Goal: Transaction & Acquisition: Obtain resource

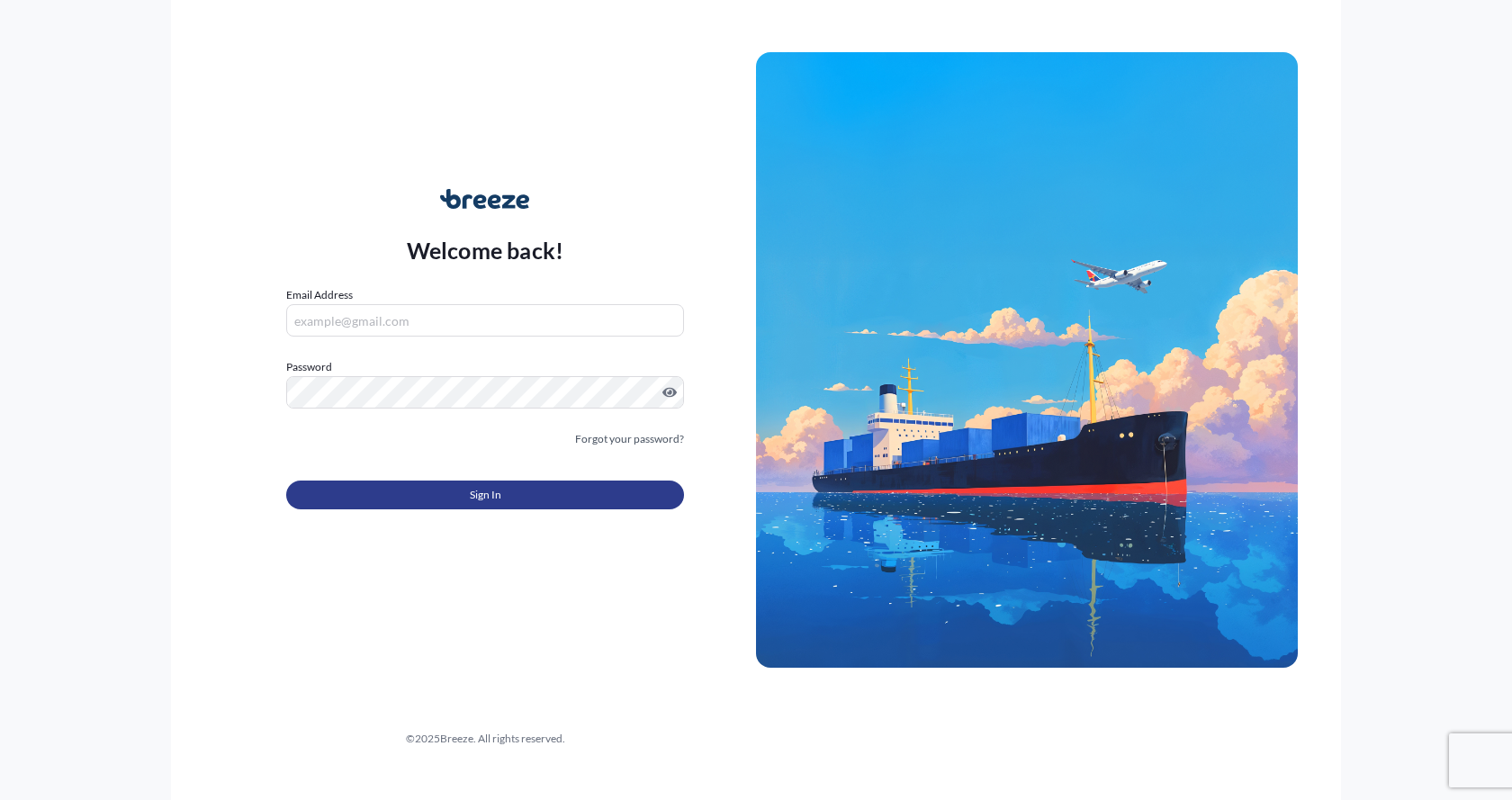
type input "[EMAIL_ADDRESS][DOMAIN_NAME]"
click at [409, 502] on button "Sign In" at bounding box center [485, 495] width 398 height 29
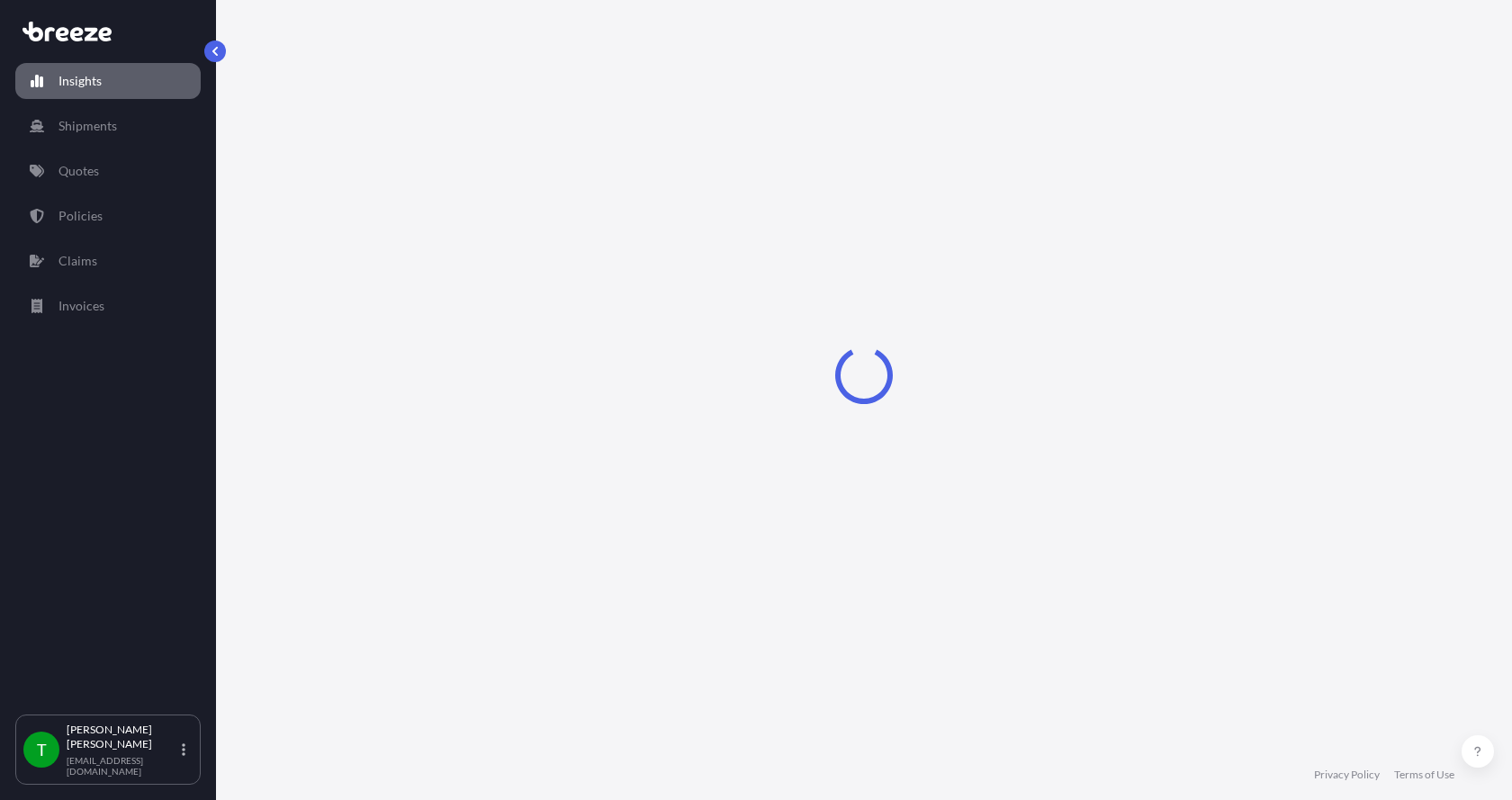
select select "2025"
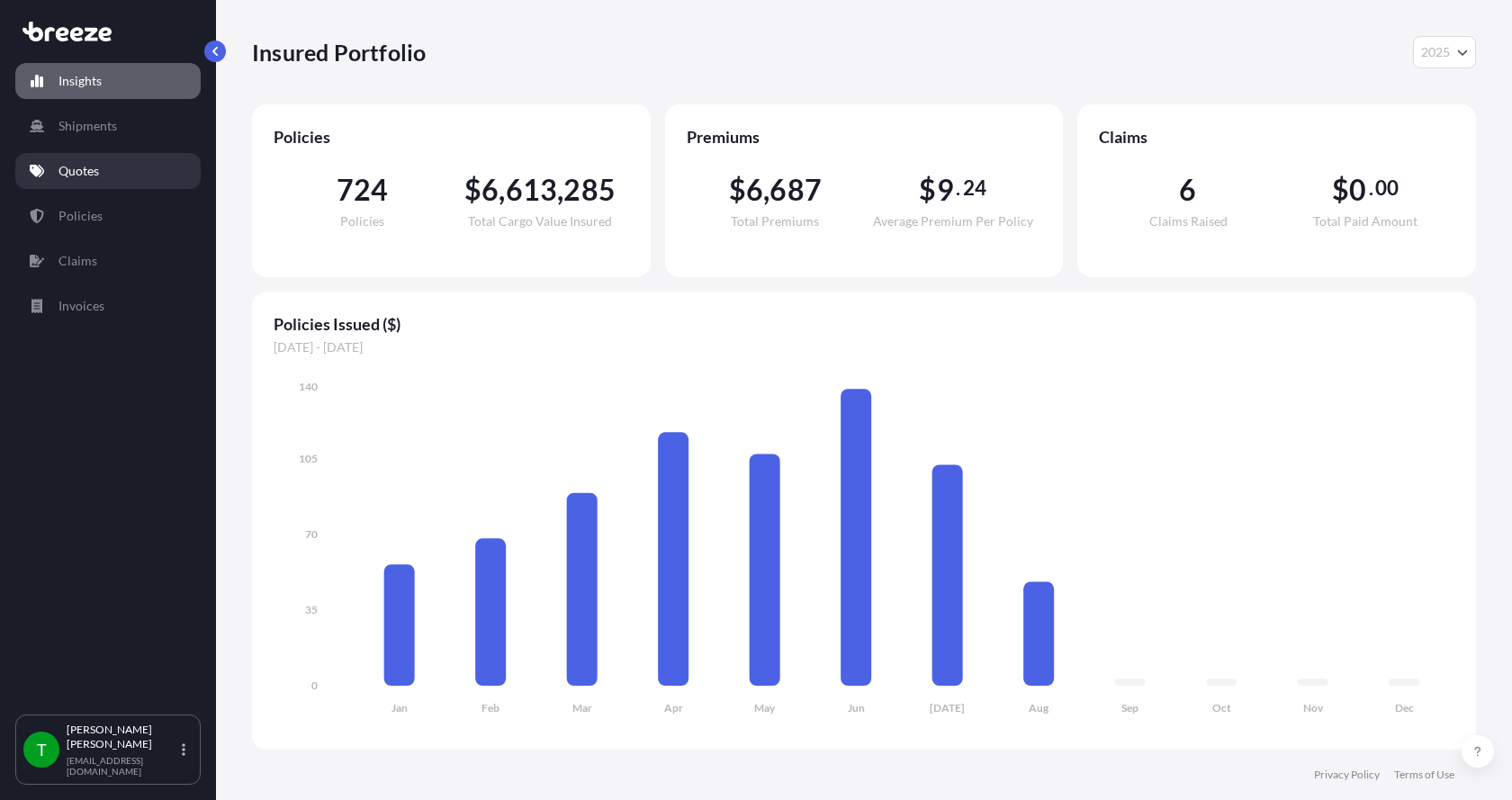
click at [62, 167] on p "Quotes" at bounding box center [79, 171] width 40 height 18
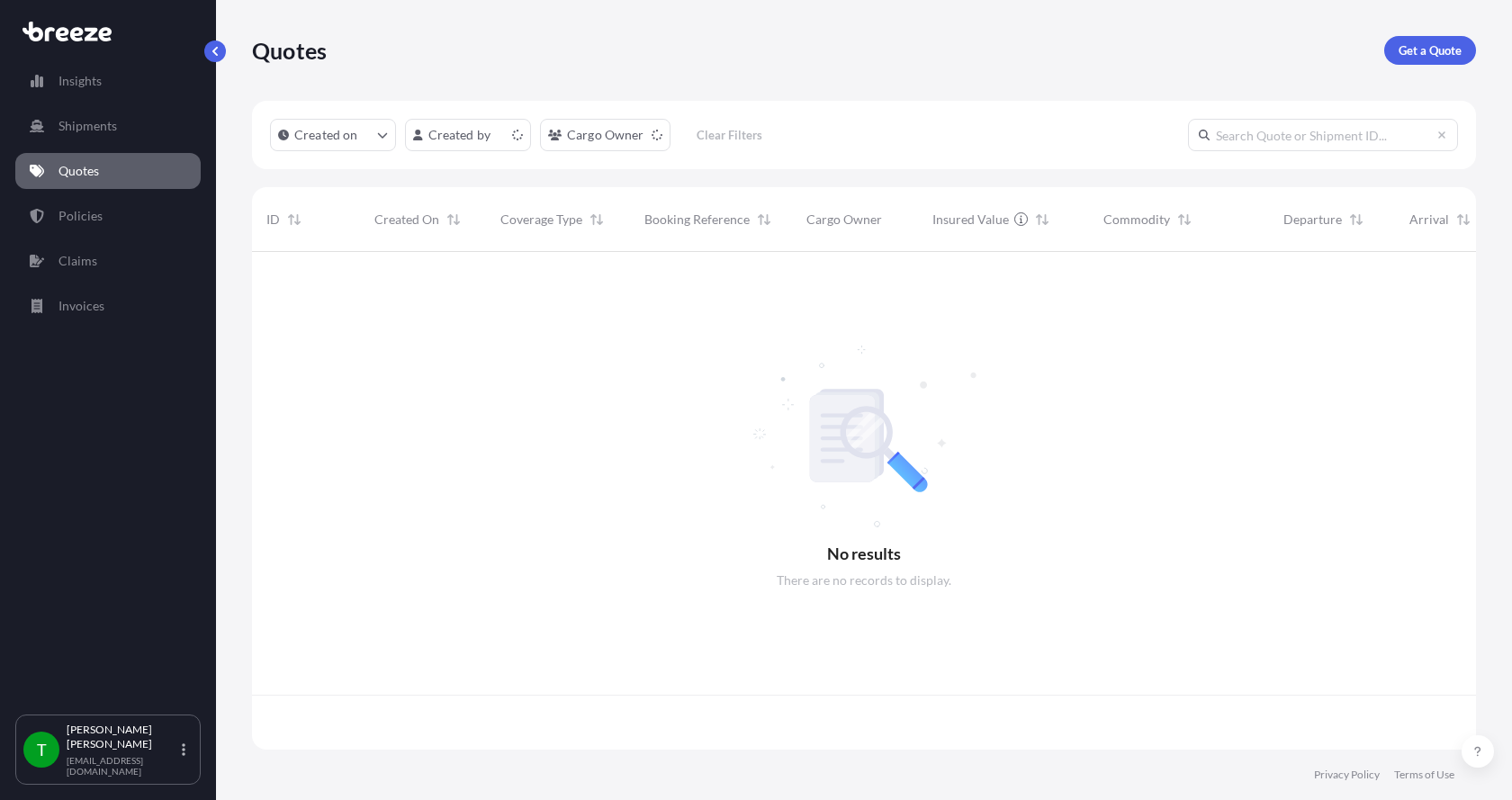
scroll to position [494, 1210]
click at [1441, 45] on p "Get a Quote" at bounding box center [1430, 50] width 63 height 18
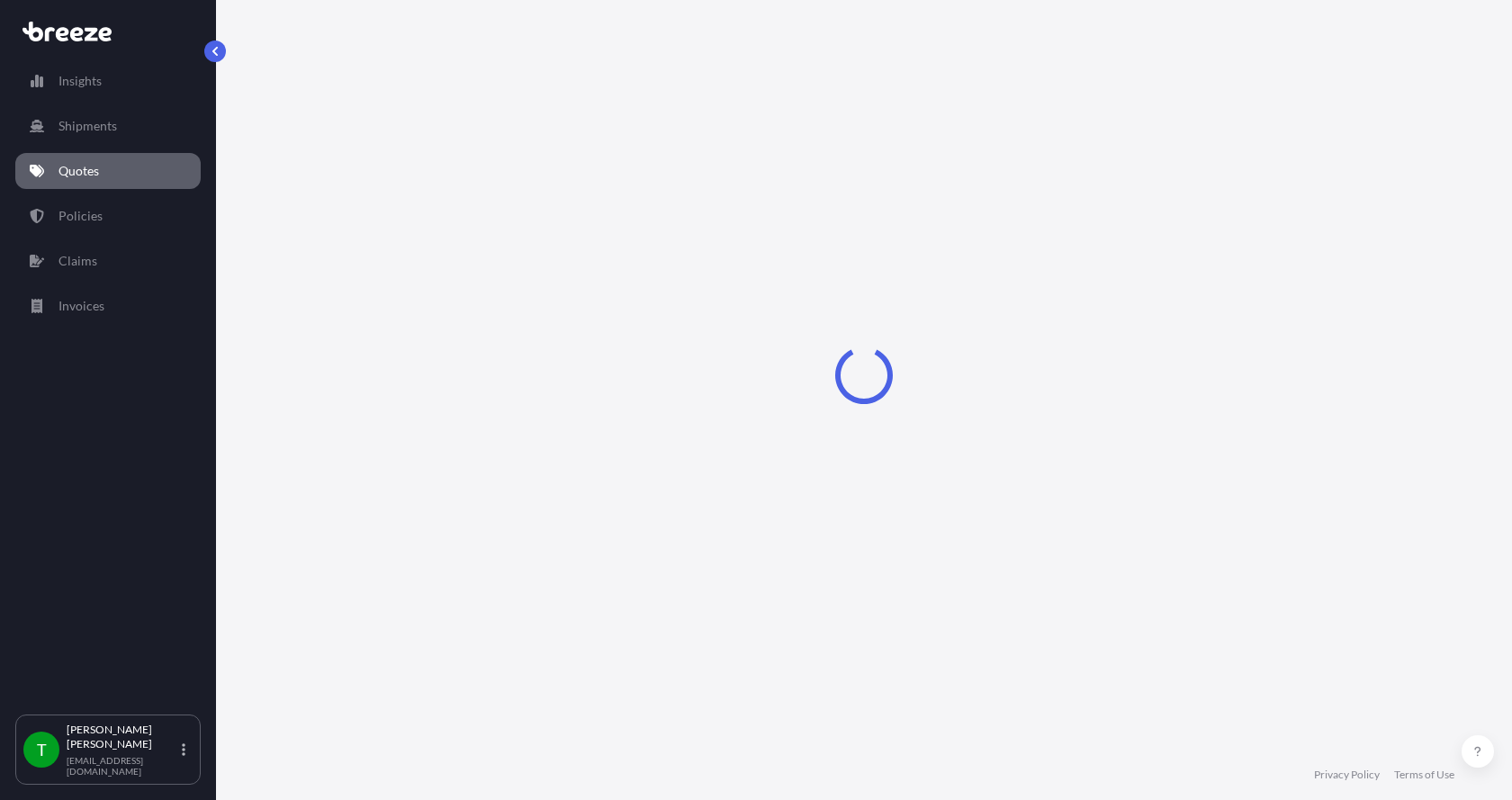
select select "Sea"
select select "1"
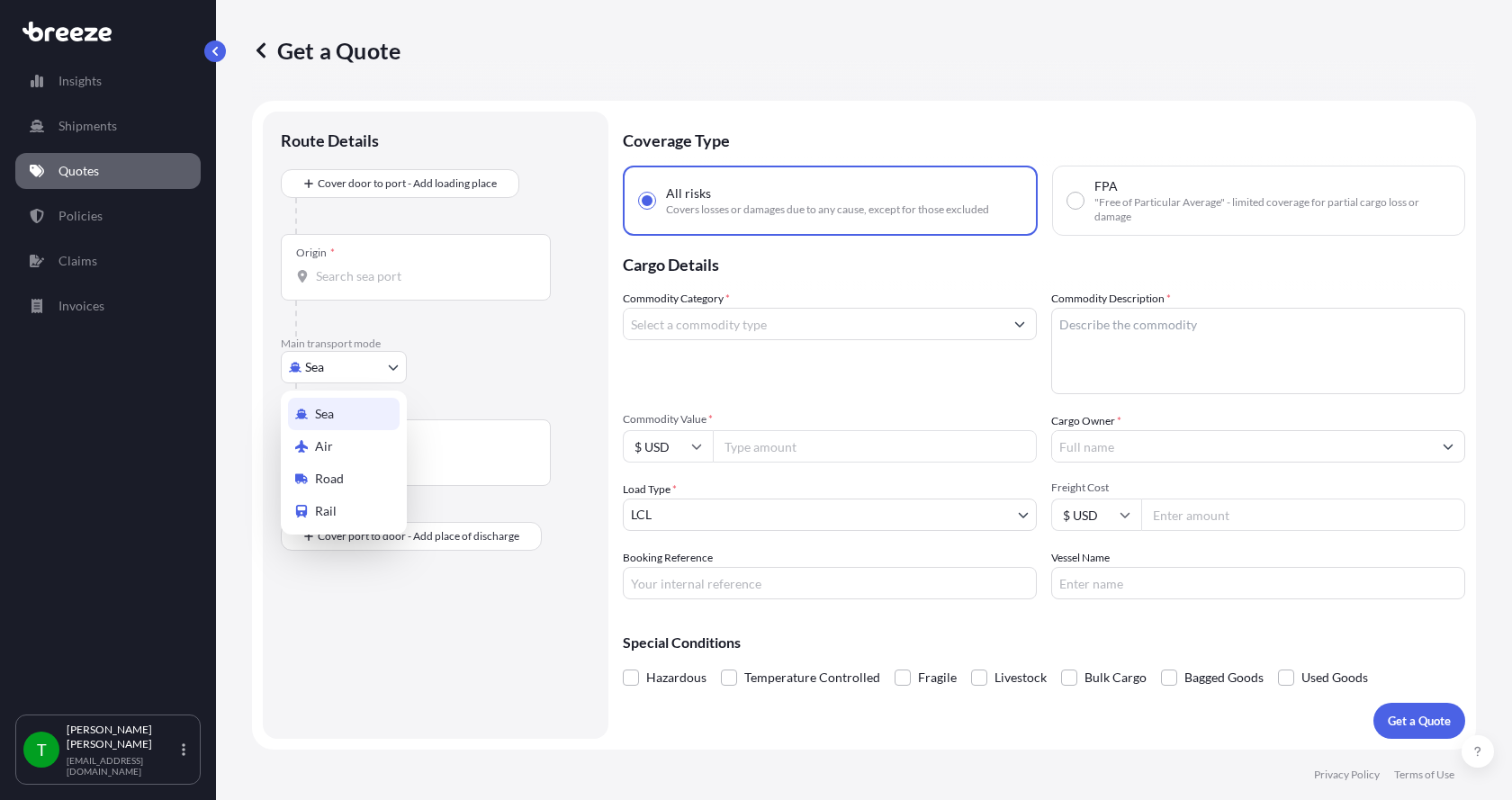
click at [344, 367] on body "Insights Shipments Quotes Policies Claims Invoices T [PERSON_NAME] [EMAIL_ADDRE…" at bounding box center [756, 400] width 1512 height 800
click at [333, 475] on span "Road" at bounding box center [330, 479] width 29 height 18
select select "Road"
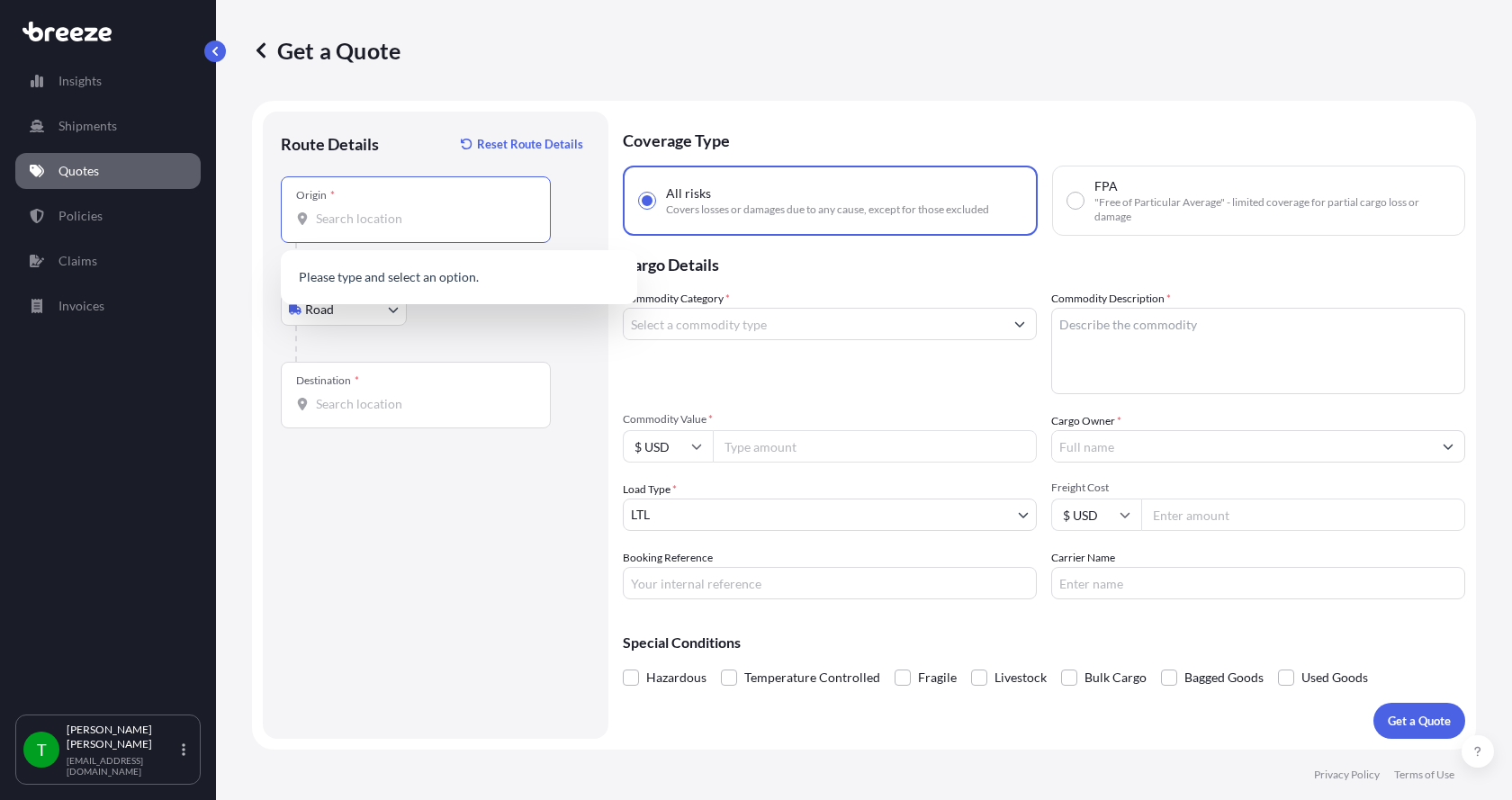
drag, startPoint x: 359, startPoint y: 218, endPoint x: 347, endPoint y: 209, distance: 15.0
click at [357, 216] on input "Origin *" at bounding box center [422, 218] width 212 height 18
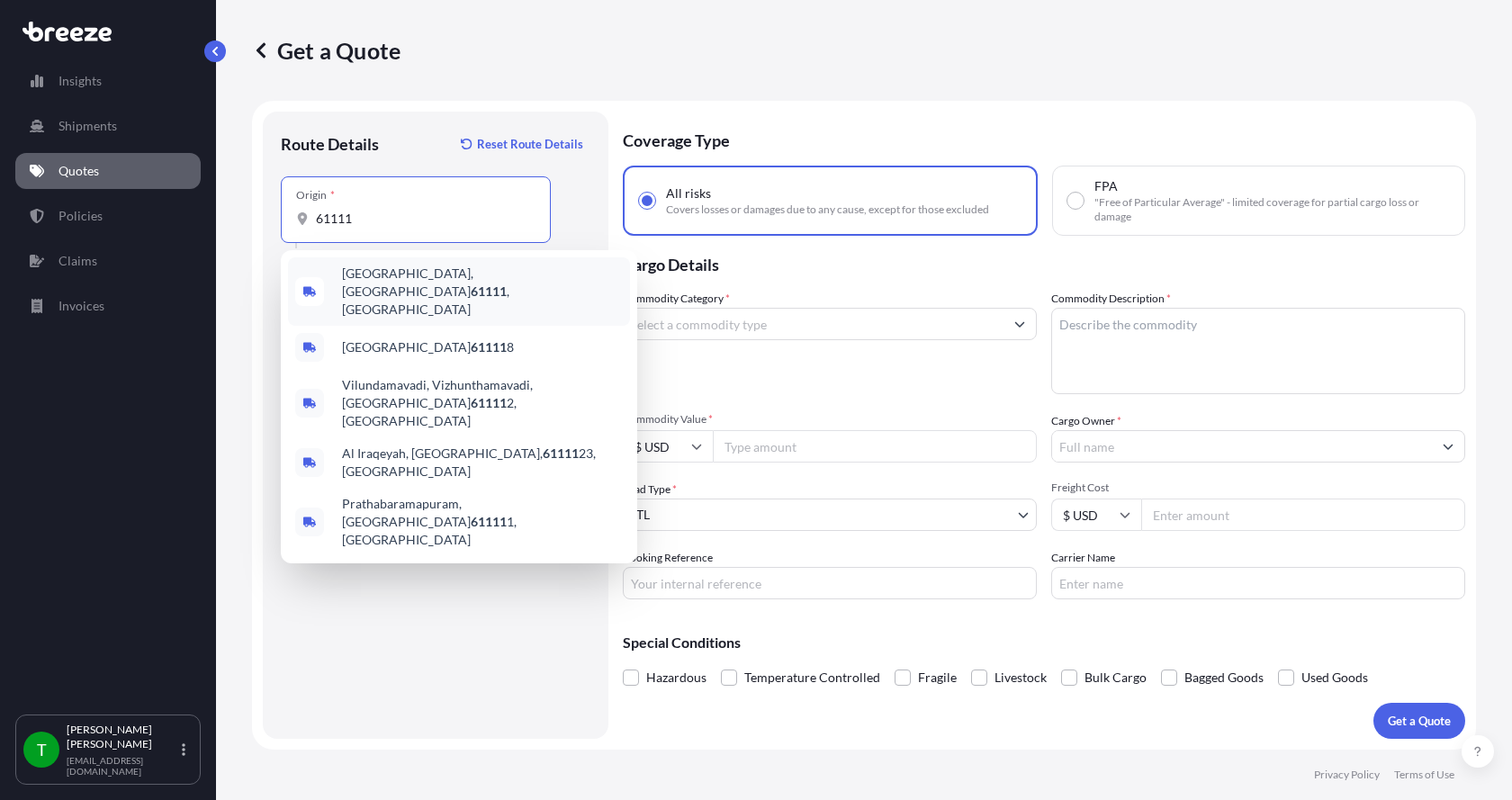
click at [376, 269] on div "[GEOGRAPHIC_DATA] , [GEOGRAPHIC_DATA]" at bounding box center [459, 291] width 342 height 68
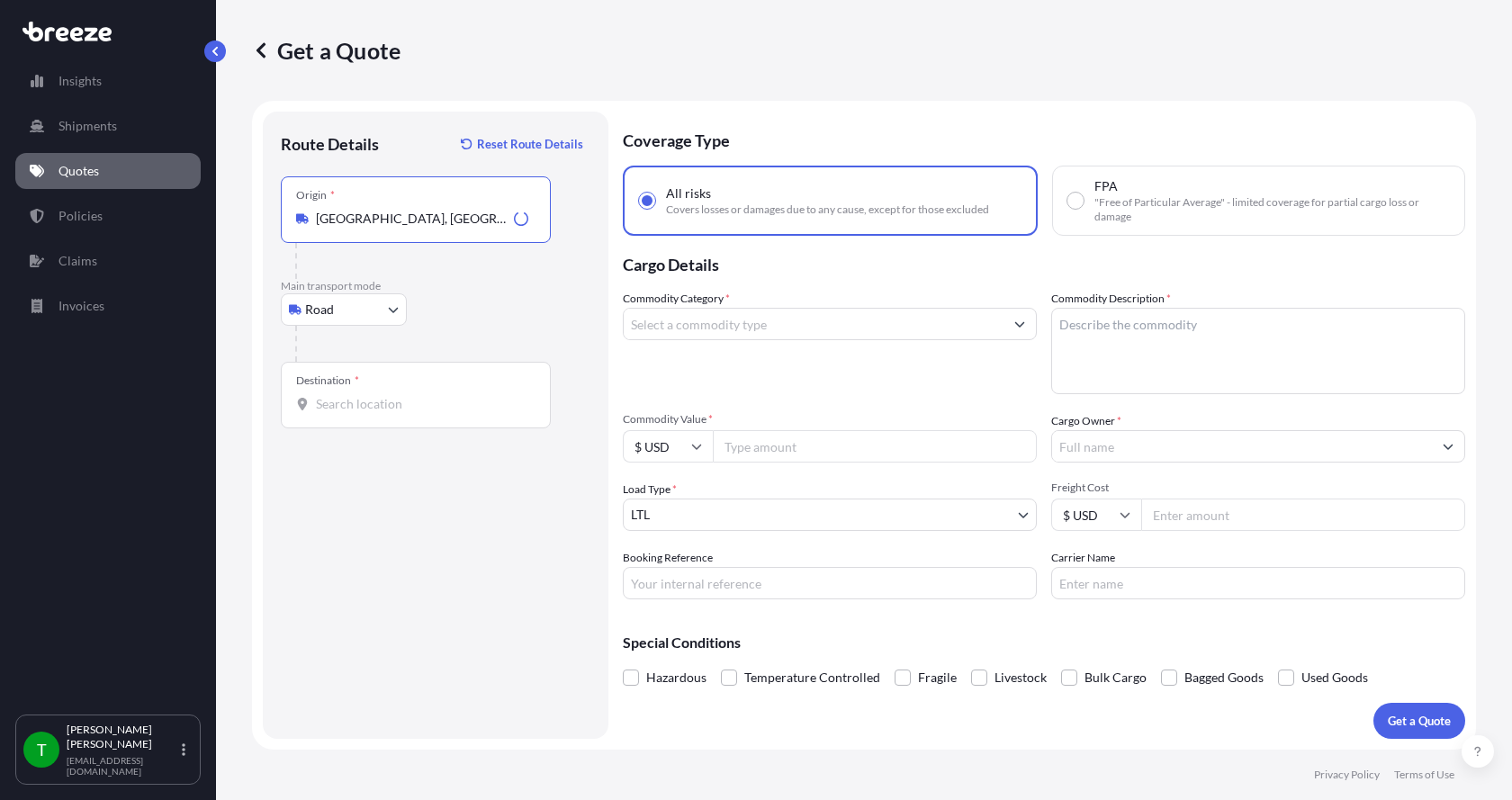
type input "[GEOGRAPHIC_DATA], [GEOGRAPHIC_DATA]"
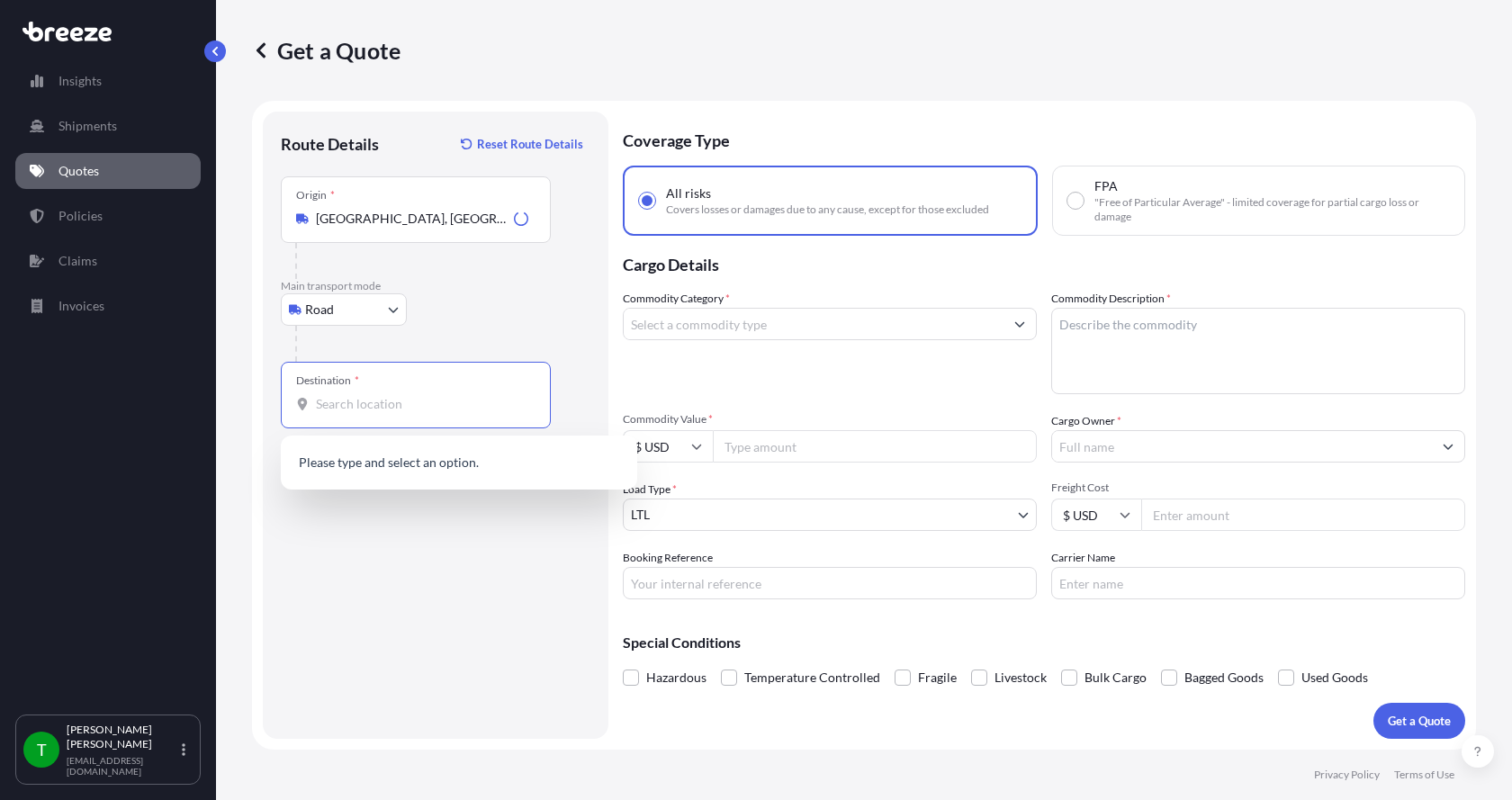
click at [325, 409] on input "Destination *" at bounding box center [422, 404] width 212 height 18
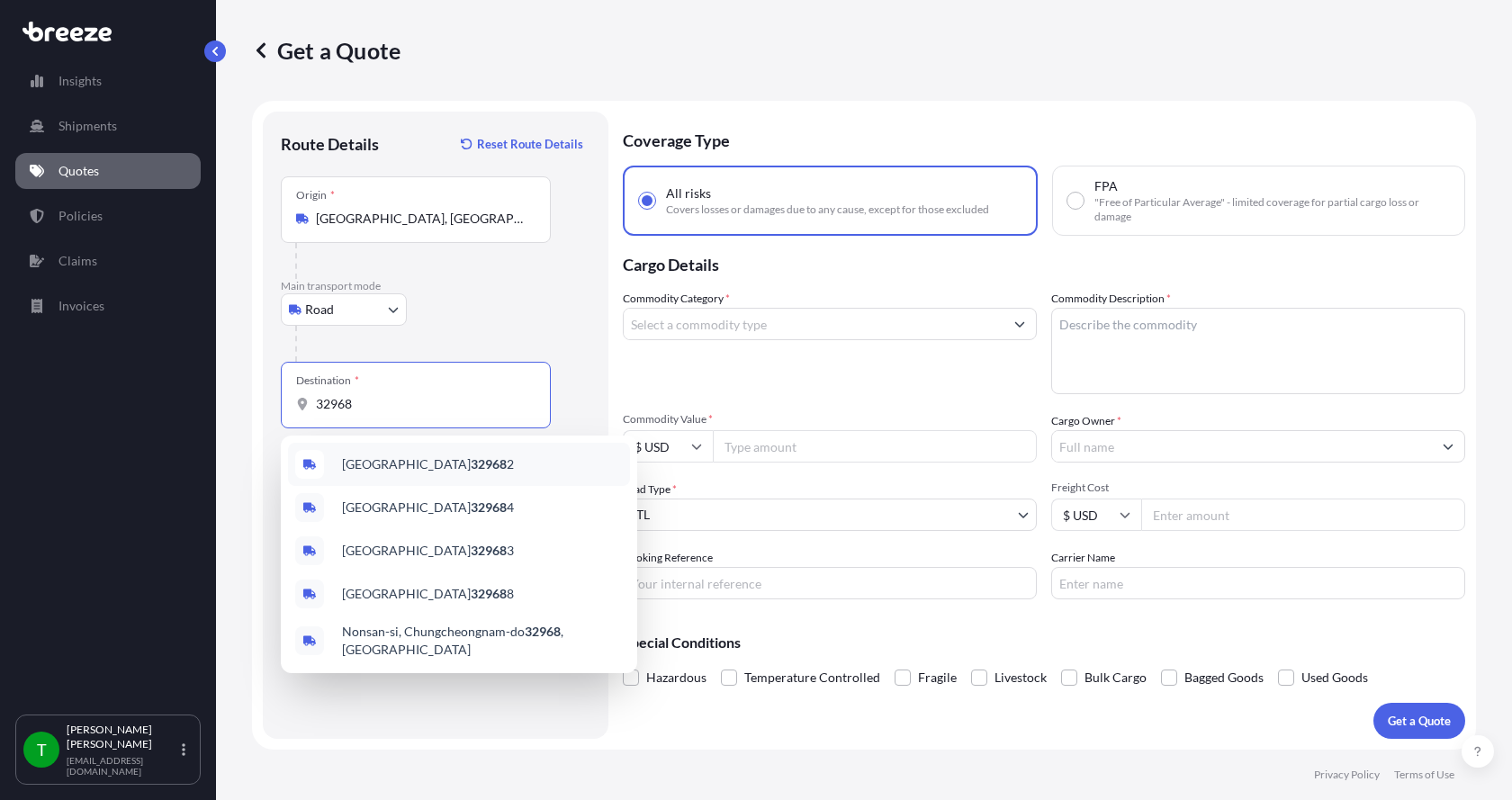
drag, startPoint x: 362, startPoint y: 401, endPoint x: 267, endPoint y: 409, distance: 95.3
click at [267, 409] on div "Route Details Reset Route Details Place of loading Road Road Rail Origin * Love…" at bounding box center [435, 425] width 346 height 628
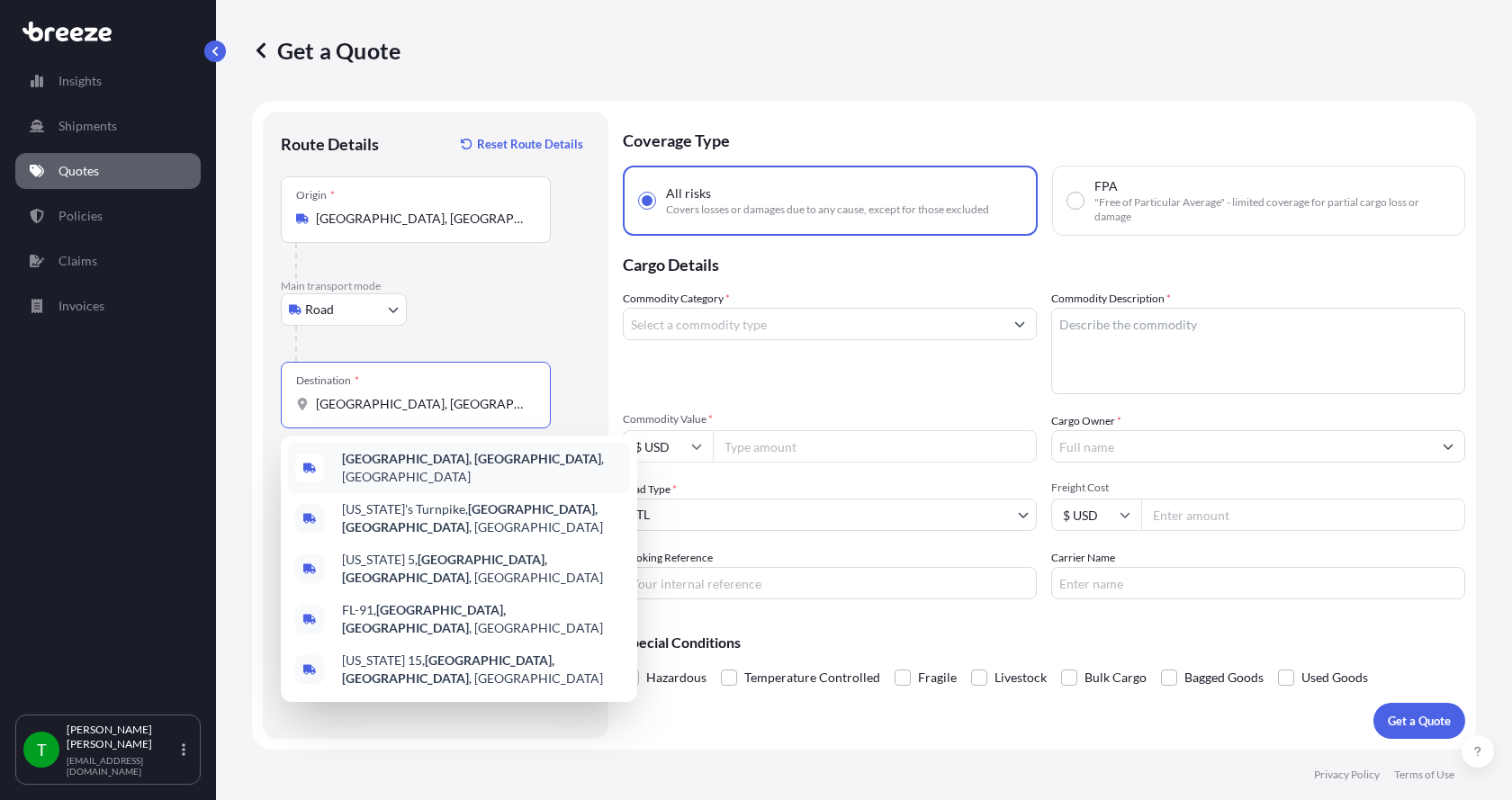
click at [378, 464] on b "Vero Beach, FL" at bounding box center [472, 459] width 260 height 15
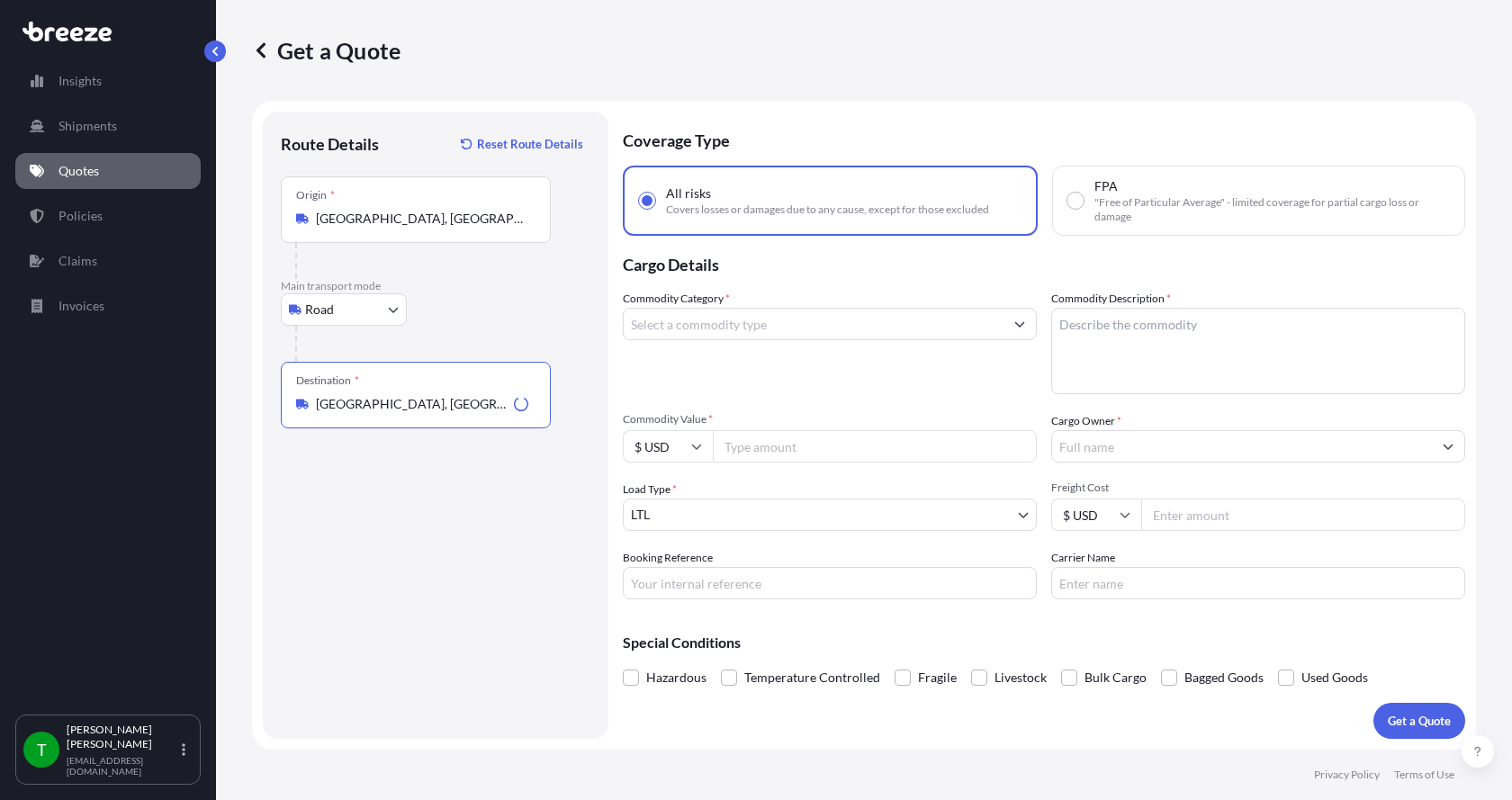
type input "Vero Beach, FL, USA"
click at [682, 330] on input "Commodity Category *" at bounding box center [813, 324] width 380 height 33
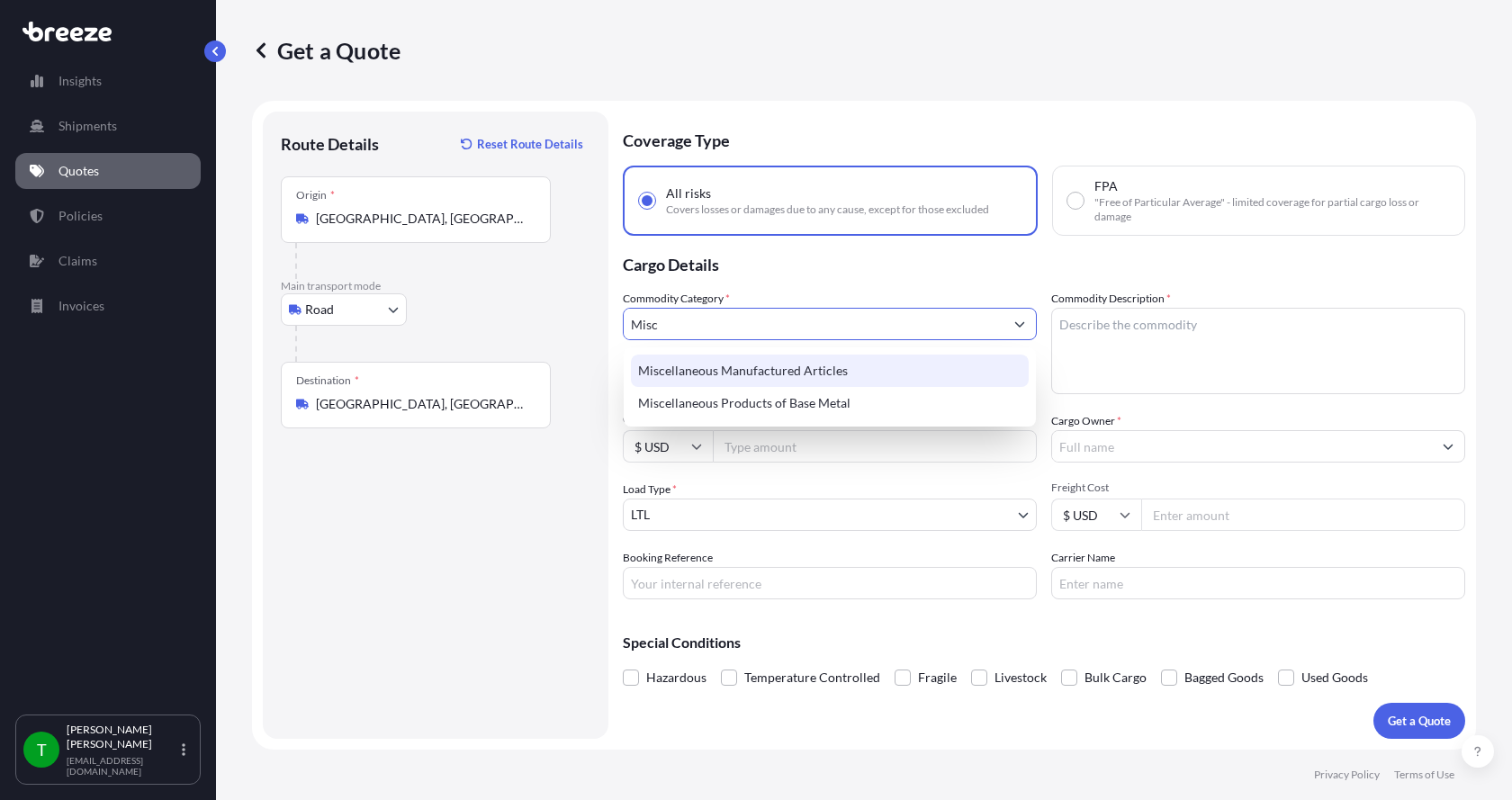
click at [705, 373] on div "Miscellaneous Manufactured Articles" at bounding box center [830, 371] width 398 height 33
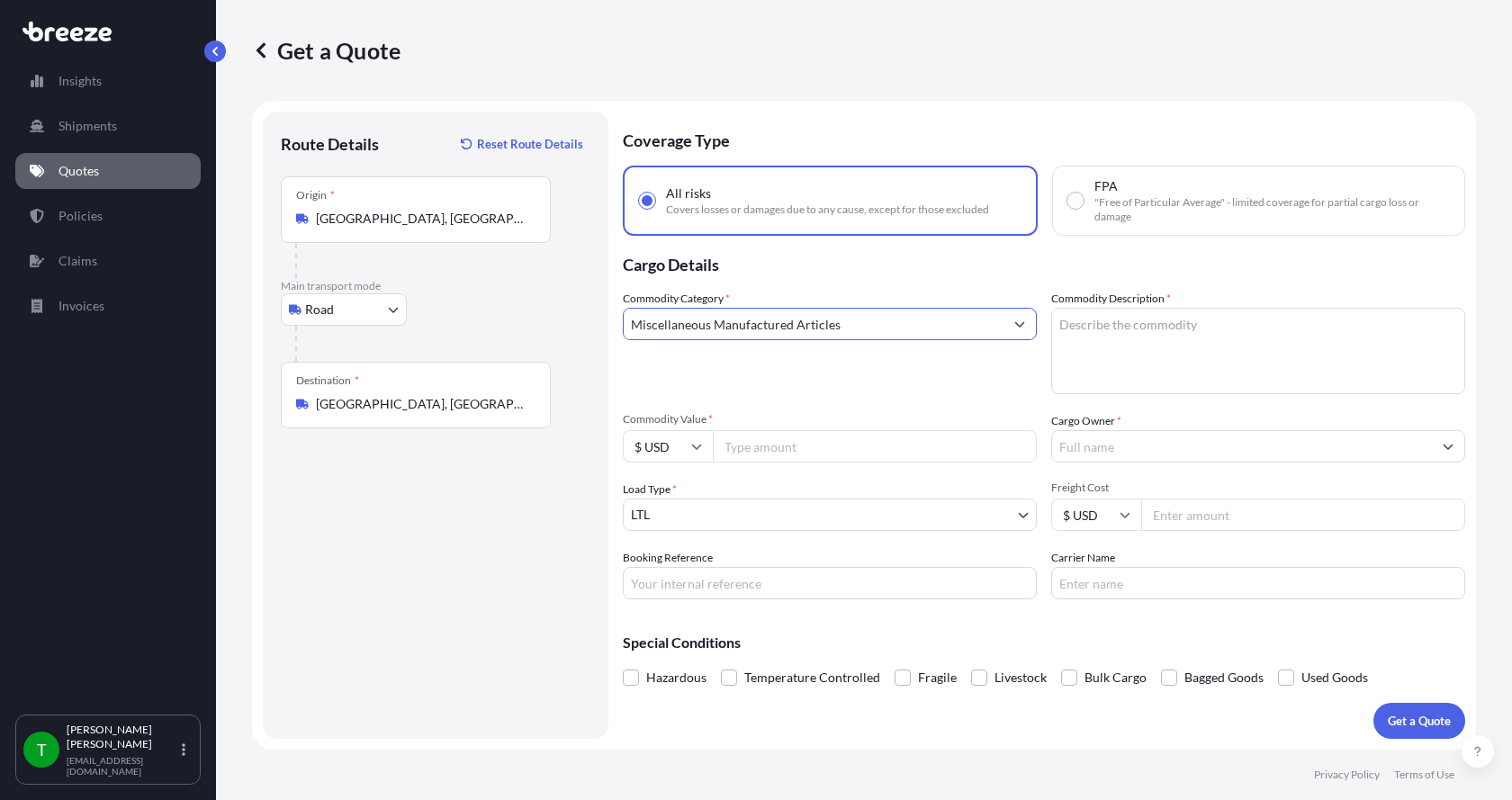
type input "Miscellaneous Manufactured Articles"
click at [1120, 323] on textarea "Commodity Description *" at bounding box center [1258, 351] width 414 height 87
type textarea "Parts Motor Mixer 15HP"
click at [823, 450] on input "Commodity Value *" at bounding box center [875, 447] width 324 height 33
click at [794, 444] on input "Commodity Value *" at bounding box center [875, 447] width 324 height 33
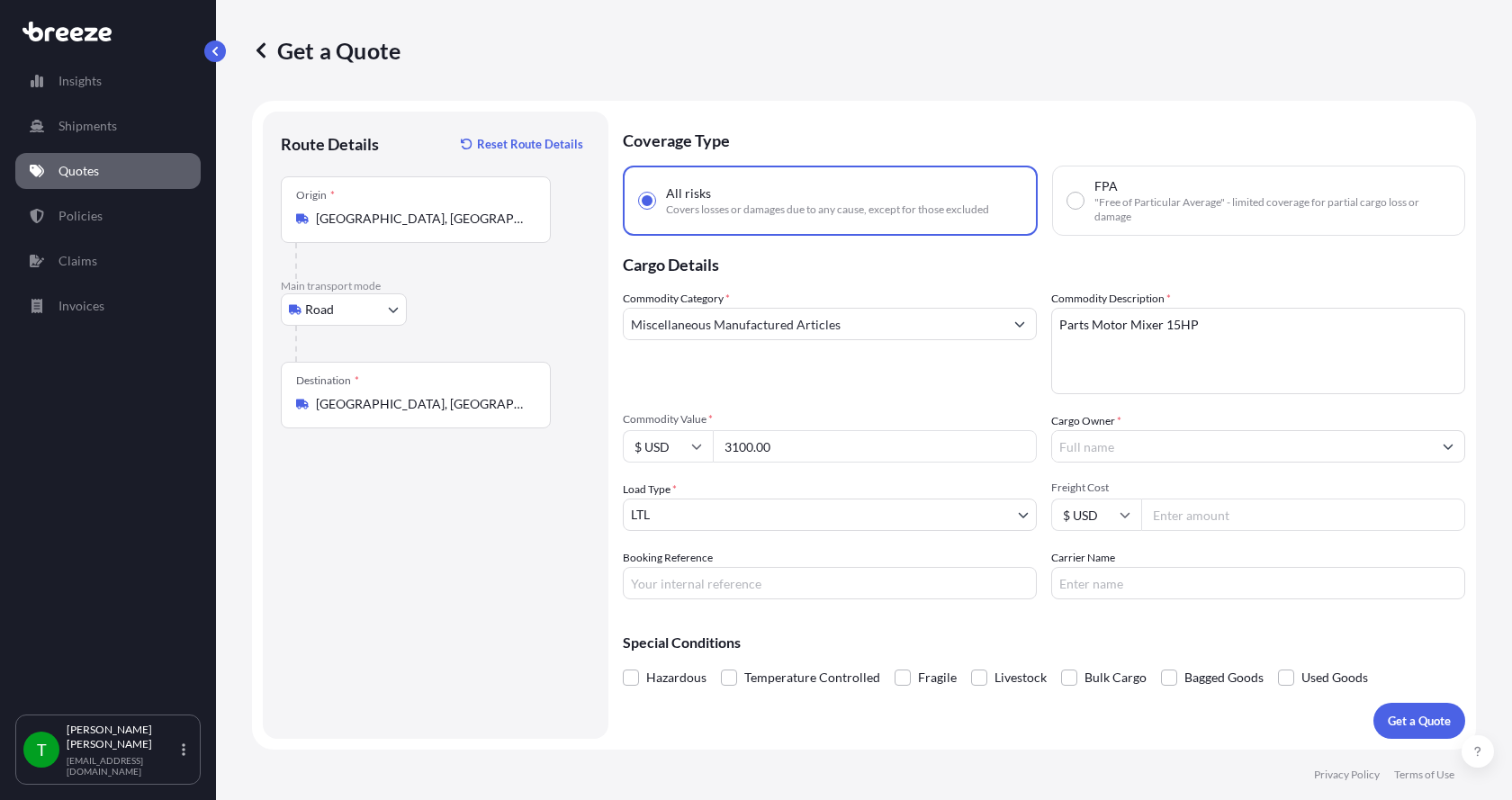
type input "3100.00"
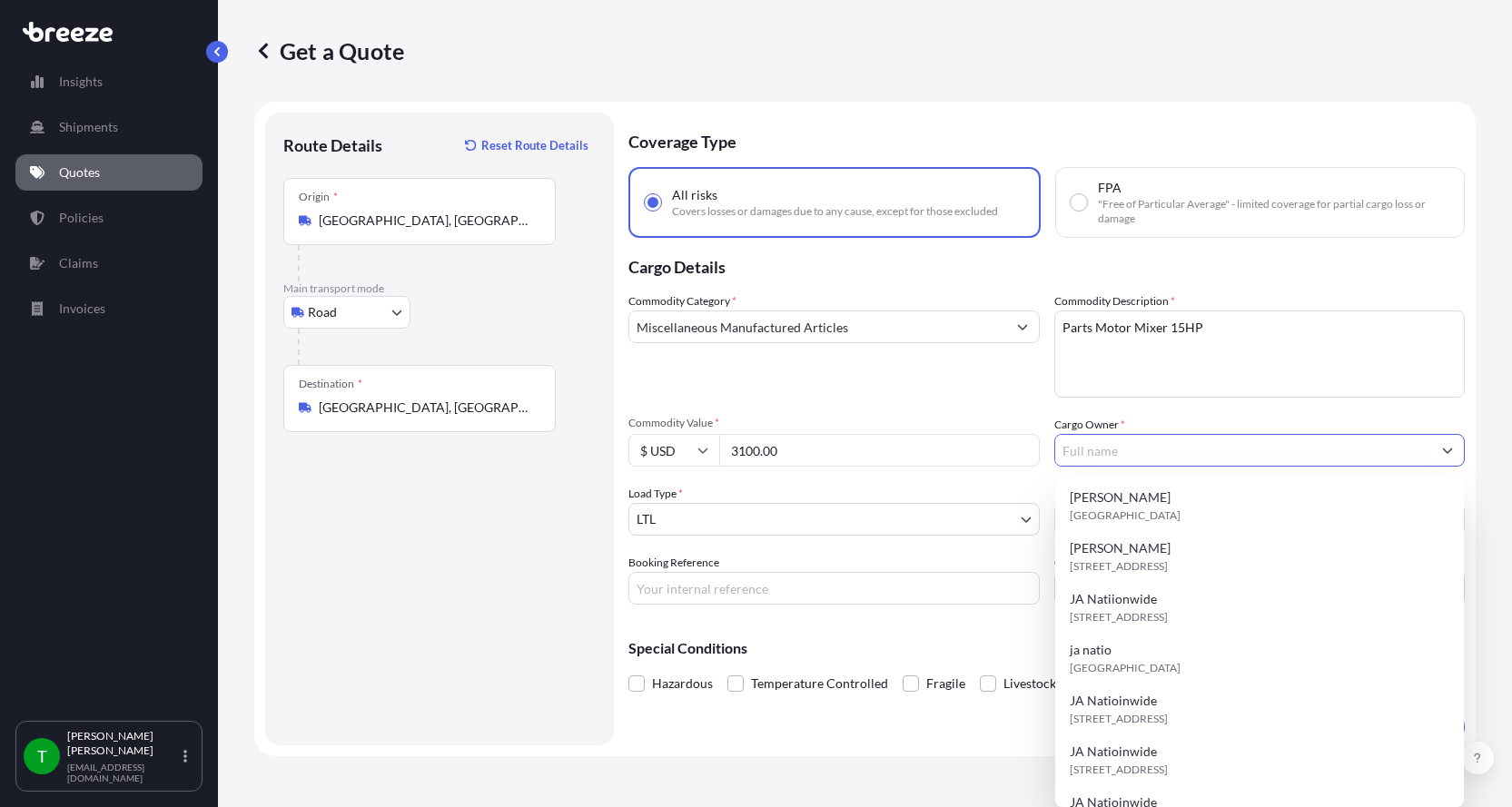
click at [1203, 448] on input "Cargo Owner *" at bounding box center [1243, 451] width 377 height 33
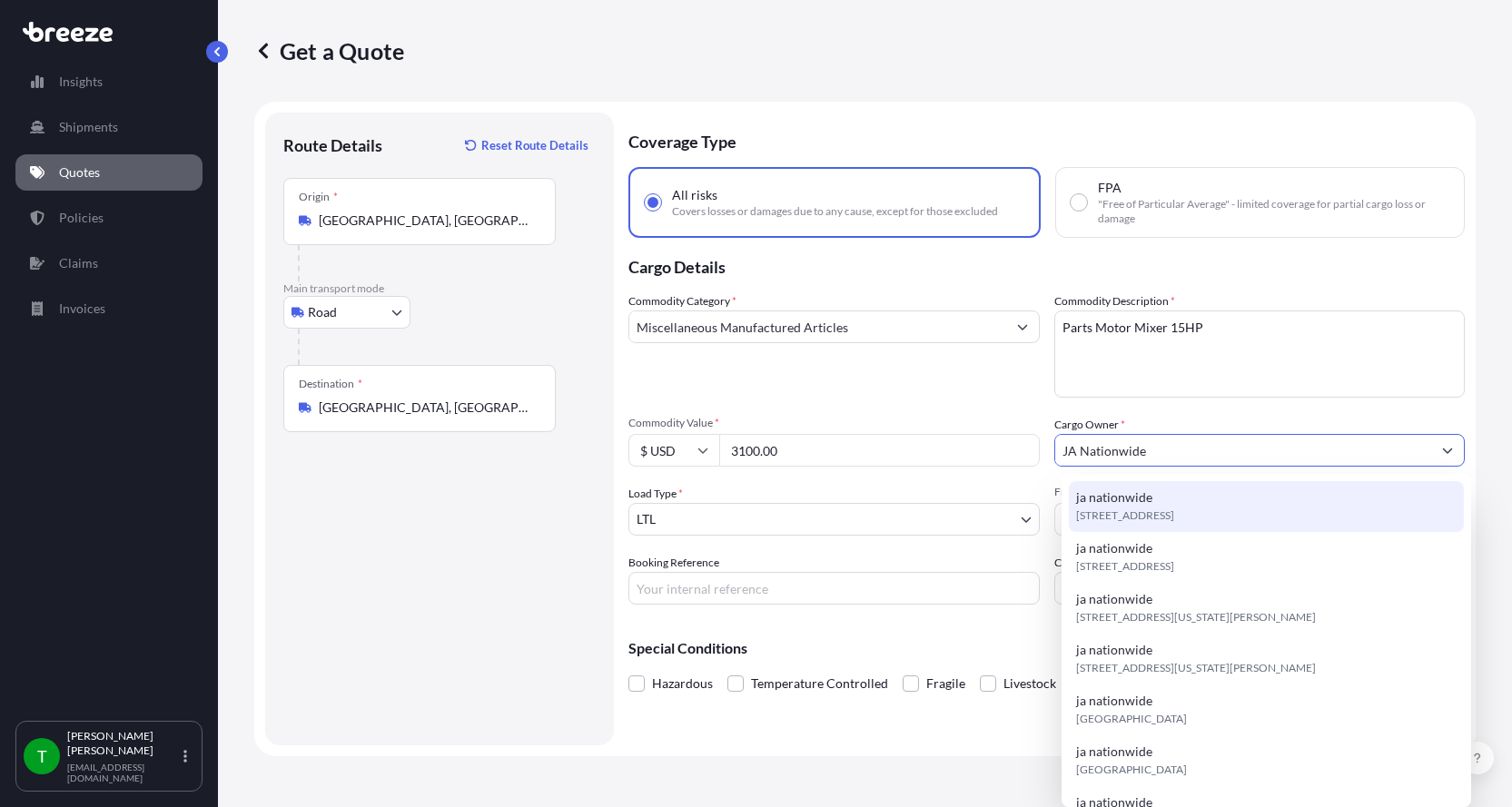
click at [1131, 505] on span "ja nationwide" at bounding box center [1114, 498] width 77 height 18
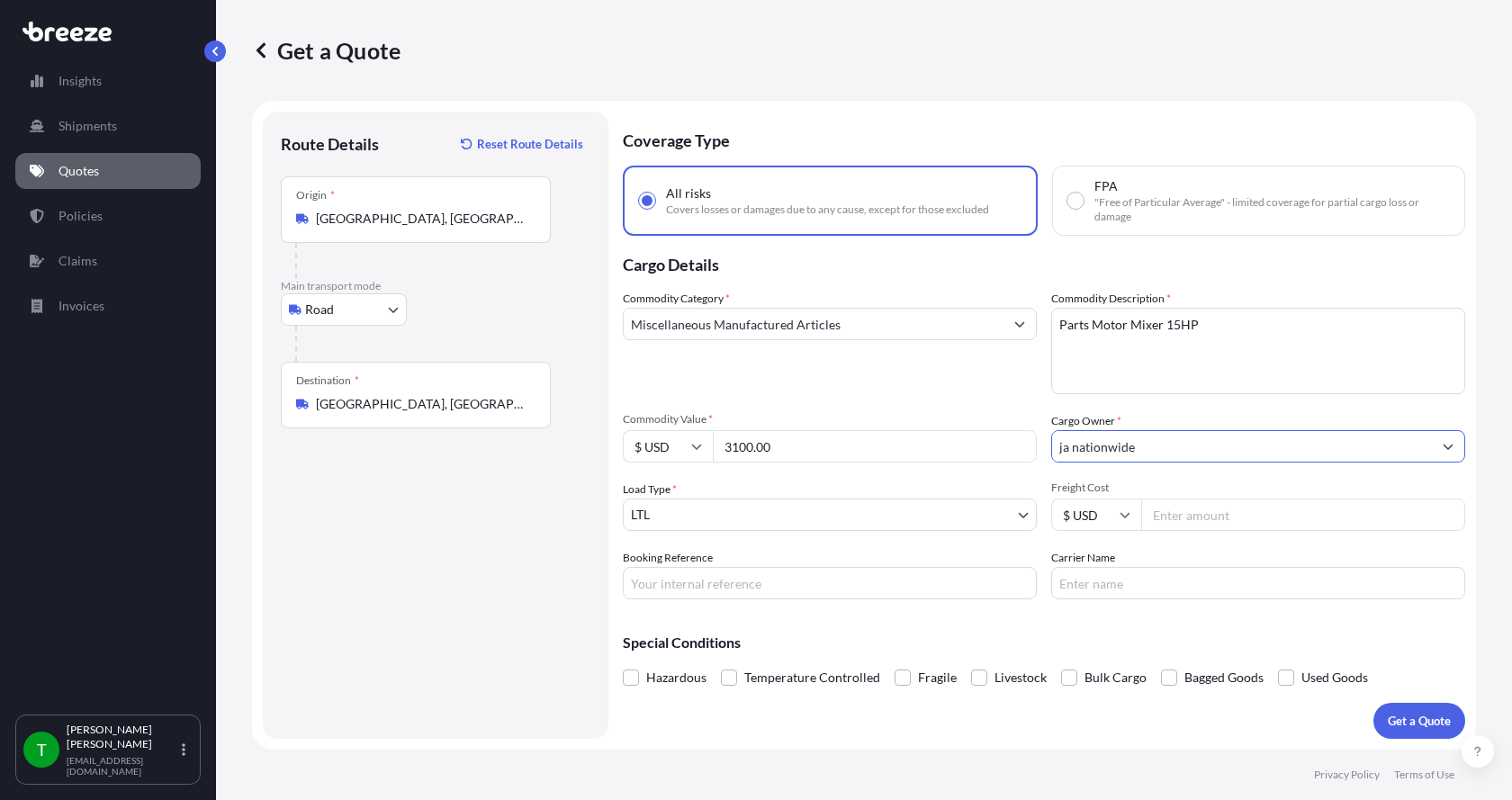
type input "ja nationwide"
click at [1166, 518] on input "Freight Cost" at bounding box center [1302, 515] width 324 height 33
type input "280.00"
click at [742, 584] on input "Booking Reference" at bounding box center [830, 584] width 414 height 33
type input "347877"
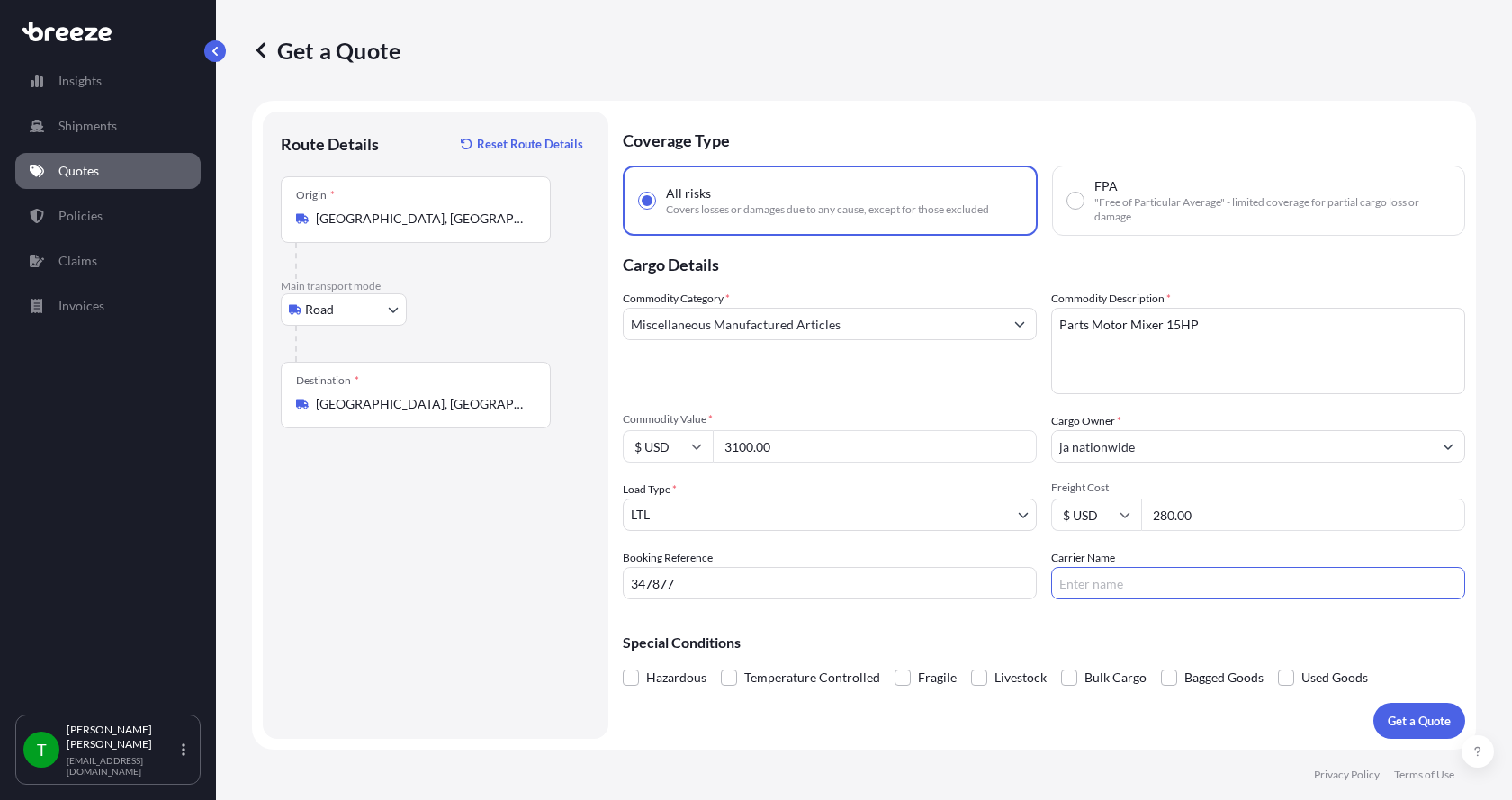
click at [1123, 576] on input "Carrier Name" at bounding box center [1258, 584] width 414 height 33
type input "AAA [PERSON_NAME]"
click at [1412, 729] on p "Get a Quote" at bounding box center [1420, 721] width 63 height 18
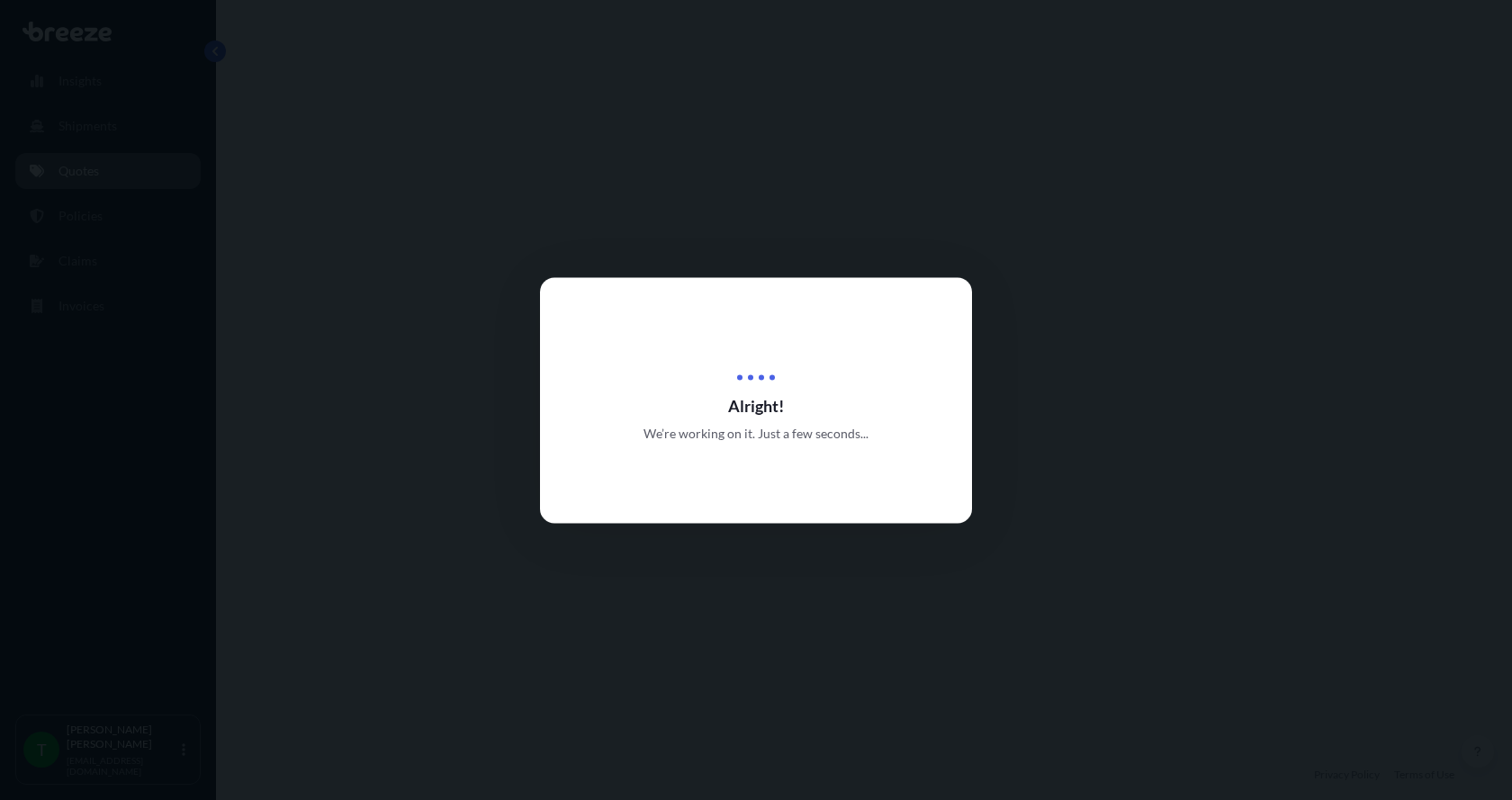
select select "Road"
select select "1"
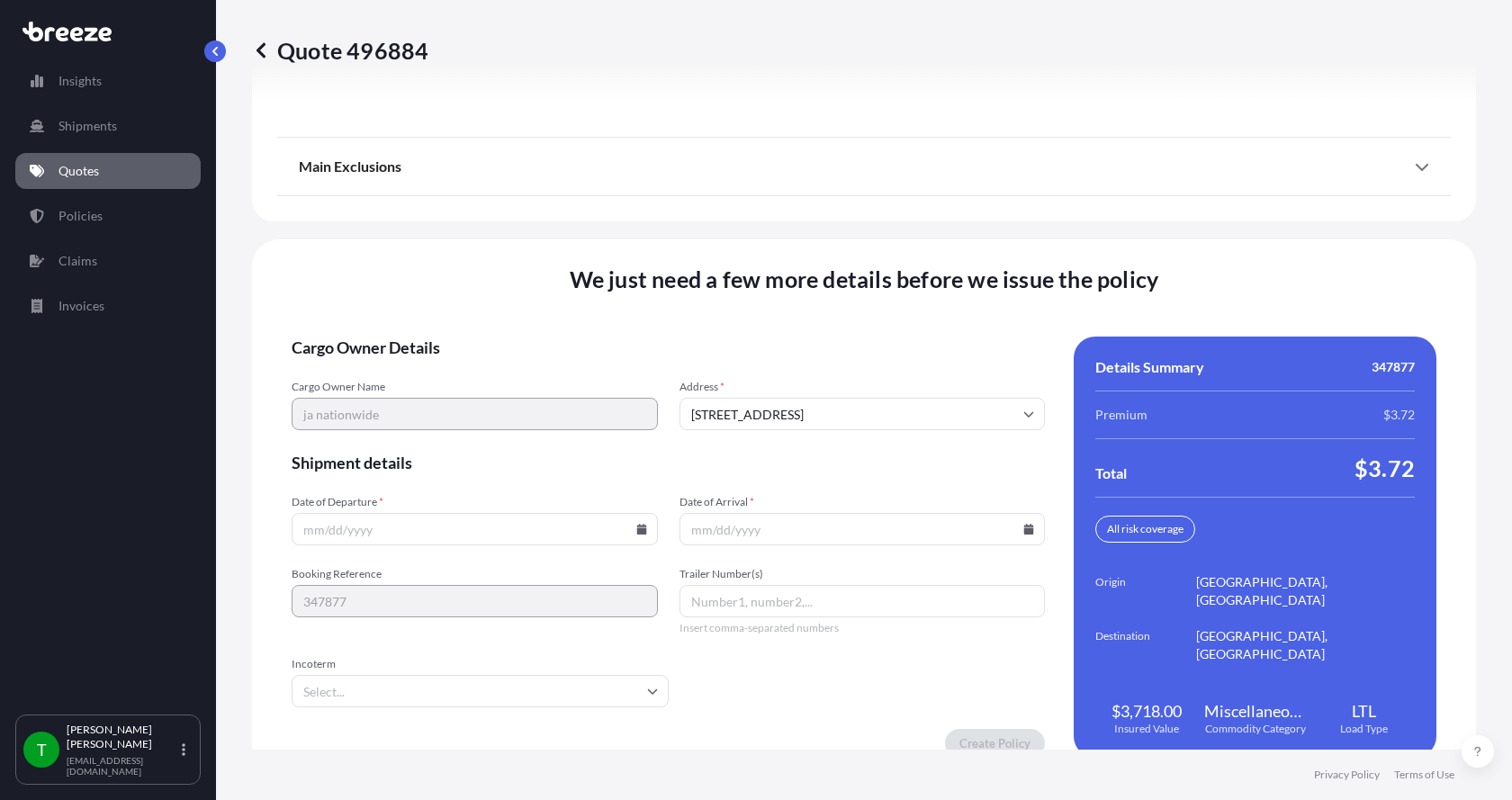
scroll to position [2369, 0]
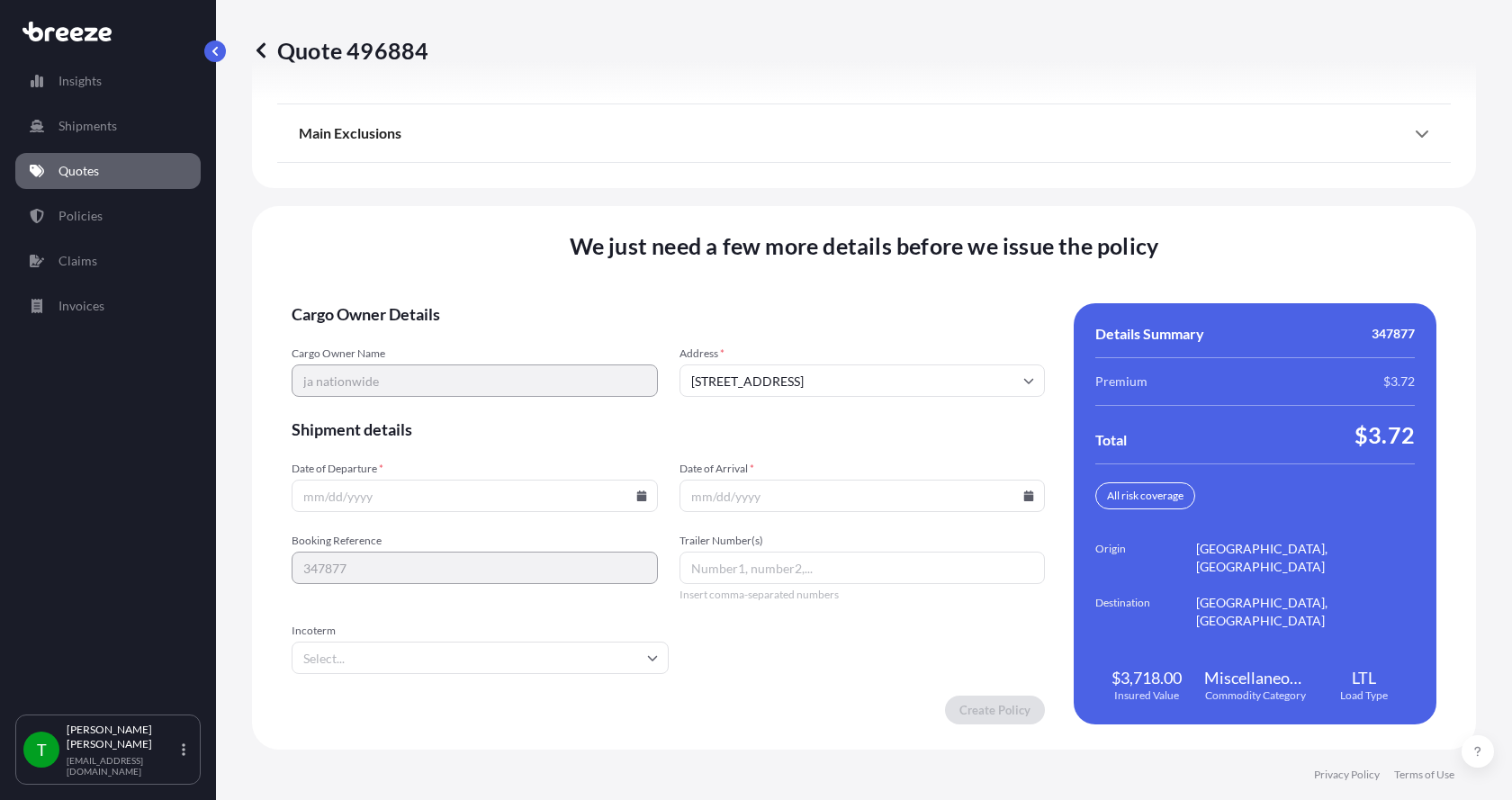
click at [636, 494] on icon at bounding box center [641, 495] width 11 height 11
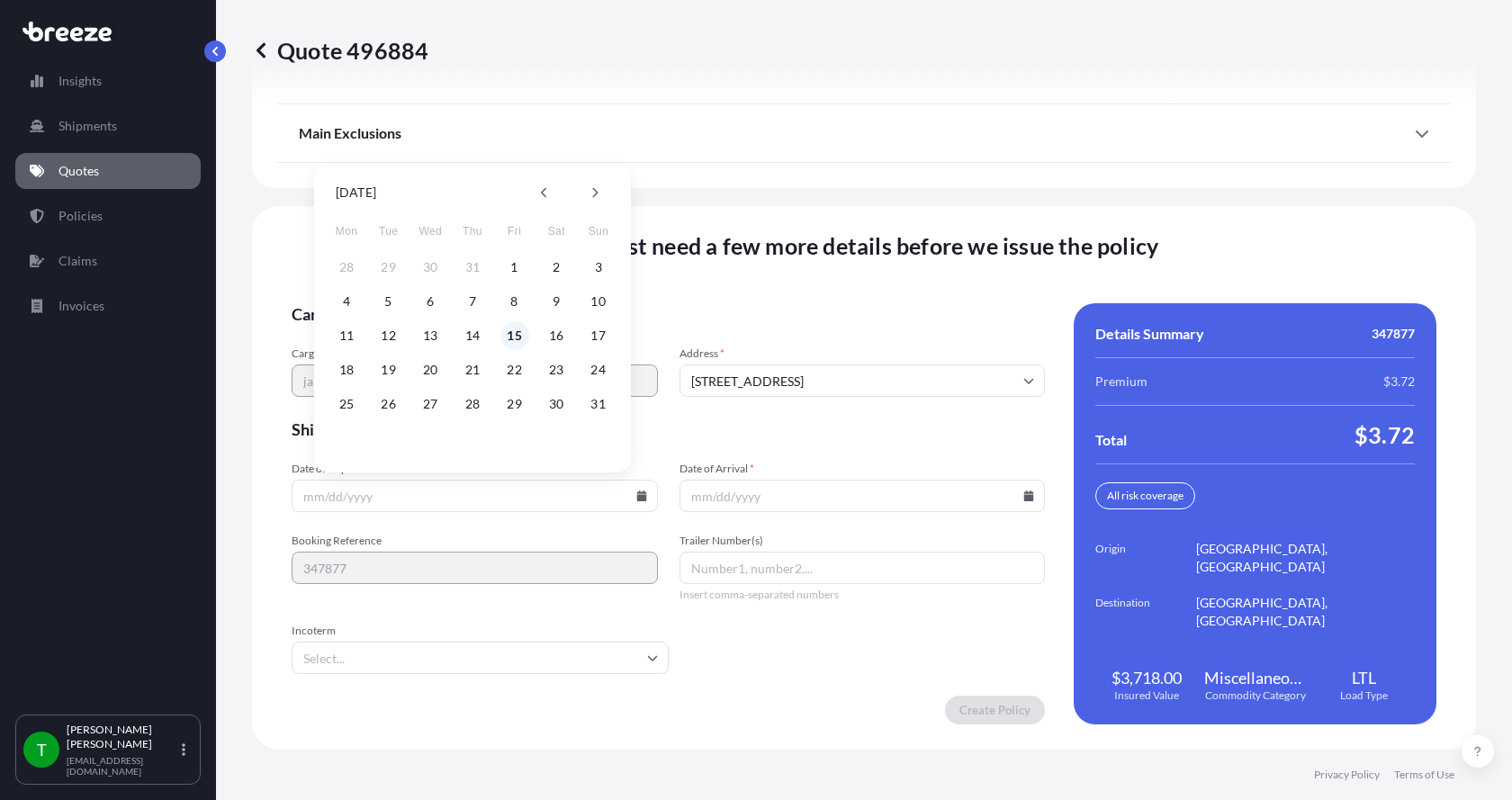
click at [514, 331] on button "15" at bounding box center [515, 336] width 29 height 29
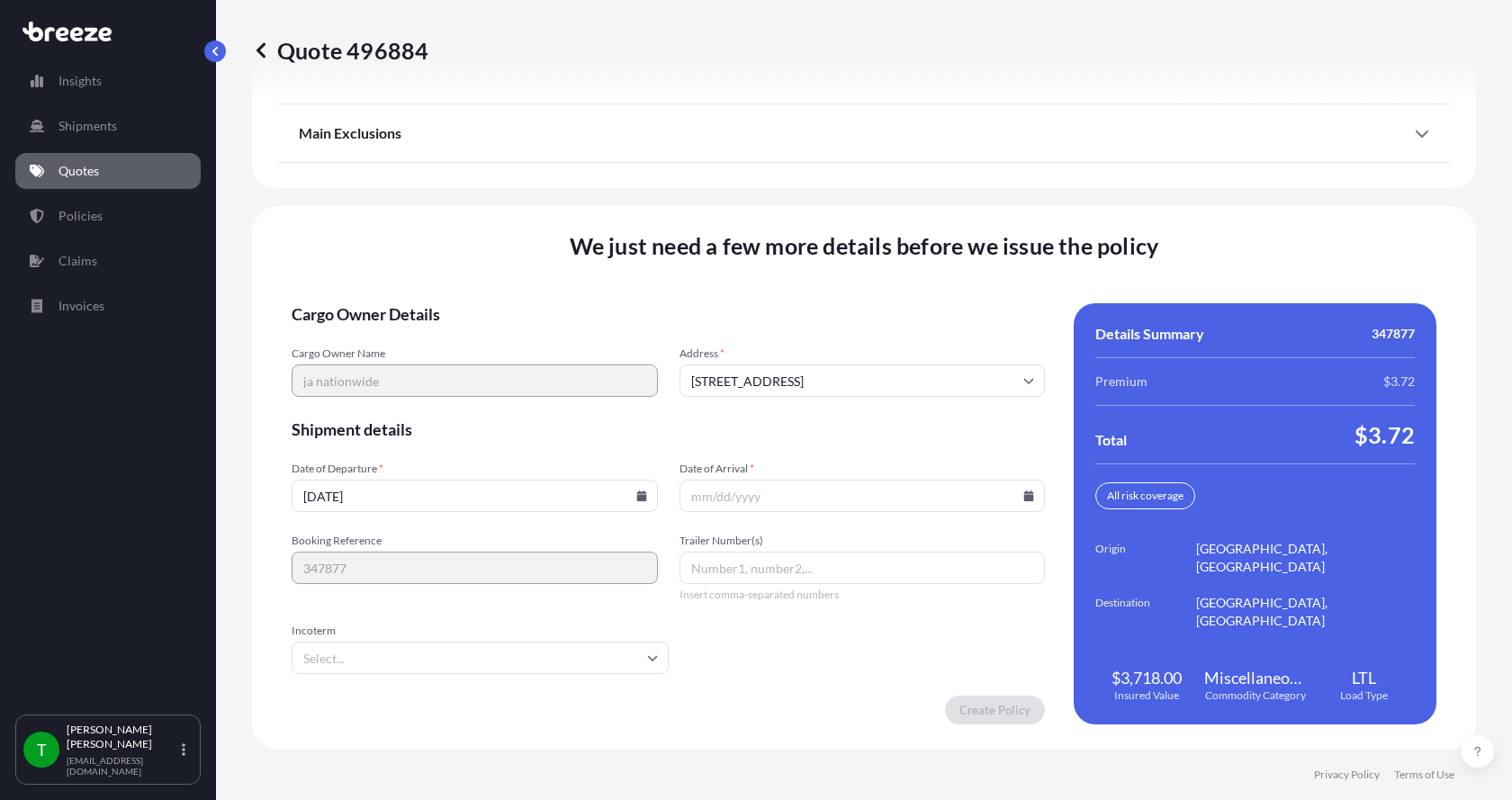
type input "[DATE]"
click at [514, 388] on button "15" at bounding box center [504, 396] width 21 height 16
click at [1025, 497] on icon at bounding box center [1029, 495] width 10 height 11
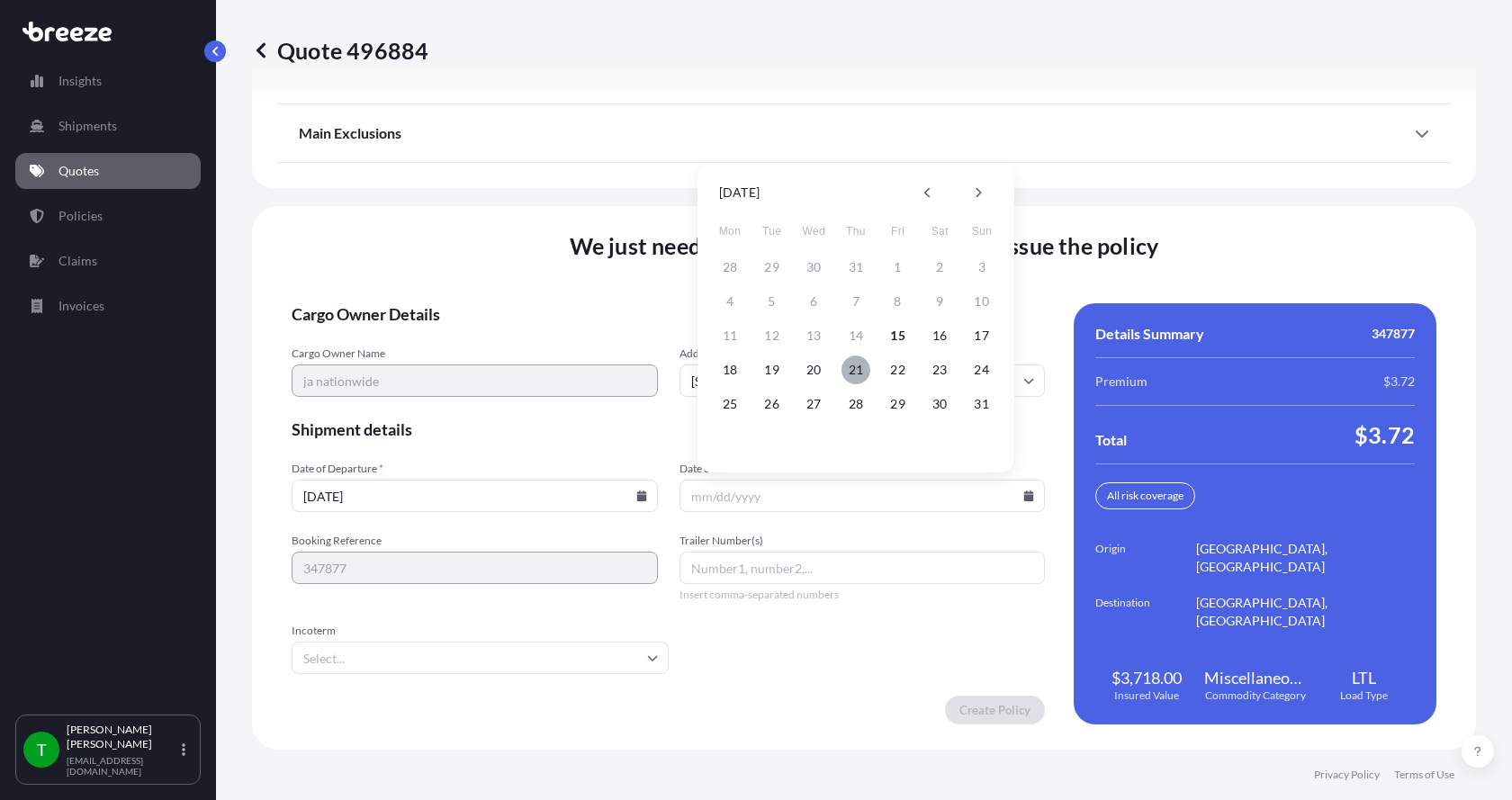
click at [858, 371] on button "21" at bounding box center [855, 370] width 29 height 29
type input "08/21/2025"
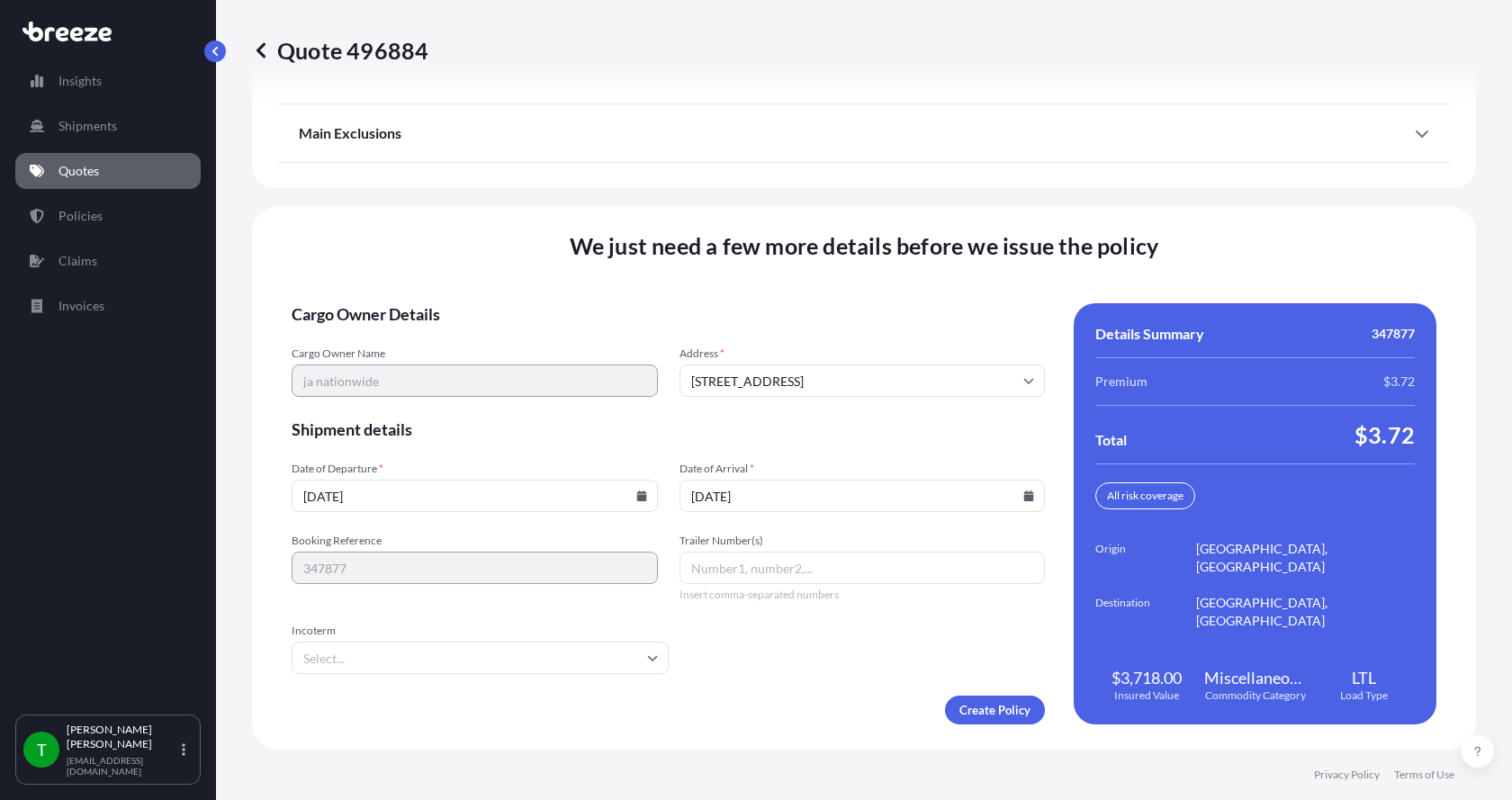
click at [858, 407] on button "21" at bounding box center [855, 414] width 21 height 16
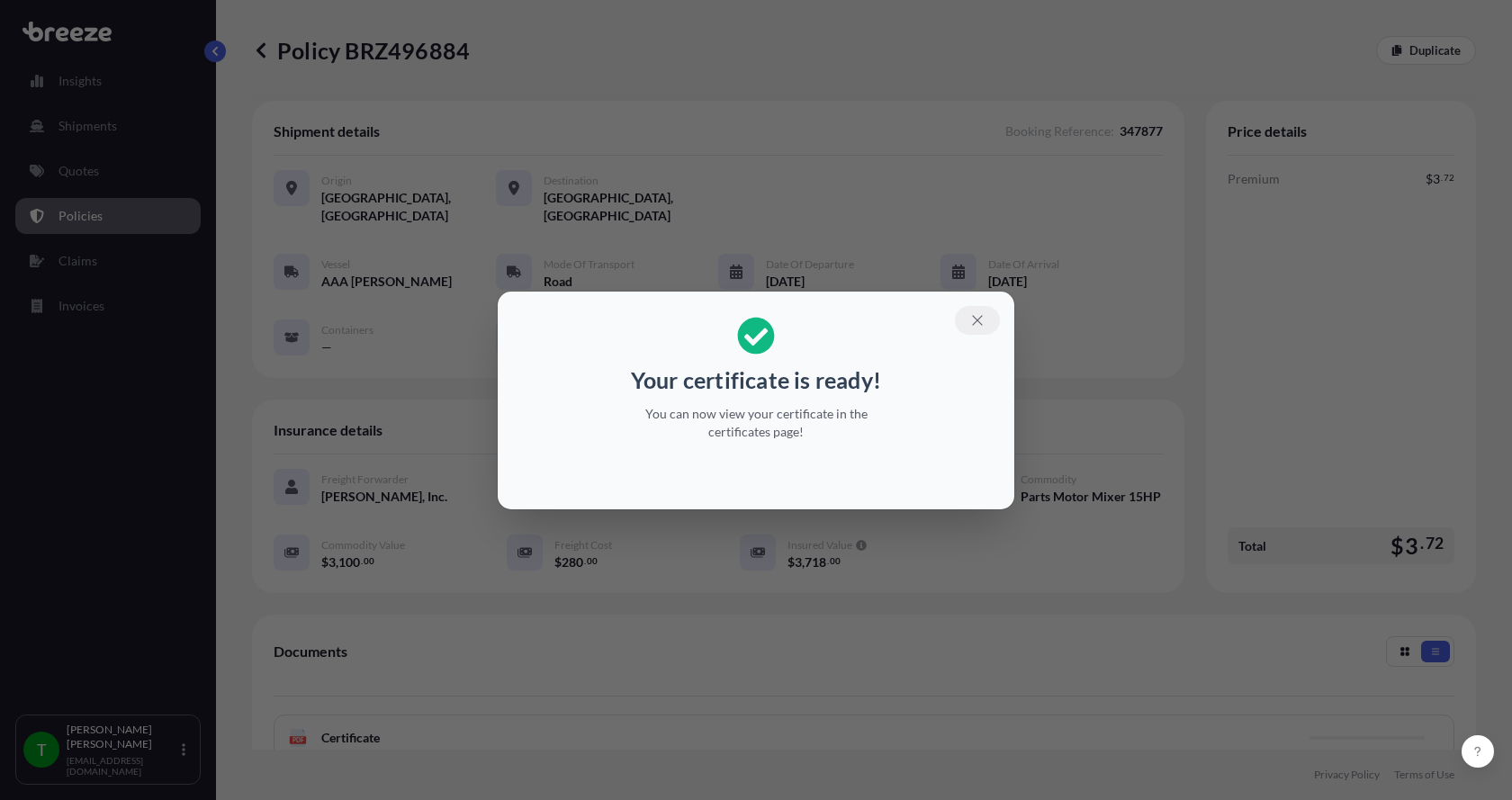
click at [973, 318] on icon "button" at bounding box center [977, 320] width 16 height 16
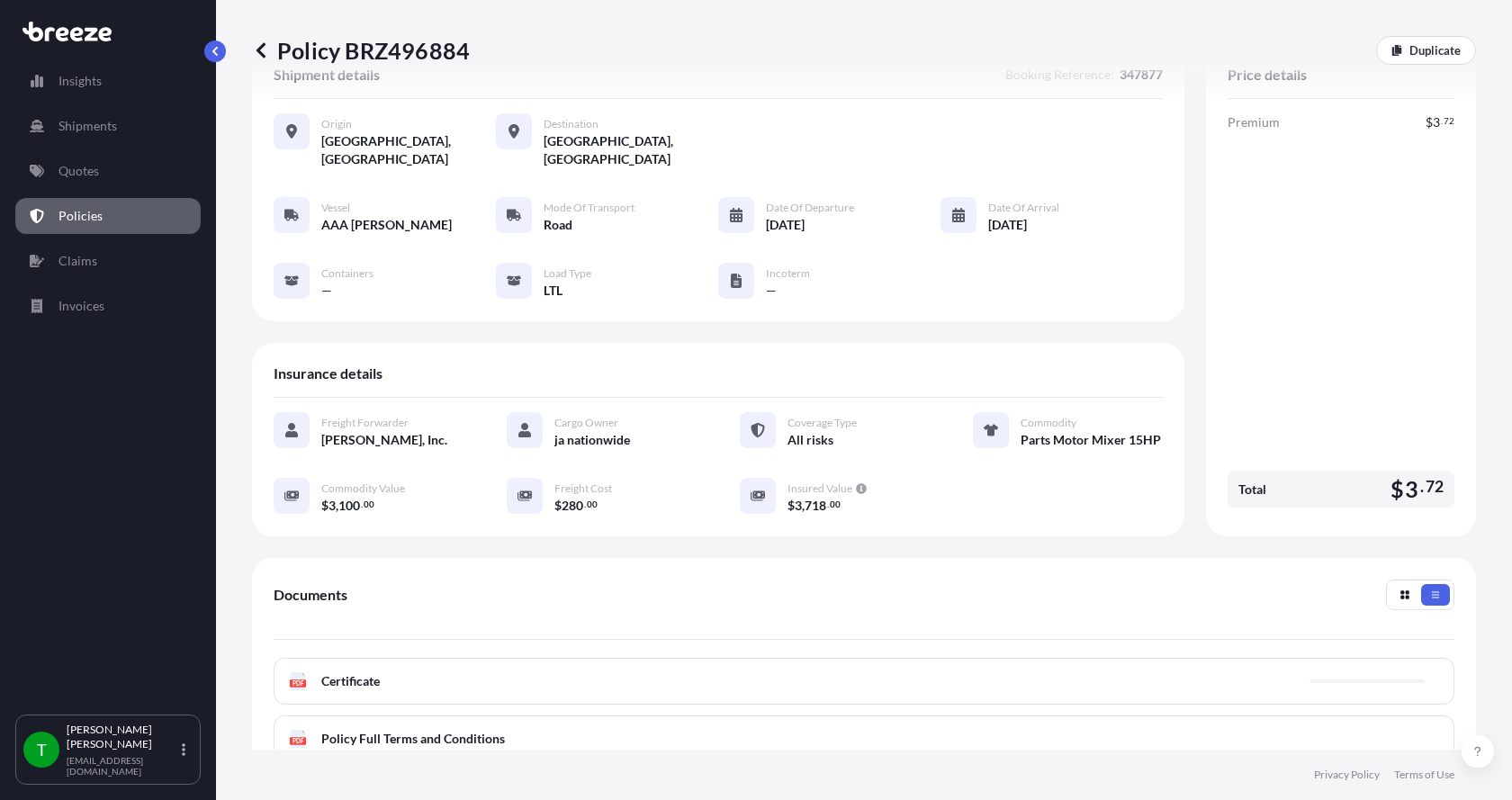
scroll to position [180, 0]
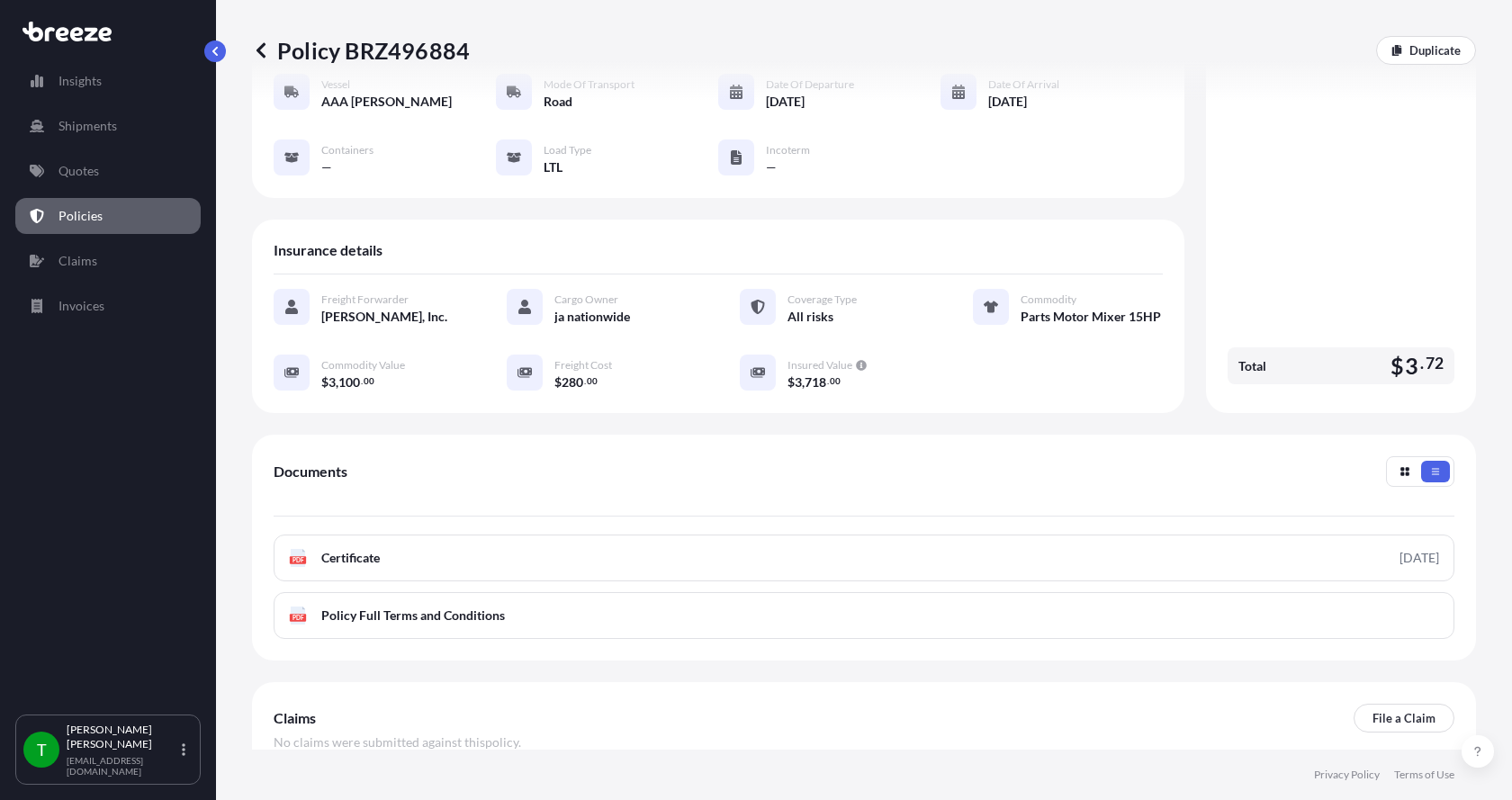
click at [304, 558] on text "PDF" at bounding box center [298, 561] width 12 height 7
click at [88, 163] on p "Quotes" at bounding box center [79, 171] width 40 height 18
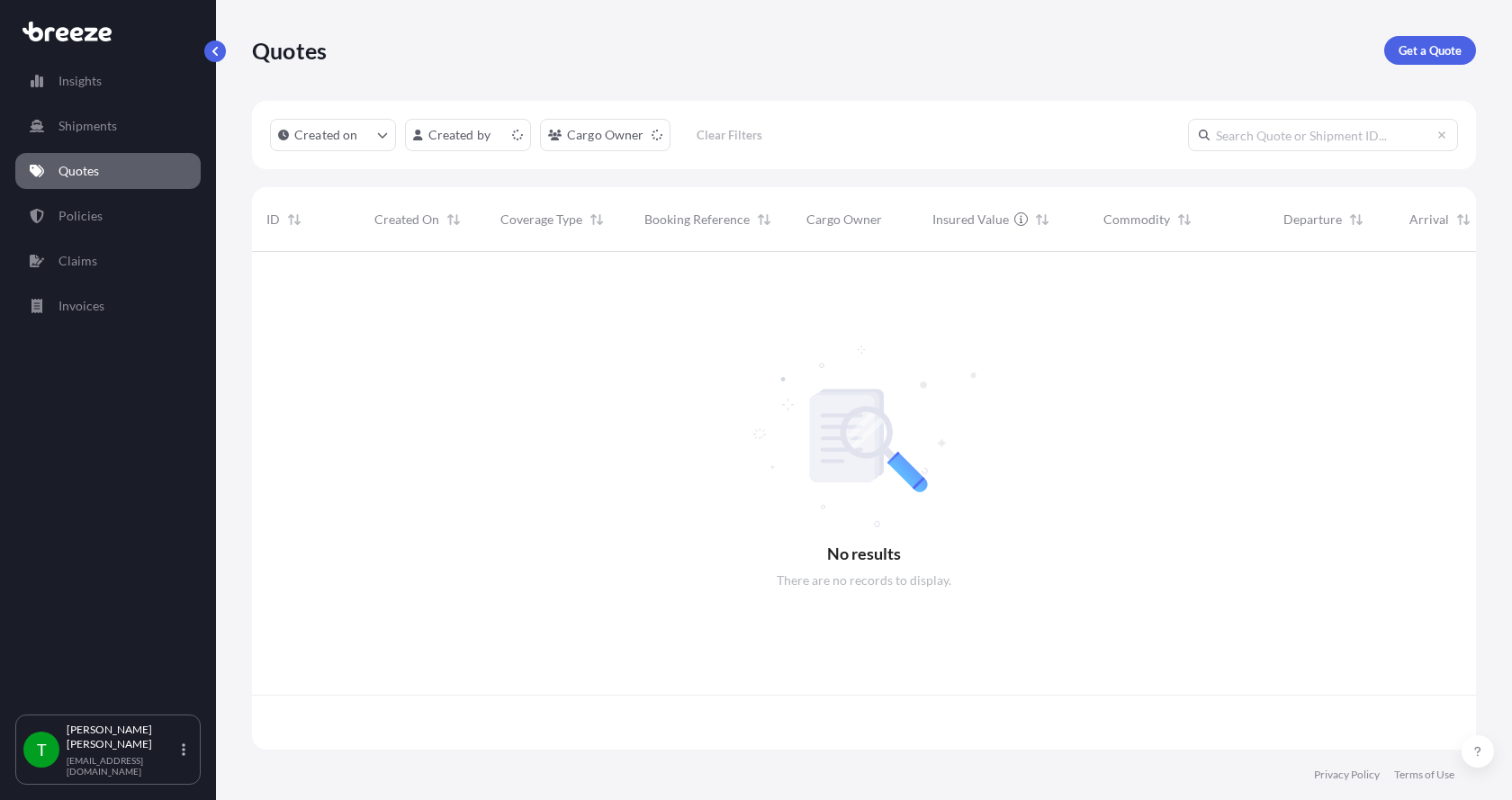
scroll to position [494, 1210]
click at [1416, 55] on p "Get a Quote" at bounding box center [1430, 50] width 63 height 18
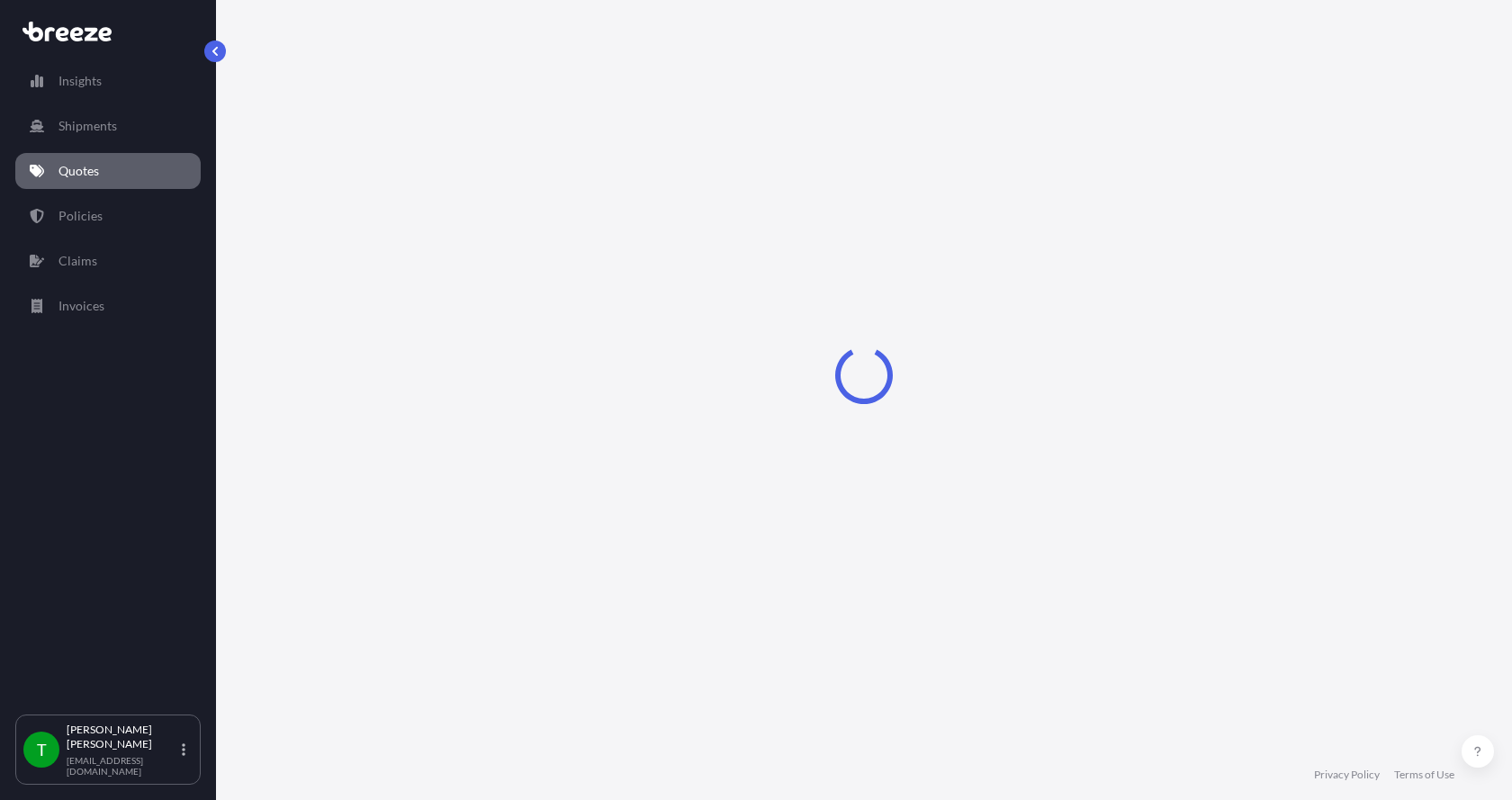
select select "Sea"
select select "1"
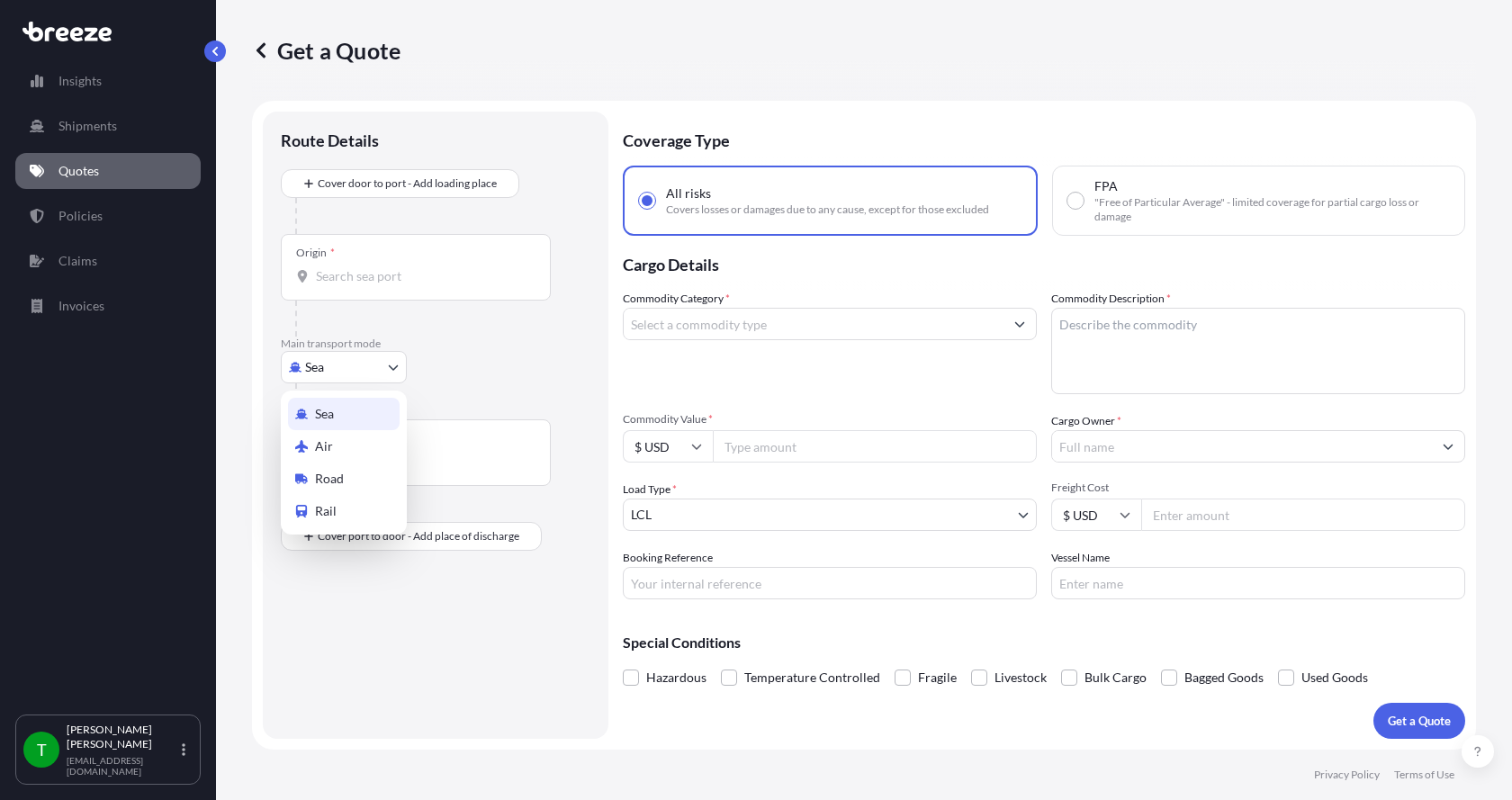
click at [323, 367] on body "Insights Shipments Quotes Policies Claims Invoices T [PERSON_NAME] [EMAIL_ADDRE…" at bounding box center [756, 400] width 1512 height 800
click at [327, 477] on span "Road" at bounding box center [330, 479] width 29 height 18
select select "Road"
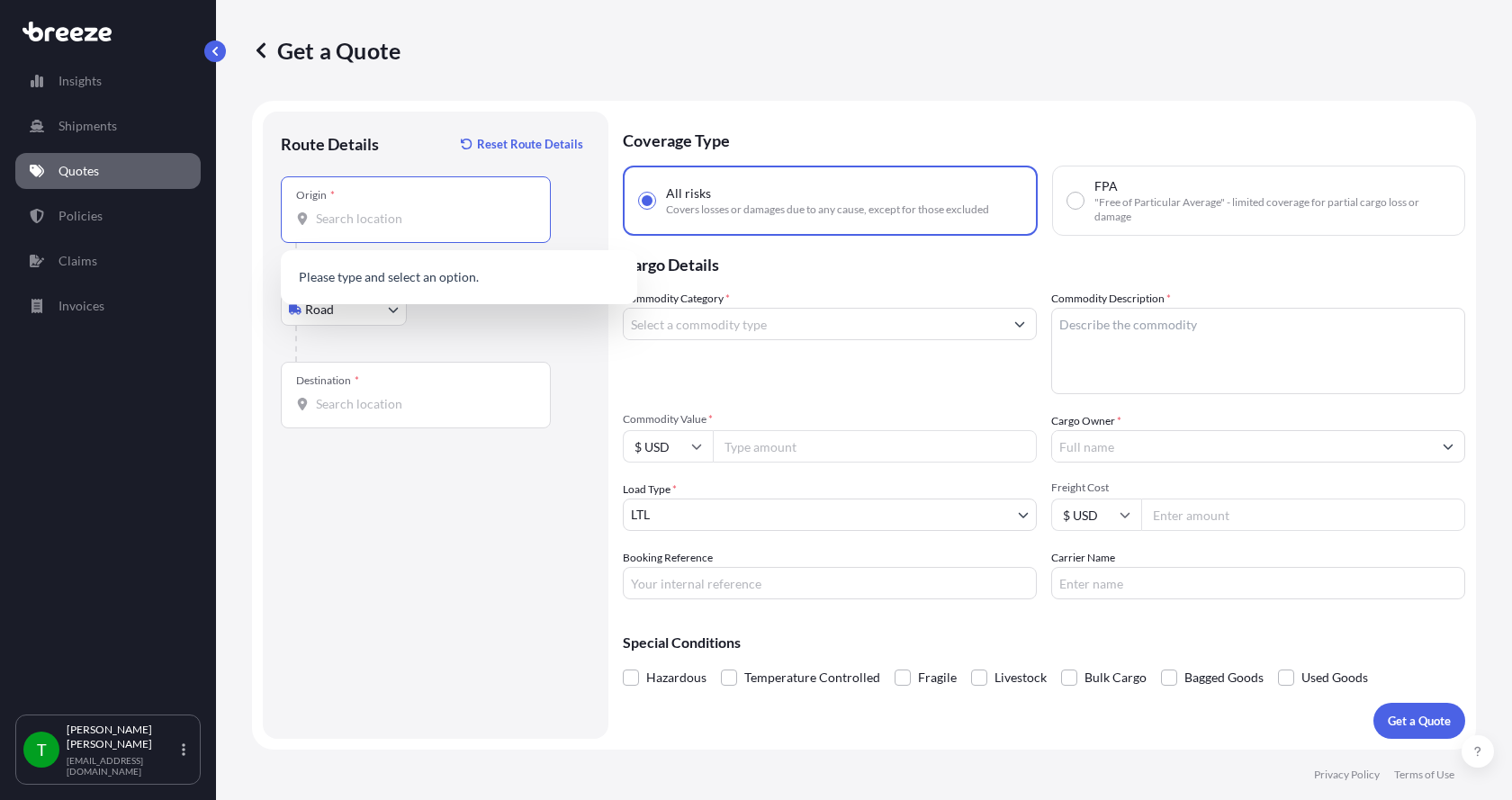
click at [345, 227] on input "Origin *" at bounding box center [422, 218] width 212 height 18
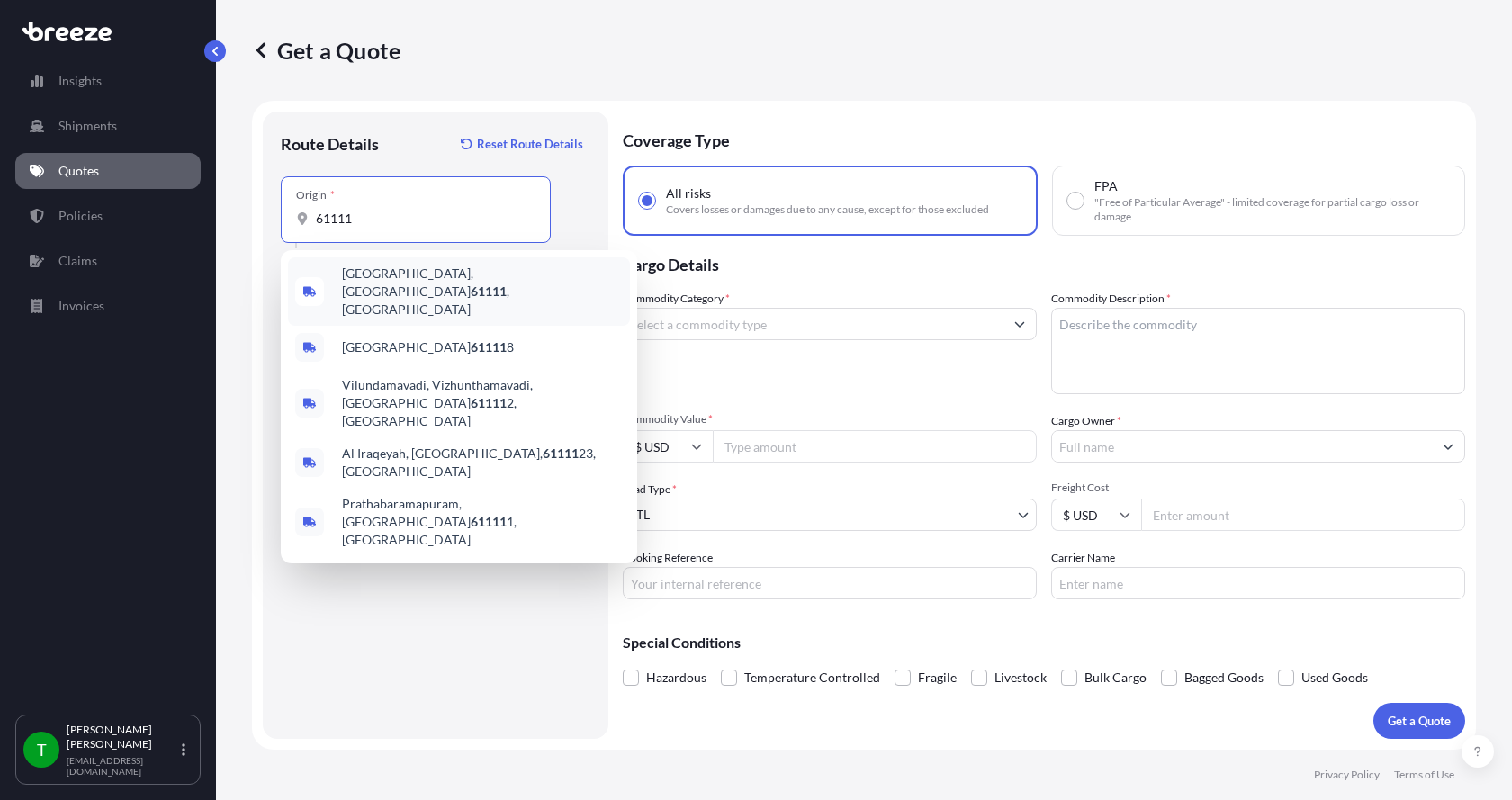
click at [371, 274] on span "[GEOGRAPHIC_DATA] , [GEOGRAPHIC_DATA]" at bounding box center [483, 291] width 281 height 54
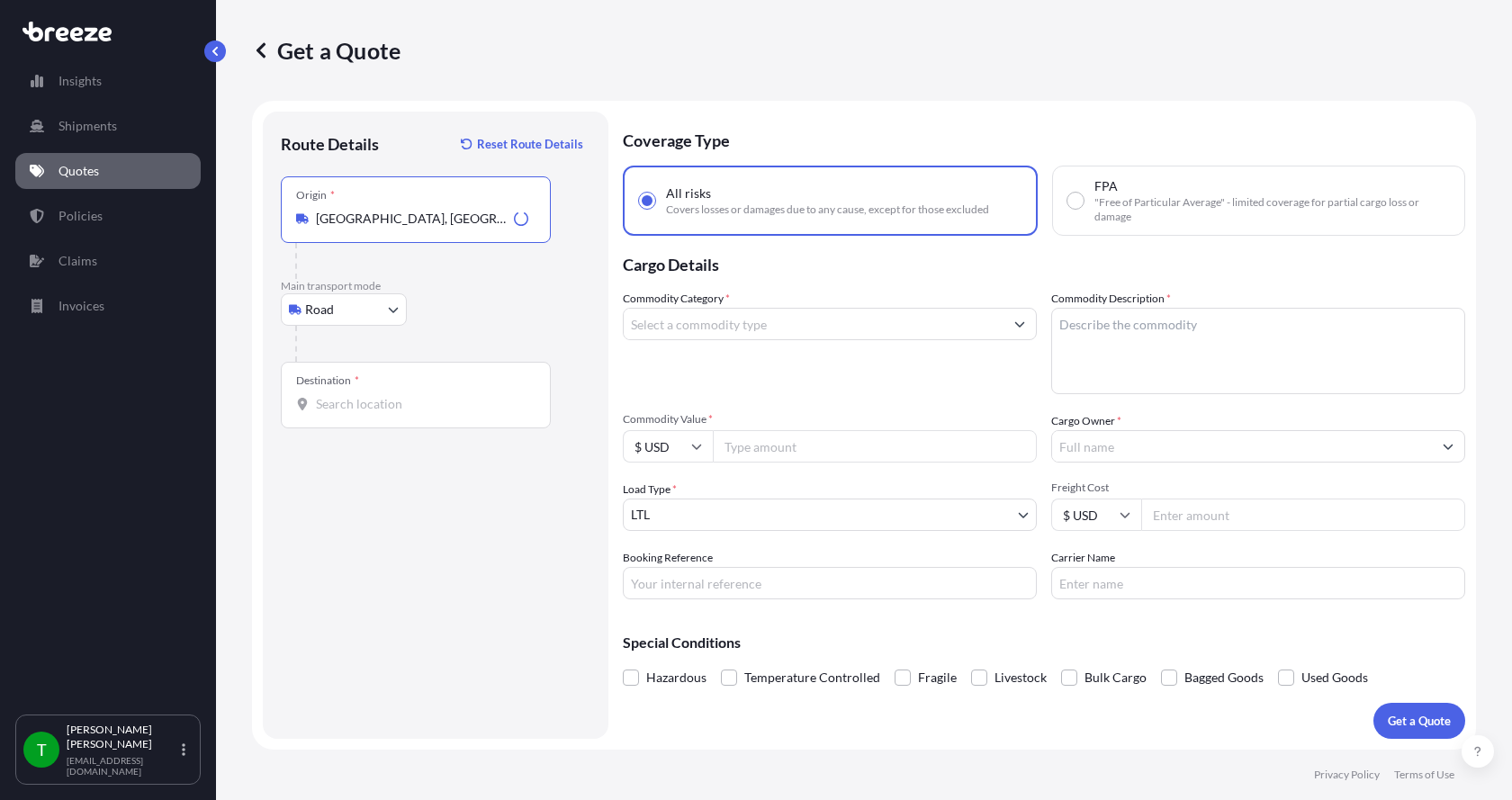
type input "[GEOGRAPHIC_DATA], [GEOGRAPHIC_DATA]"
click at [336, 410] on input "Destination *" at bounding box center [422, 404] width 212 height 18
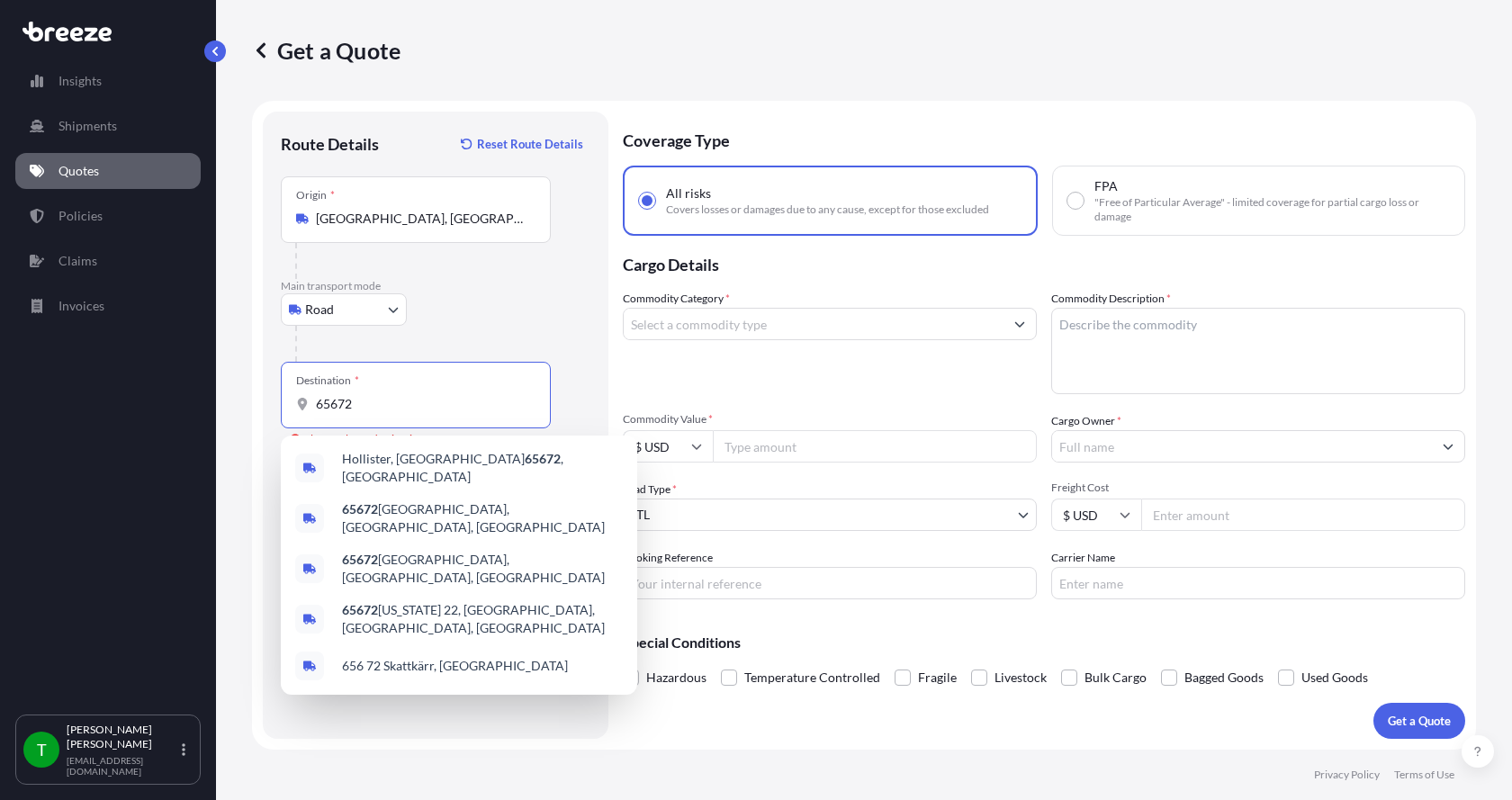
click at [377, 410] on input "65672" at bounding box center [422, 404] width 212 height 18
click at [375, 460] on span "Hollister, MO 65672 , USA" at bounding box center [483, 467] width 281 height 36
type input "Hollister, MO 65672, USA"
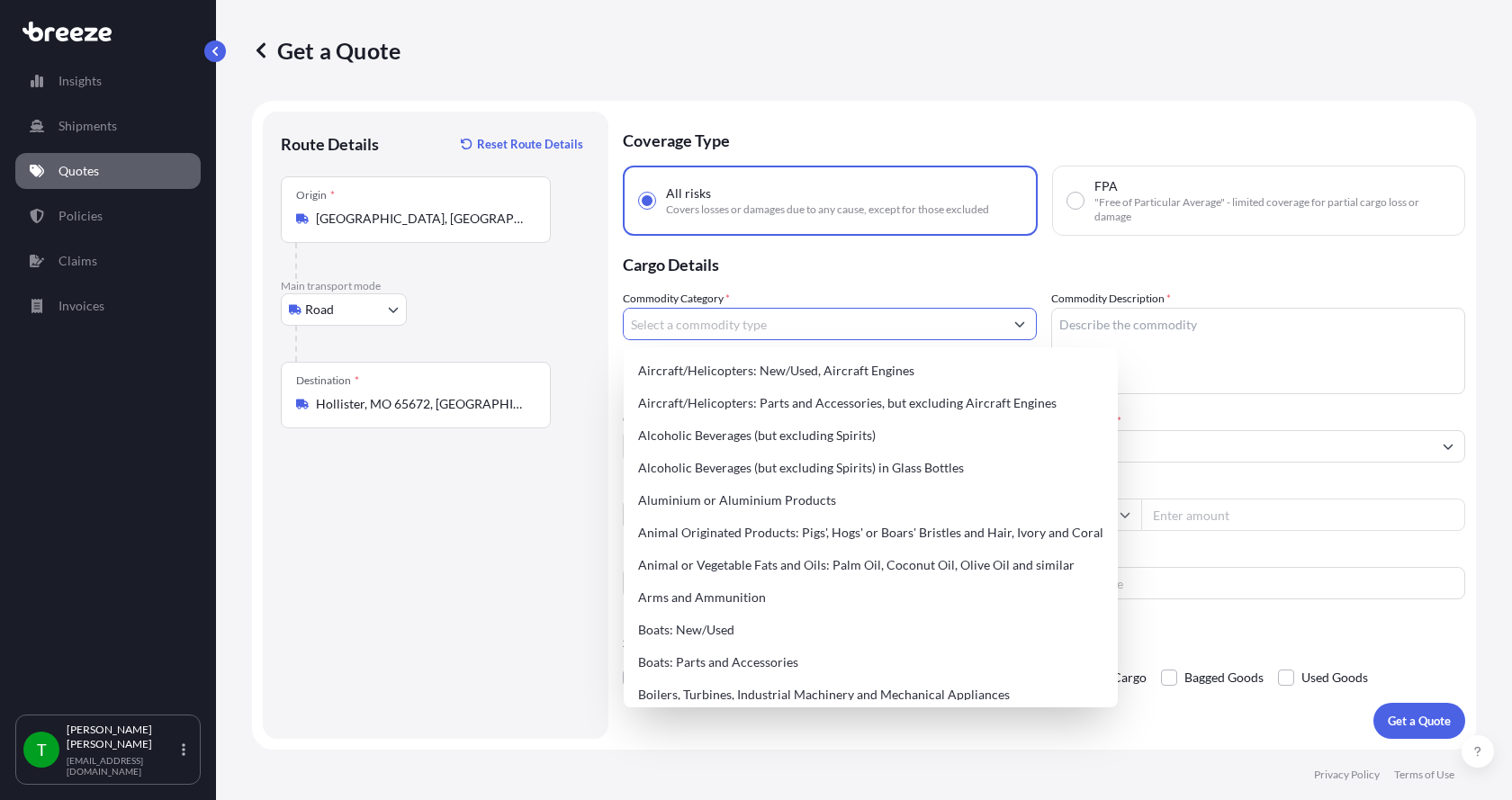
click at [712, 332] on input "Commodity Category *" at bounding box center [813, 324] width 380 height 33
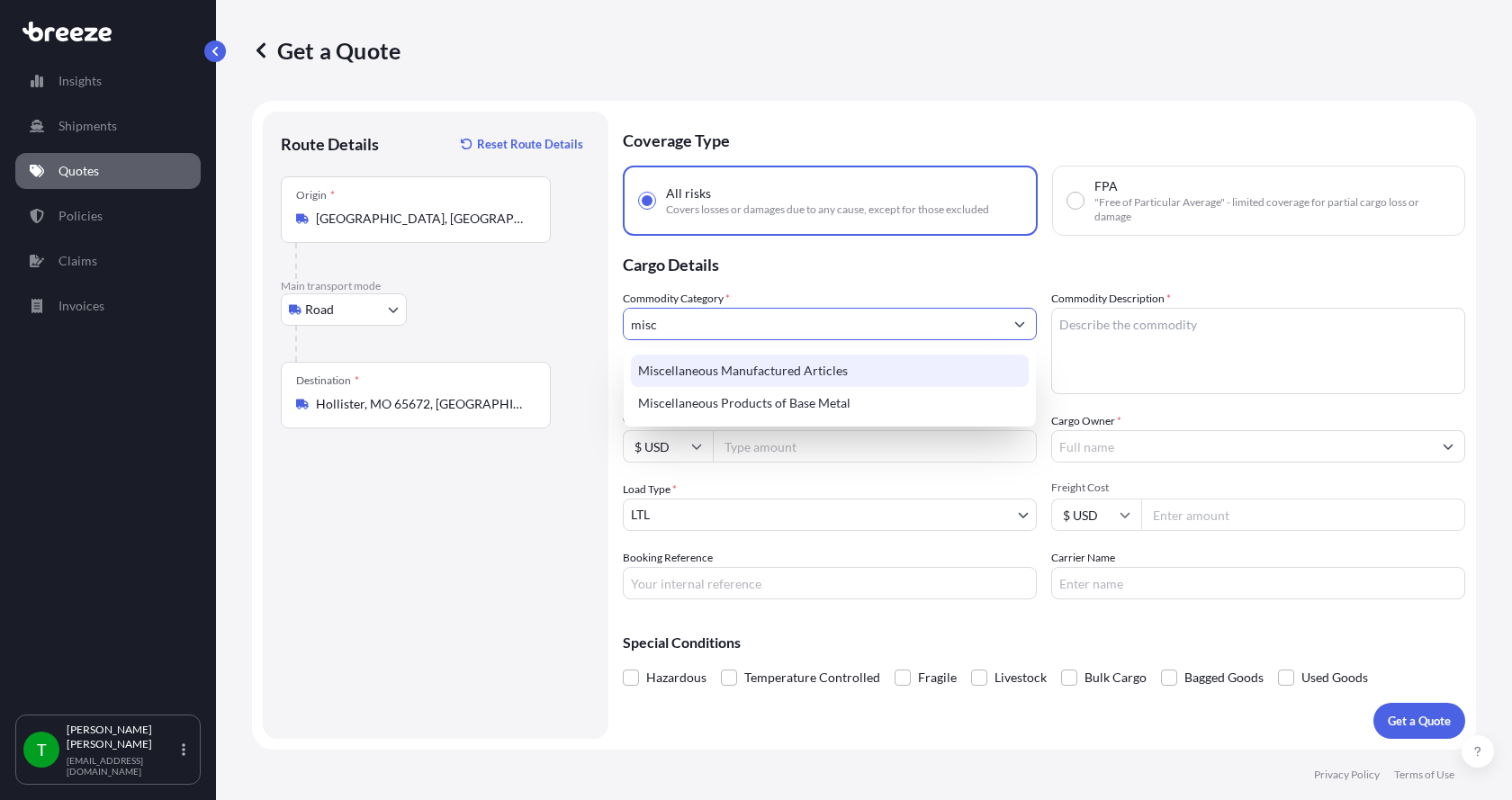
click at [708, 364] on div "Miscellaneous Manufactured Articles" at bounding box center [830, 371] width 398 height 33
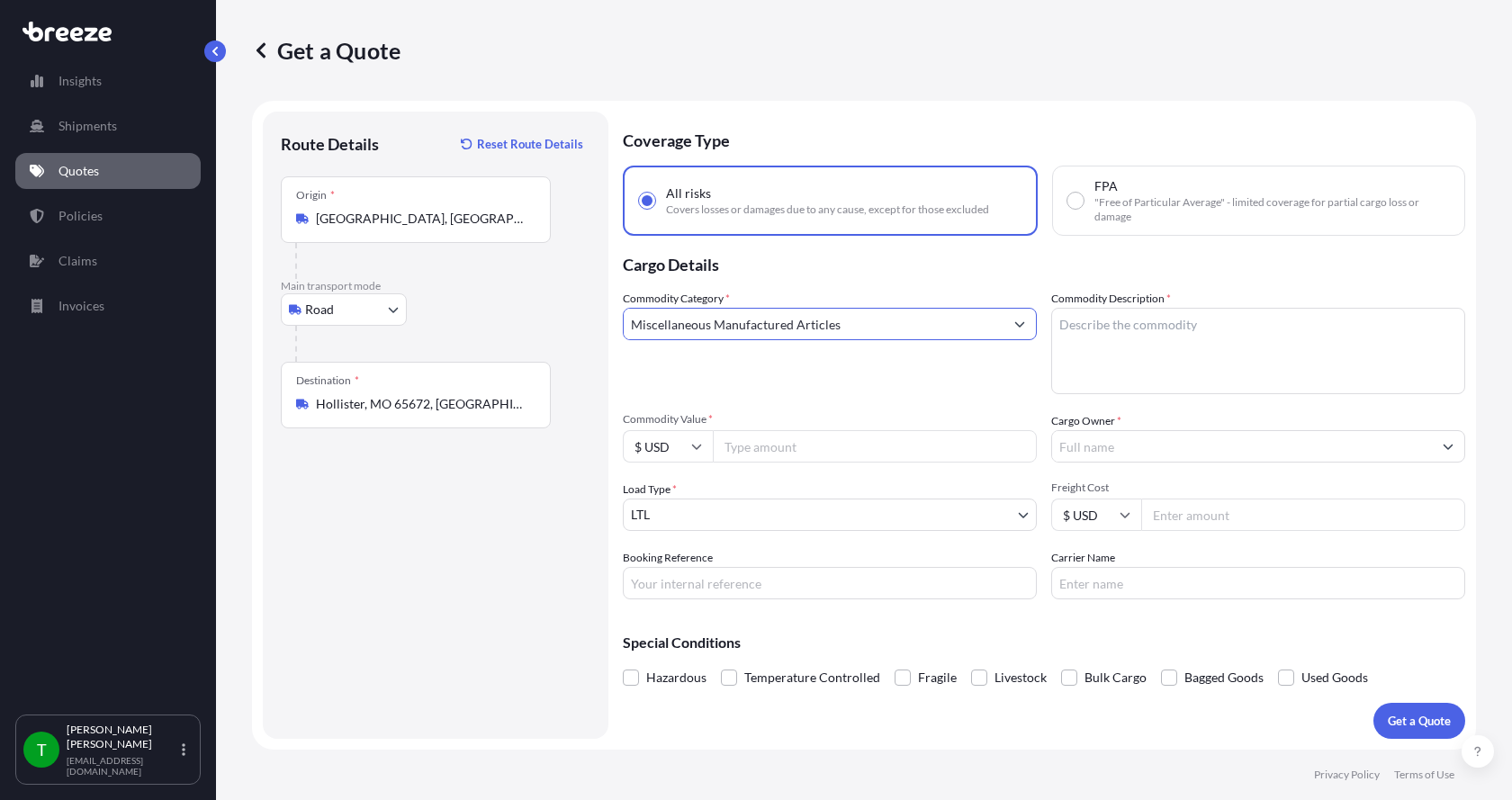
type input "Miscellaneous Manufactured Articles"
click at [1186, 334] on textarea "Commodity Description *" at bounding box center [1258, 351] width 414 height 87
type textarea "Valve,8',Ball, Flange"
click at [826, 439] on input "Commodity Value *" at bounding box center [875, 447] width 324 height 33
type input "1600.00"
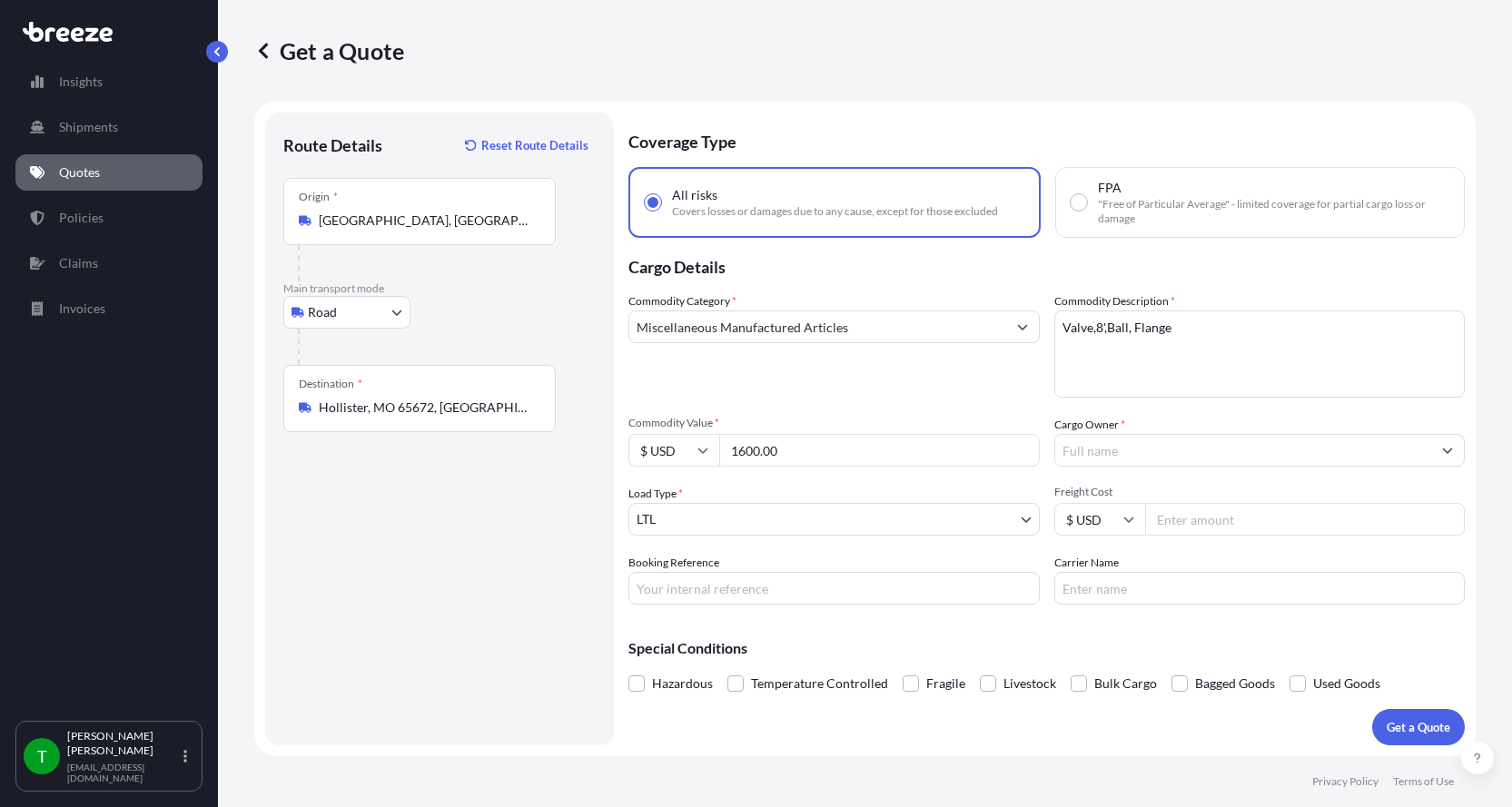
click at [1106, 453] on input "Cargo Owner *" at bounding box center [1243, 451] width 377 height 33
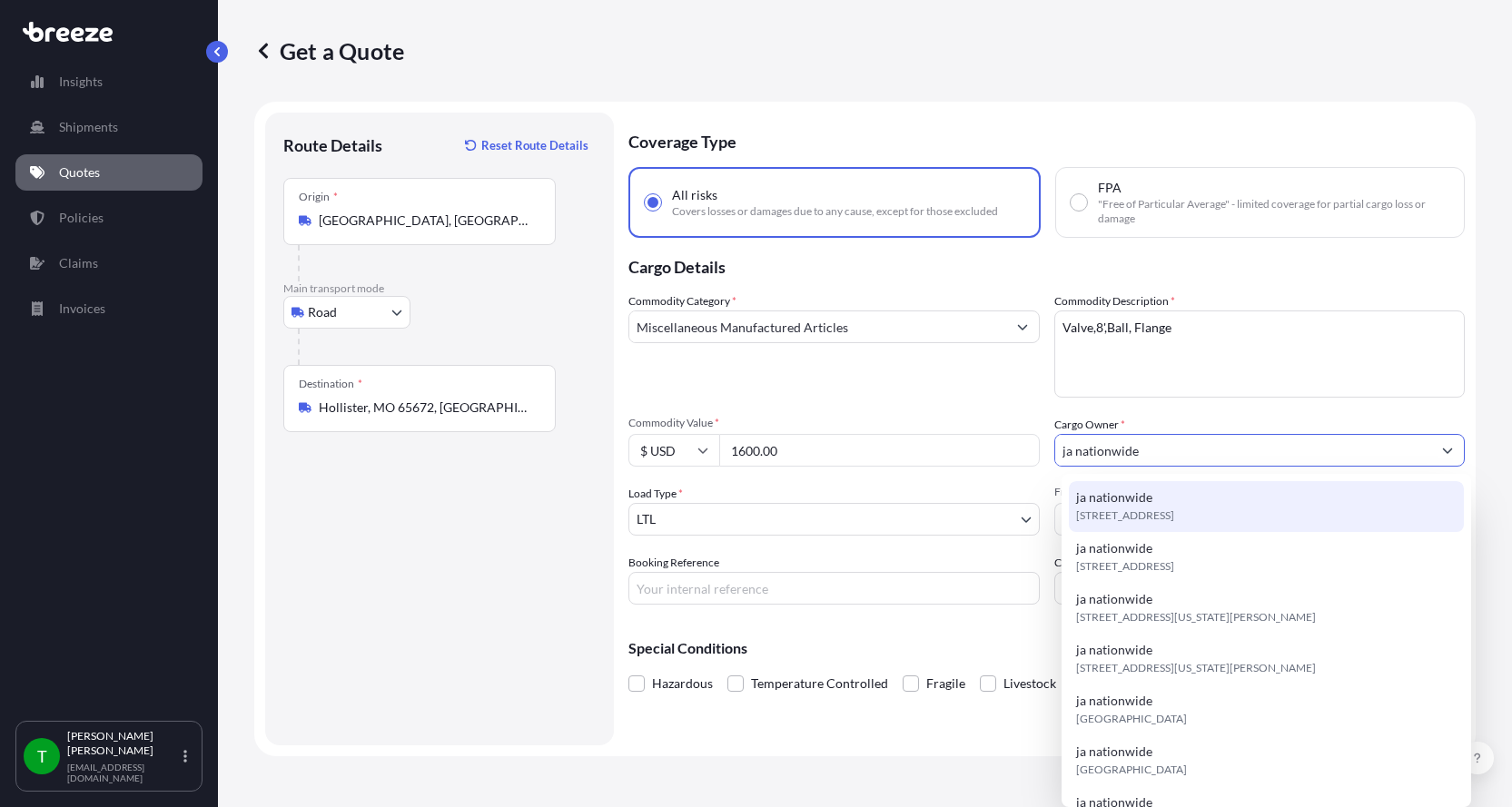
click at [1092, 505] on span "ja nationwide" at bounding box center [1114, 498] width 77 height 18
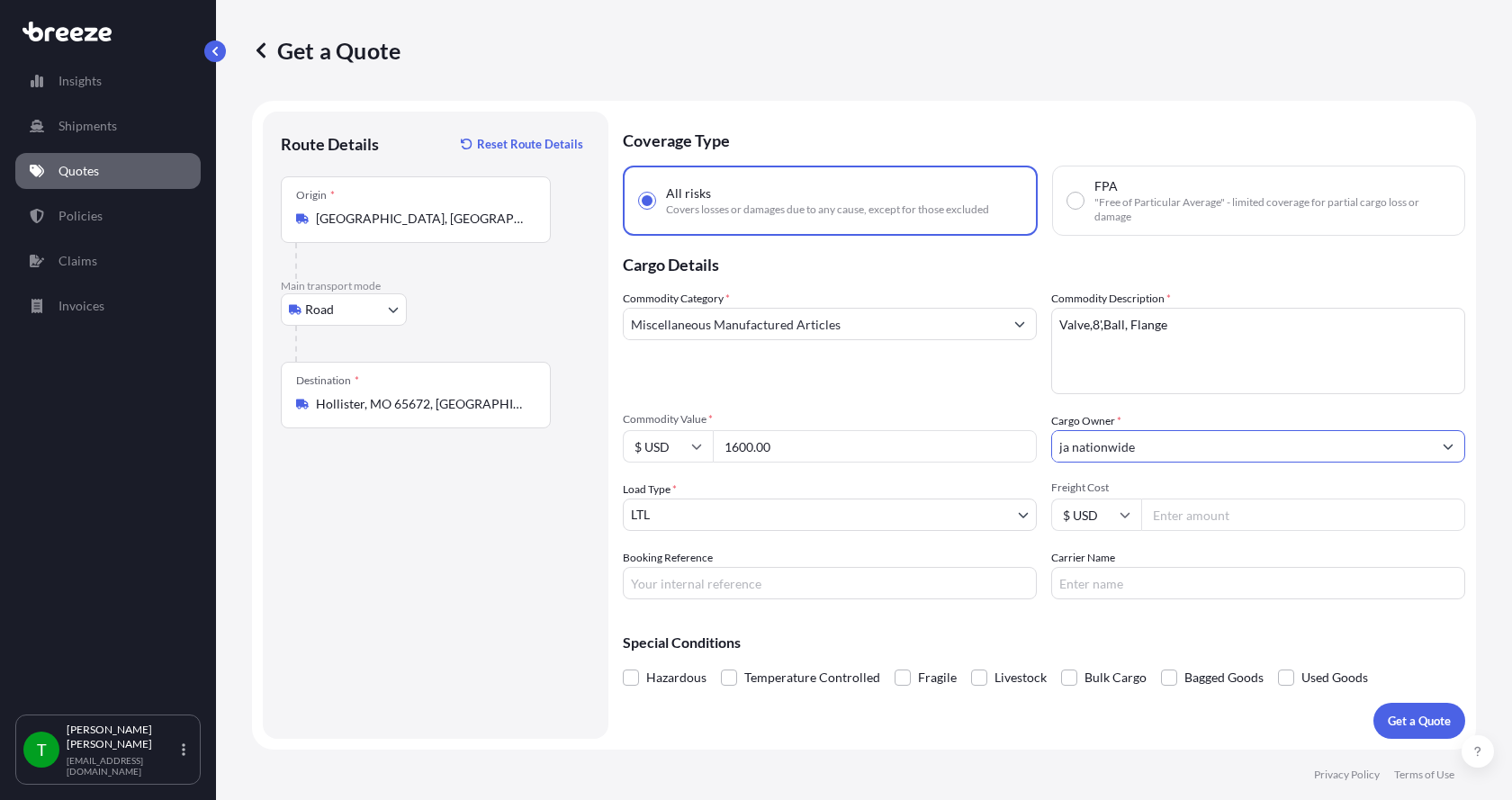
type input "ja nationwide"
click at [1183, 518] on input "Freight Cost" at bounding box center [1302, 515] width 324 height 33
type input "235.00"
click at [862, 586] on input "Booking Reference" at bounding box center [830, 584] width 414 height 33
type input "347882"
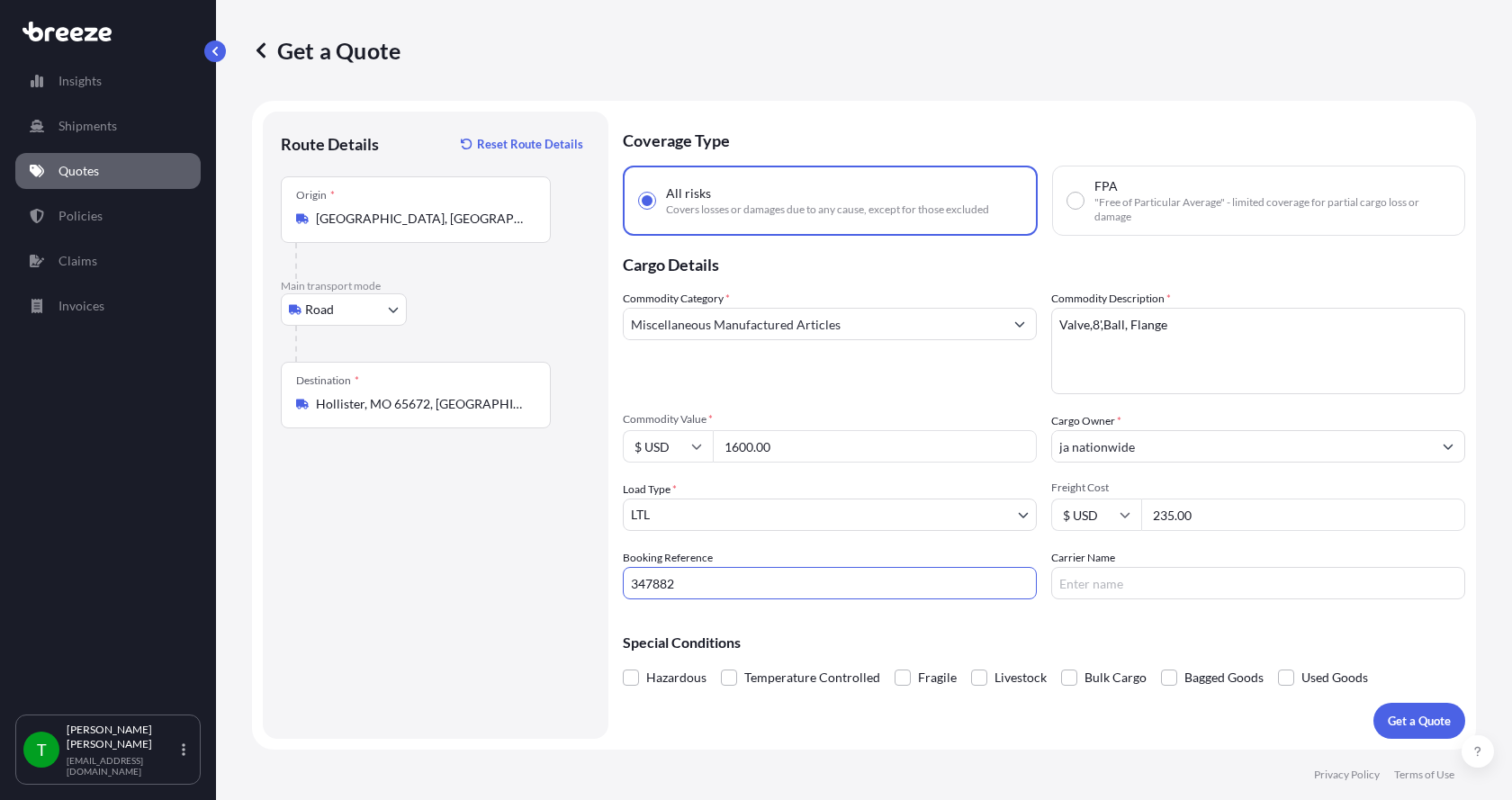
click at [1086, 584] on input "Carrier Name" at bounding box center [1258, 584] width 414 height 33
type input "Dohrn"
click at [1419, 720] on p "Get a Quote" at bounding box center [1420, 721] width 63 height 18
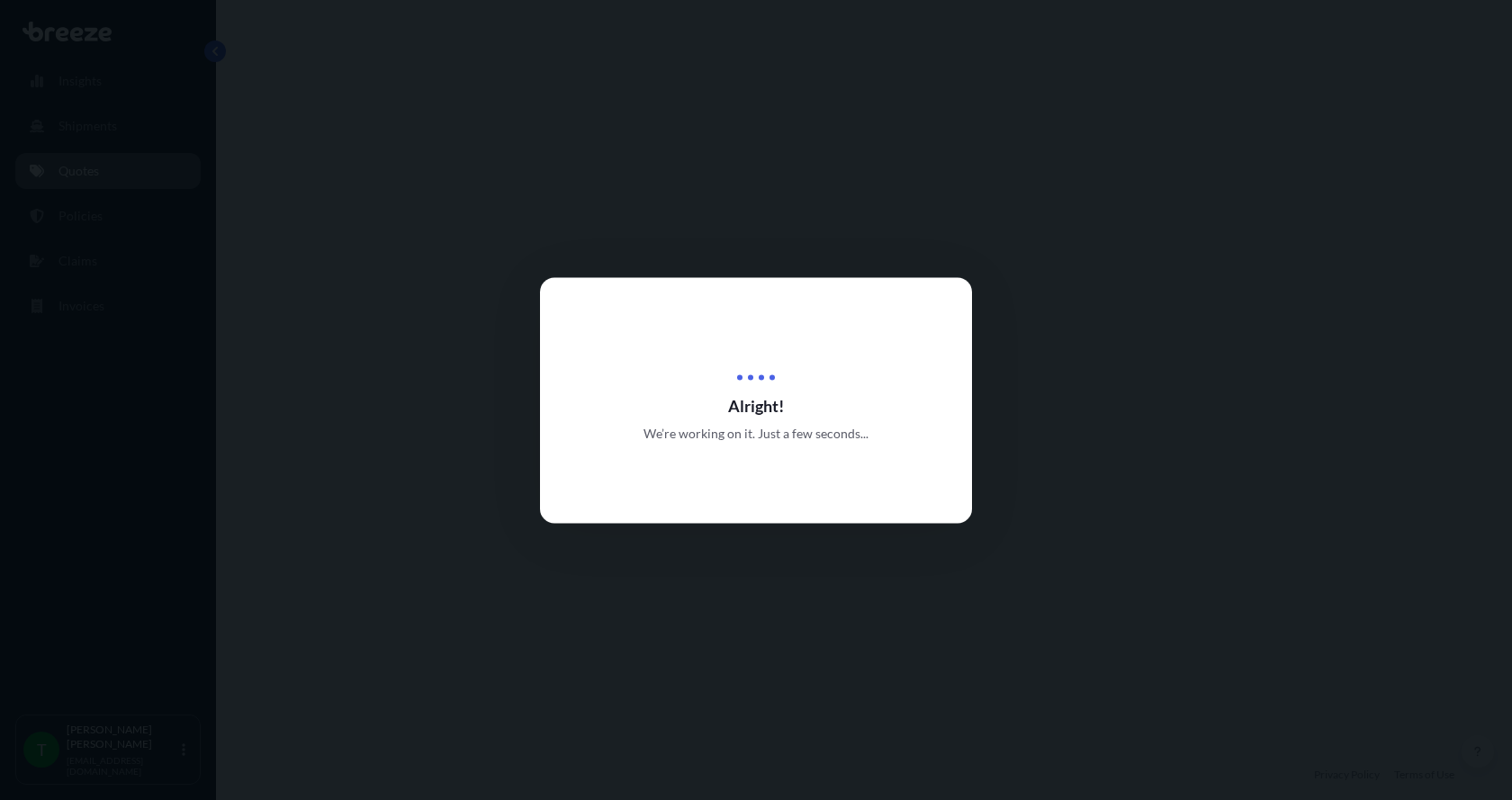
select select "Road"
select select "1"
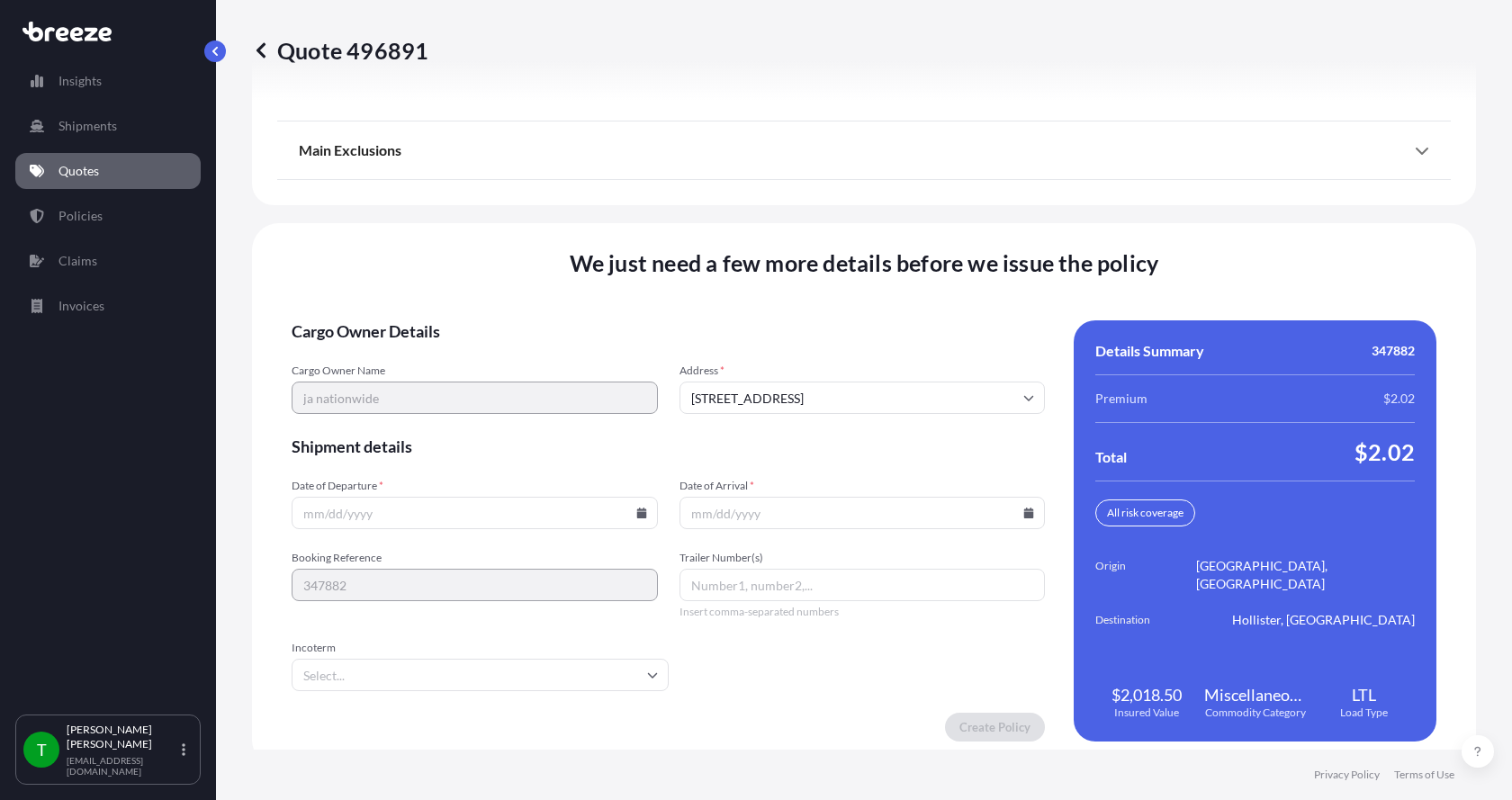
scroll to position [2369, 0]
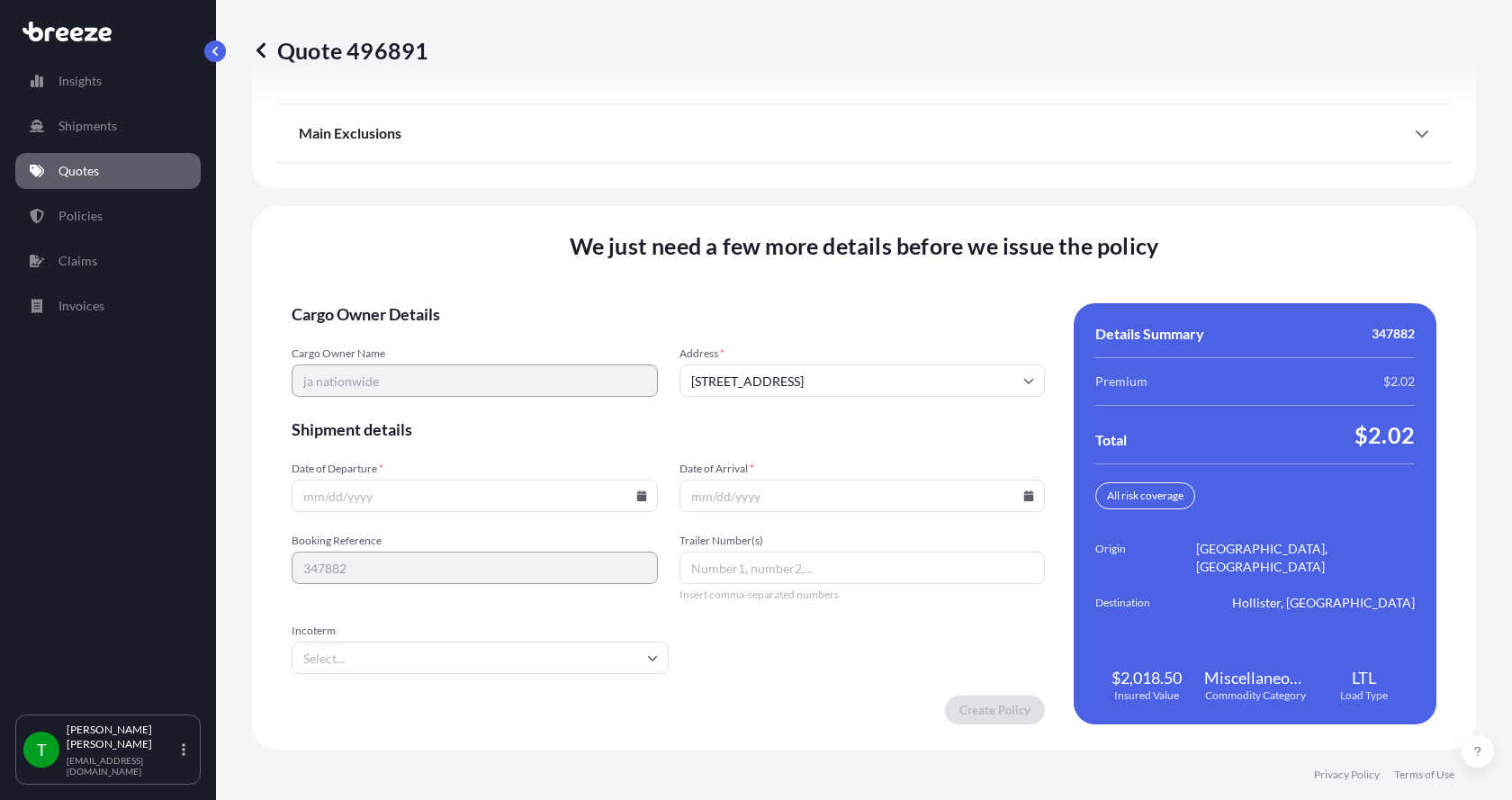
click at [636, 499] on icon at bounding box center [641, 495] width 10 height 11
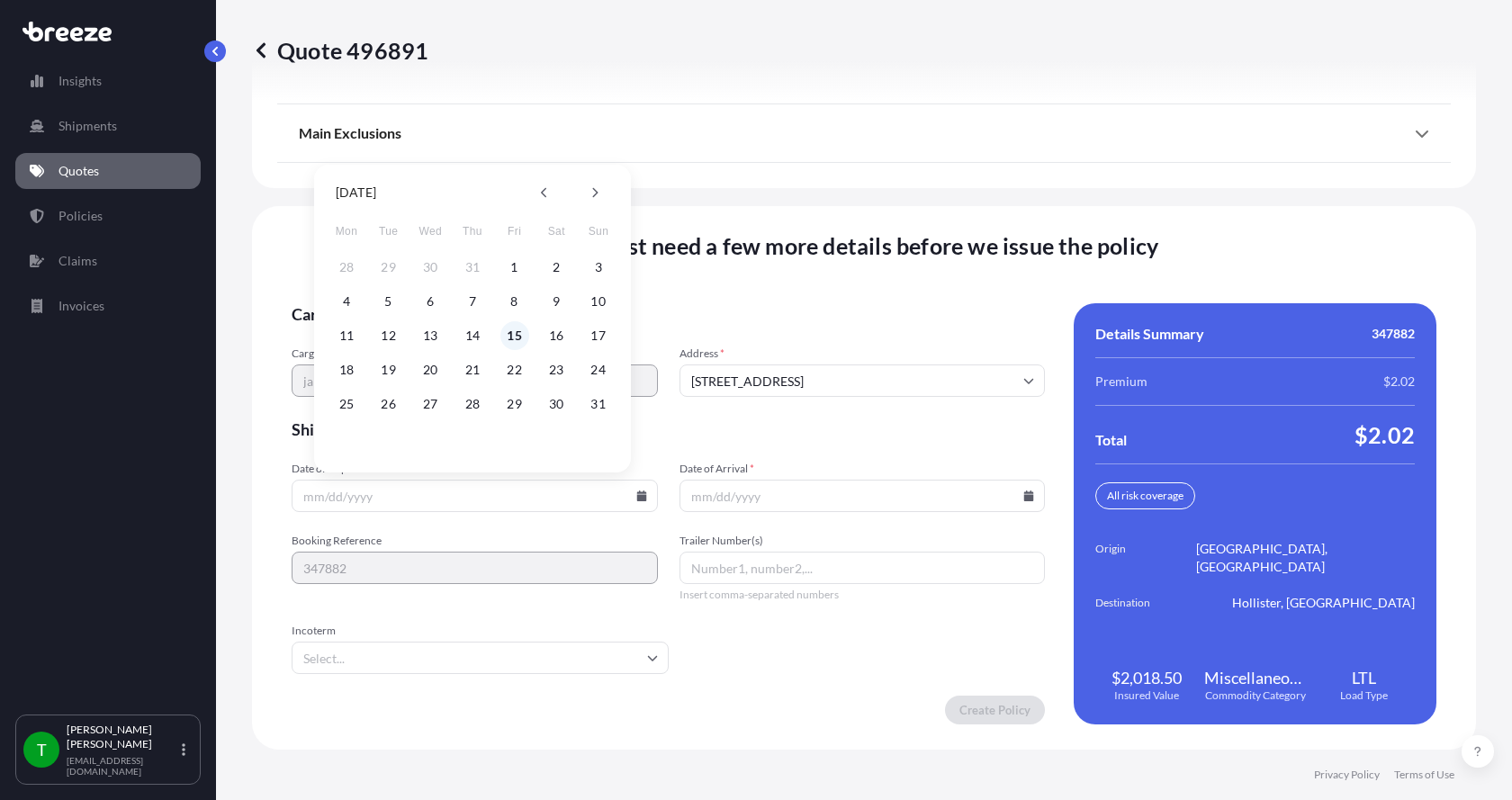
click at [518, 335] on button "15" at bounding box center [515, 336] width 29 height 29
type input "[DATE]"
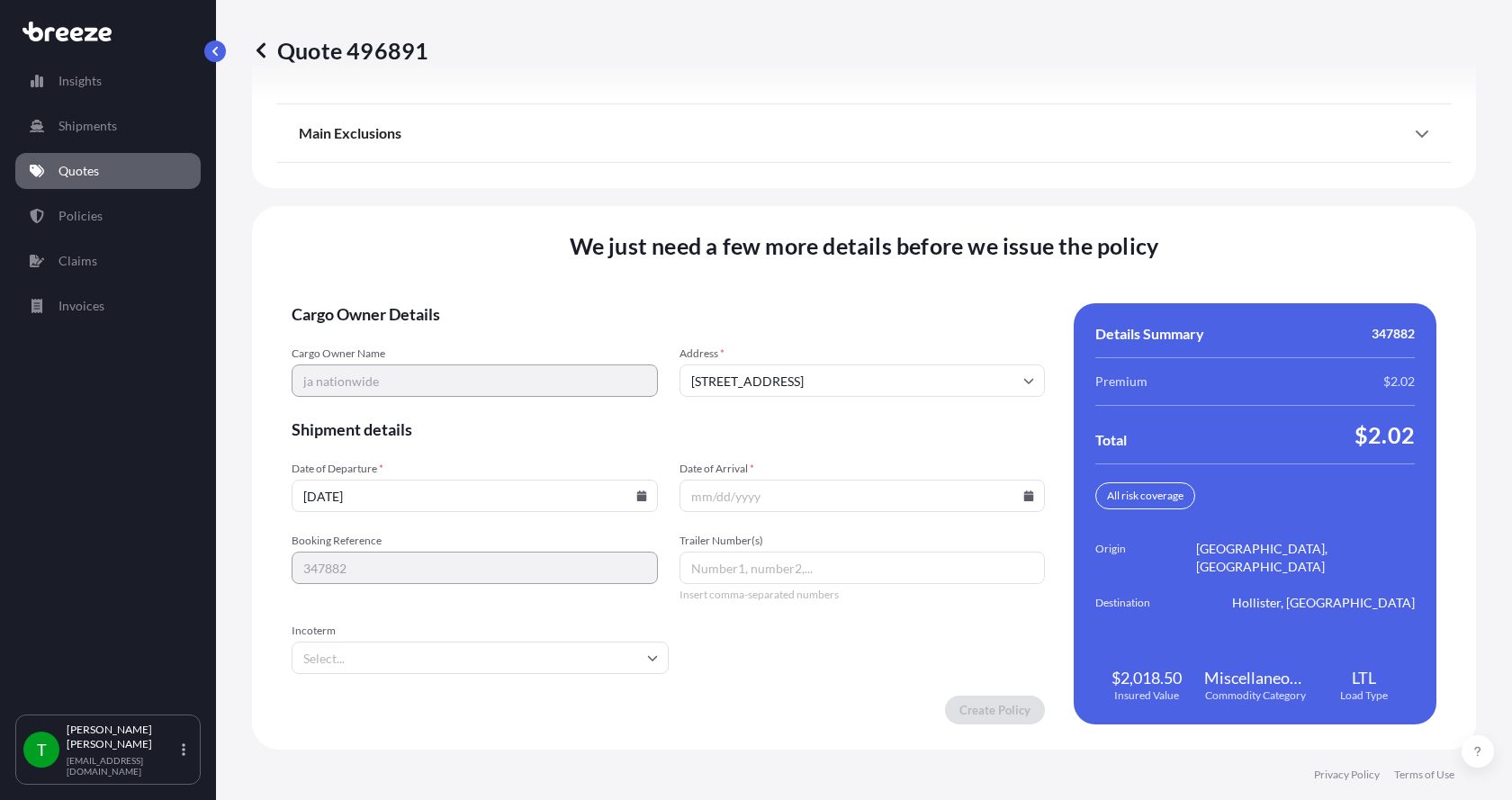
click at [515, 388] on button "15" at bounding box center [504, 396] width 21 height 16
click at [1025, 493] on icon at bounding box center [1029, 495] width 10 height 11
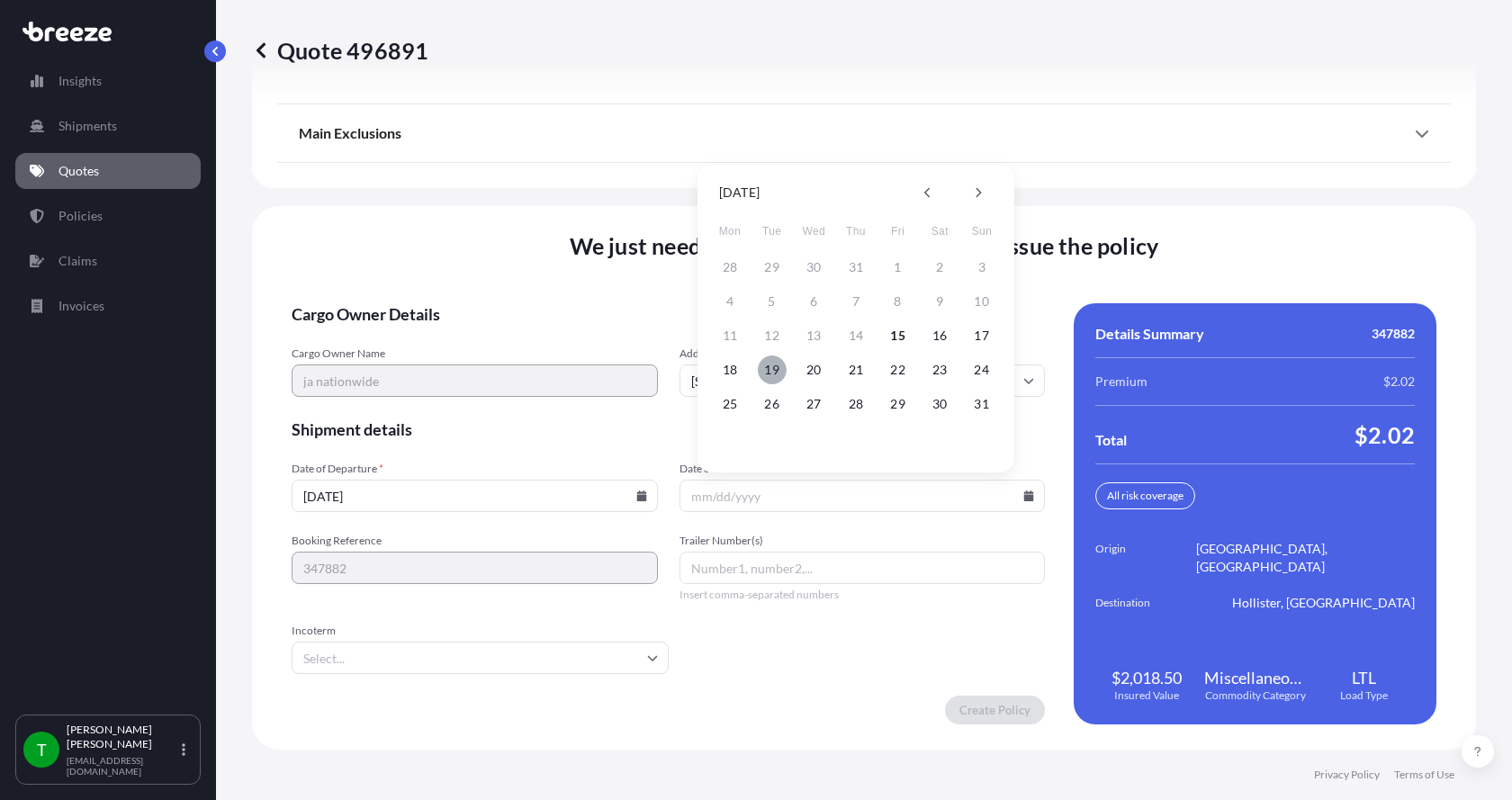
click at [776, 368] on button "19" at bounding box center [772, 370] width 29 height 29
type input "08/19/2025"
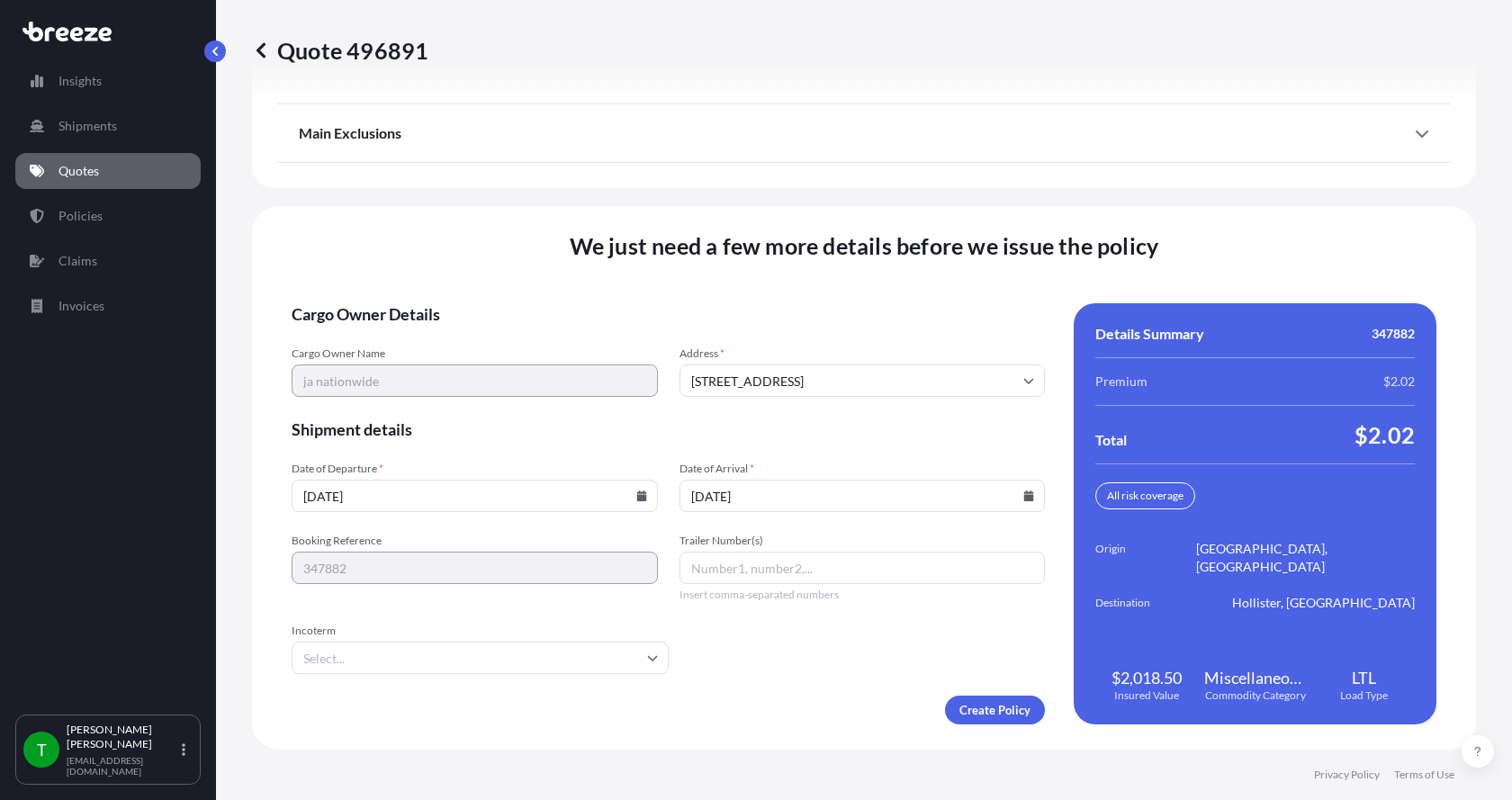
click at [782, 407] on button "19" at bounding box center [793, 414] width 21 height 16
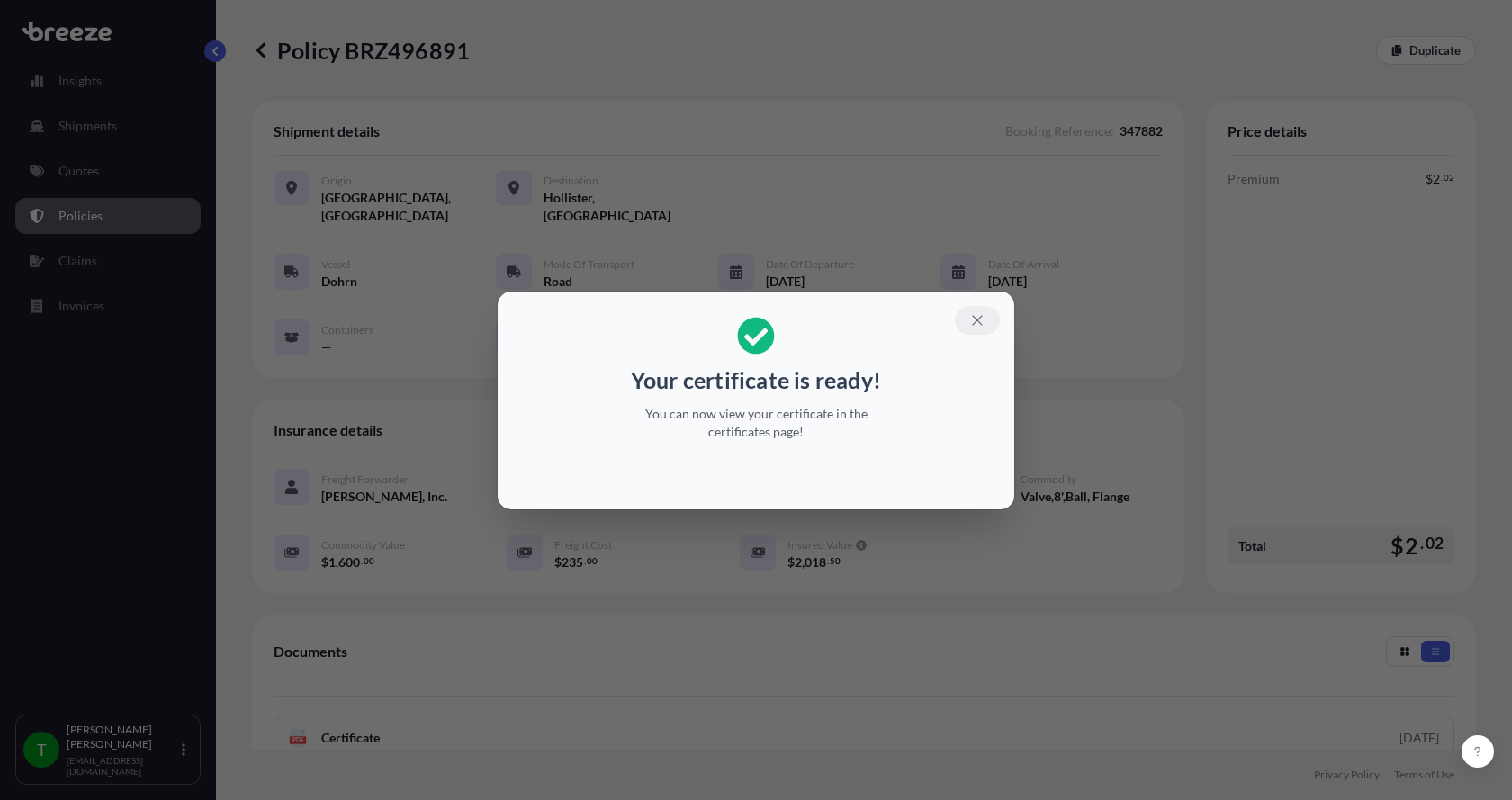
click at [982, 321] on icon "button" at bounding box center [977, 320] width 16 height 16
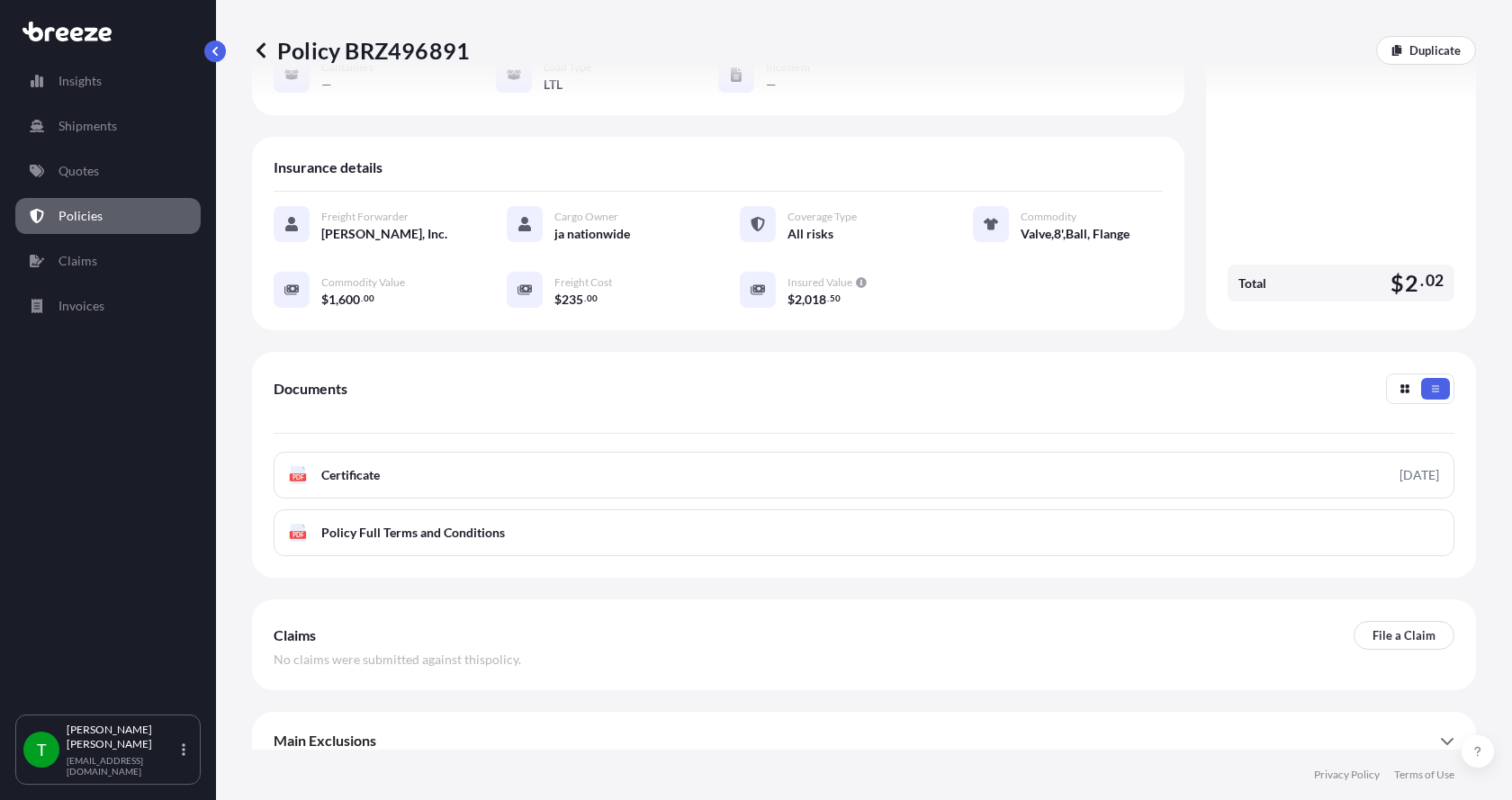
scroll to position [264, 0]
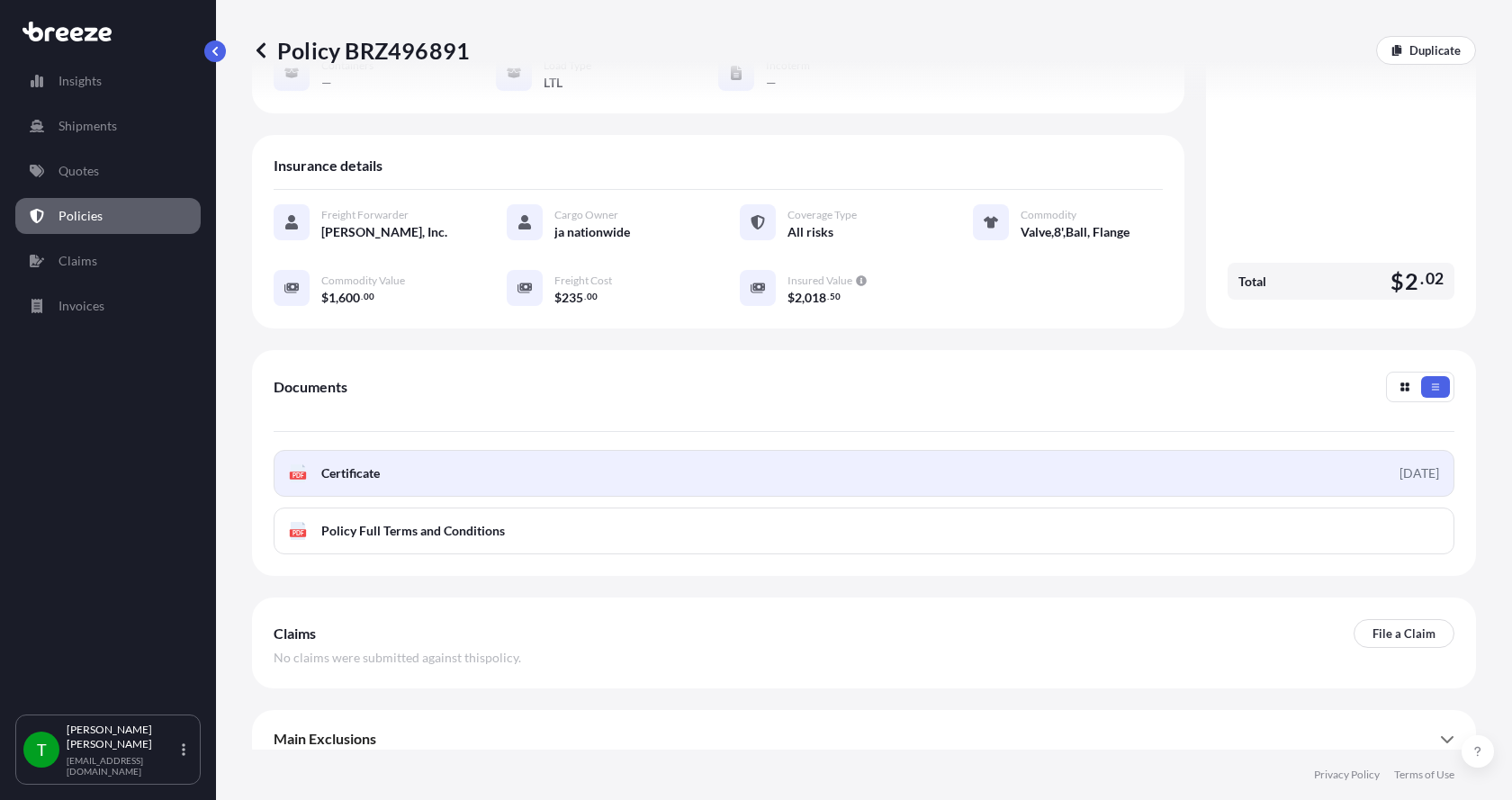
click at [338, 464] on span "Certificate" at bounding box center [350, 473] width 59 height 18
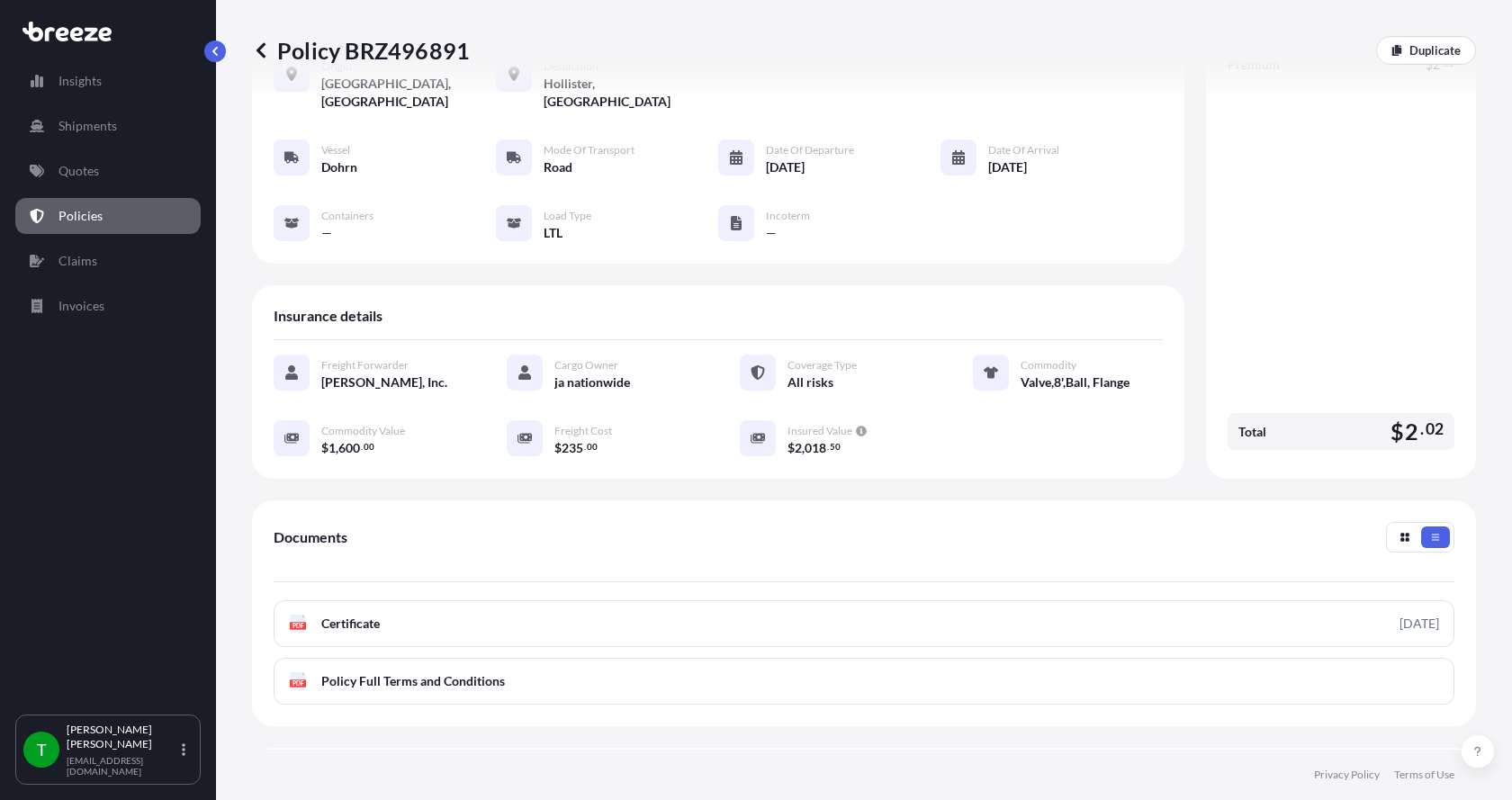
scroll to position [0, 0]
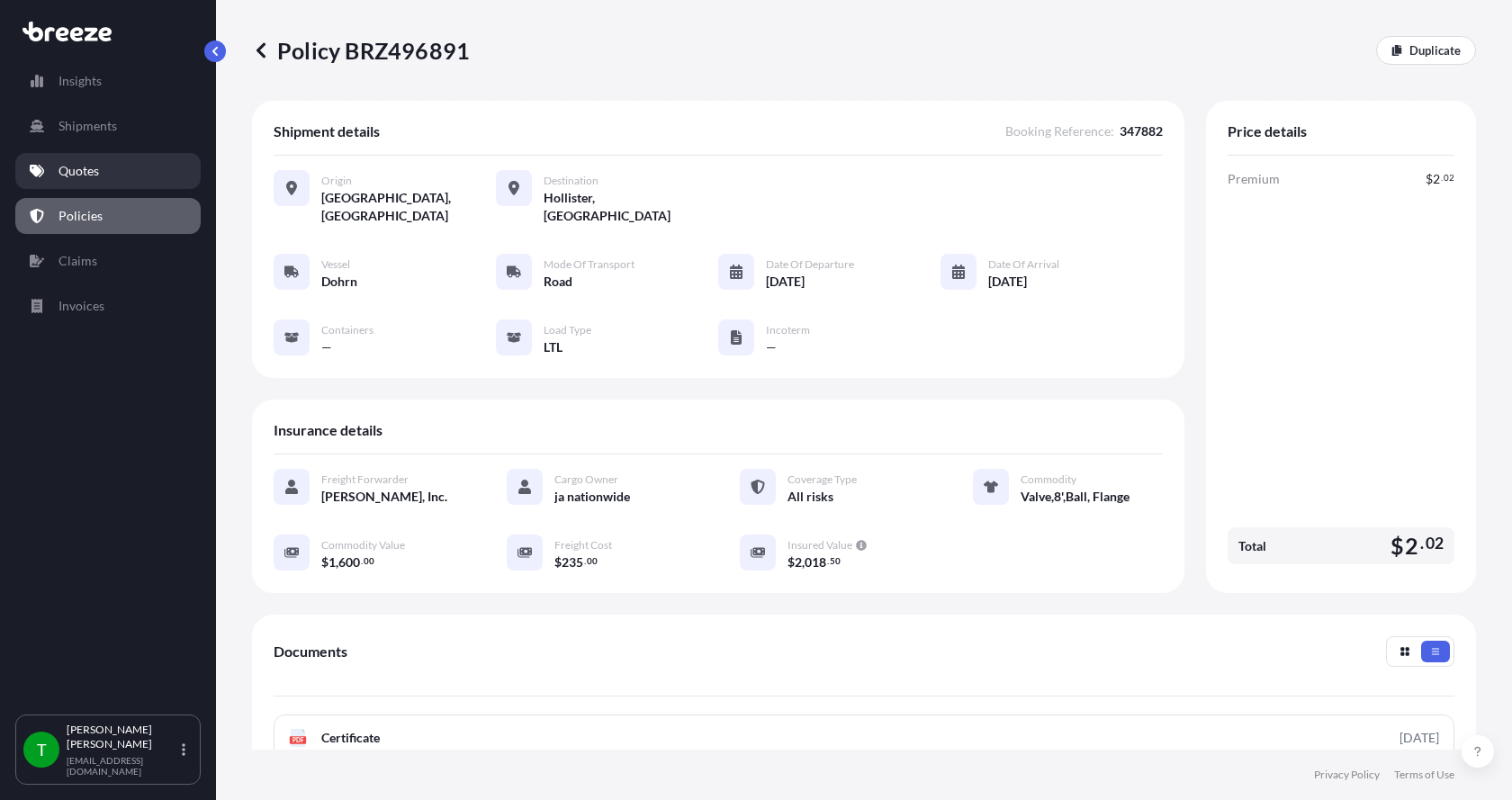
click at [88, 169] on p "Quotes" at bounding box center [79, 171] width 40 height 18
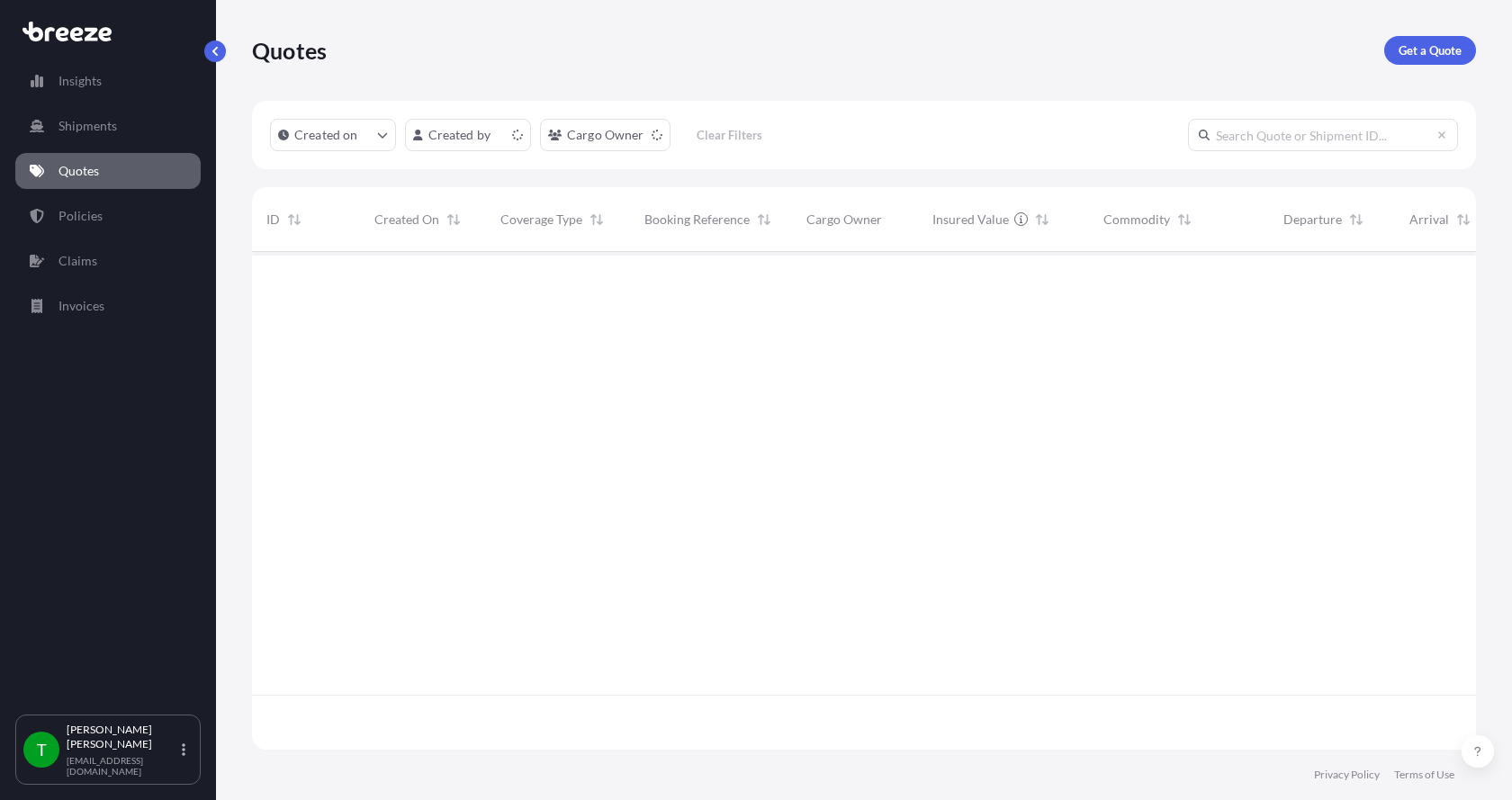
scroll to position [494, 1210]
click at [1429, 51] on p "Get a Quote" at bounding box center [1430, 50] width 63 height 18
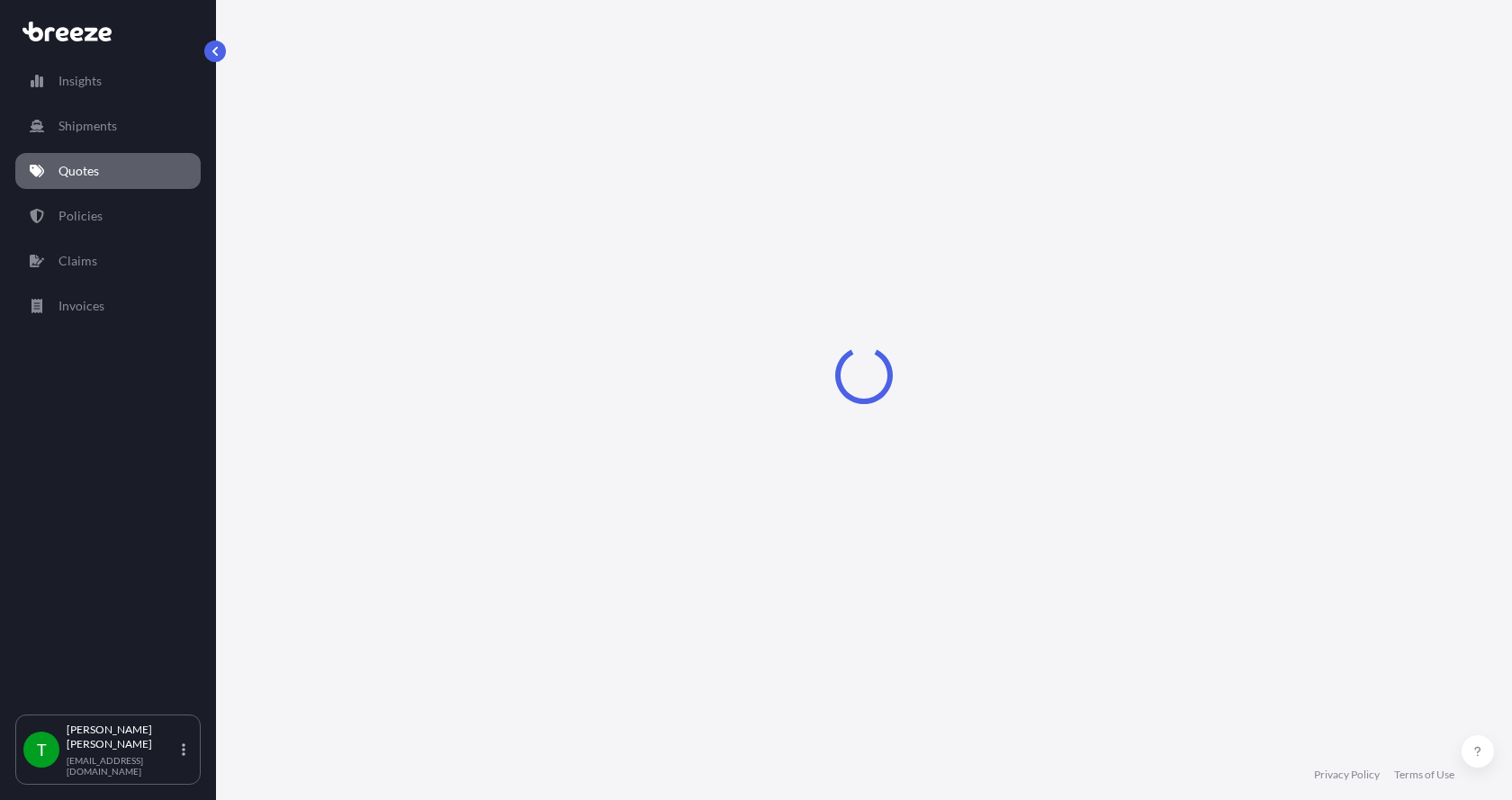
select select "Sea"
select select "1"
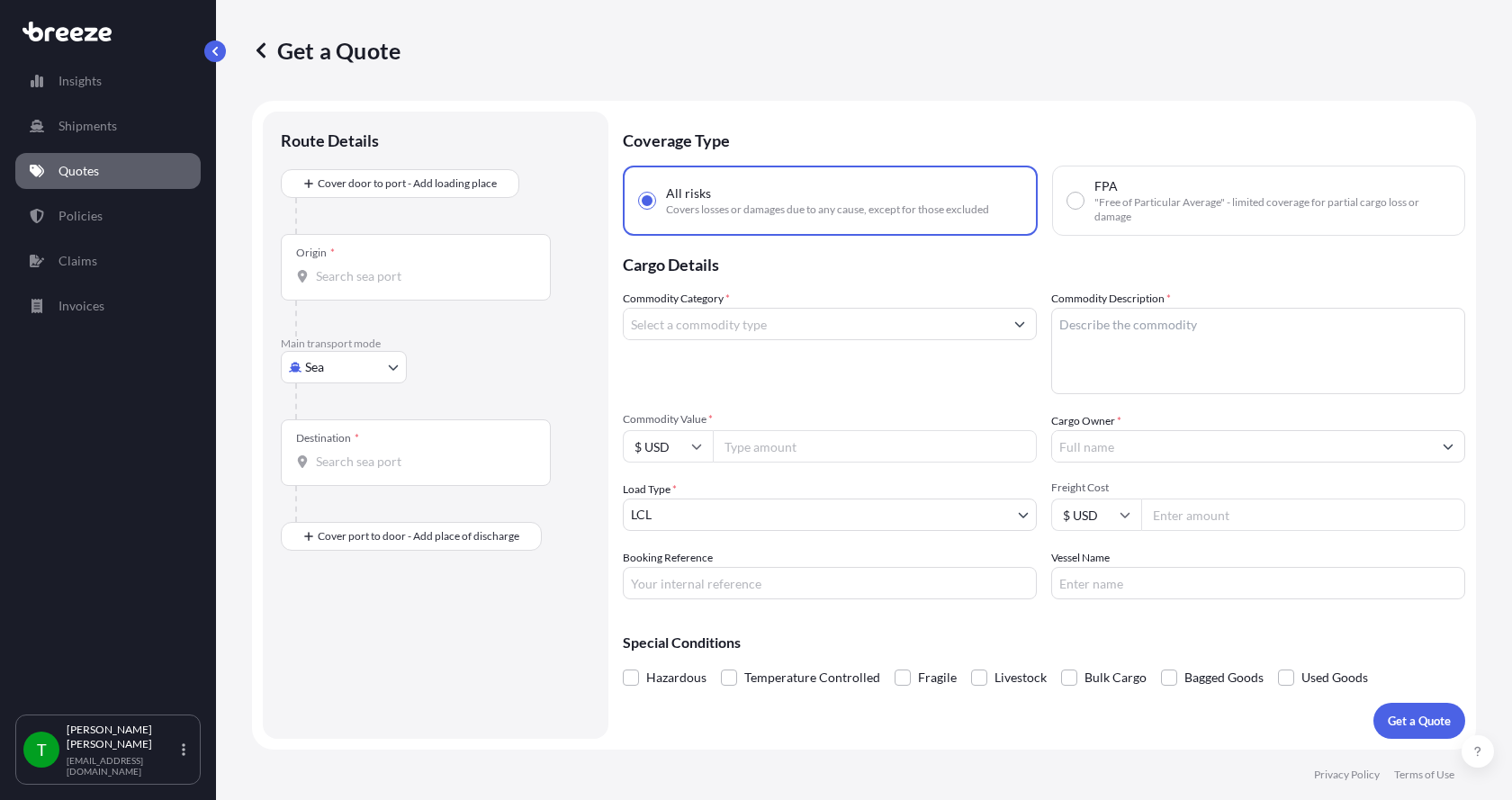
click at [341, 361] on body "Insights Shipments Quotes Policies Claims Invoices T Tim Gieseke tgieseke@jafra…" at bounding box center [756, 400] width 1512 height 800
click at [315, 470] on span "Road" at bounding box center [330, 479] width 29 height 18
select select "Road"
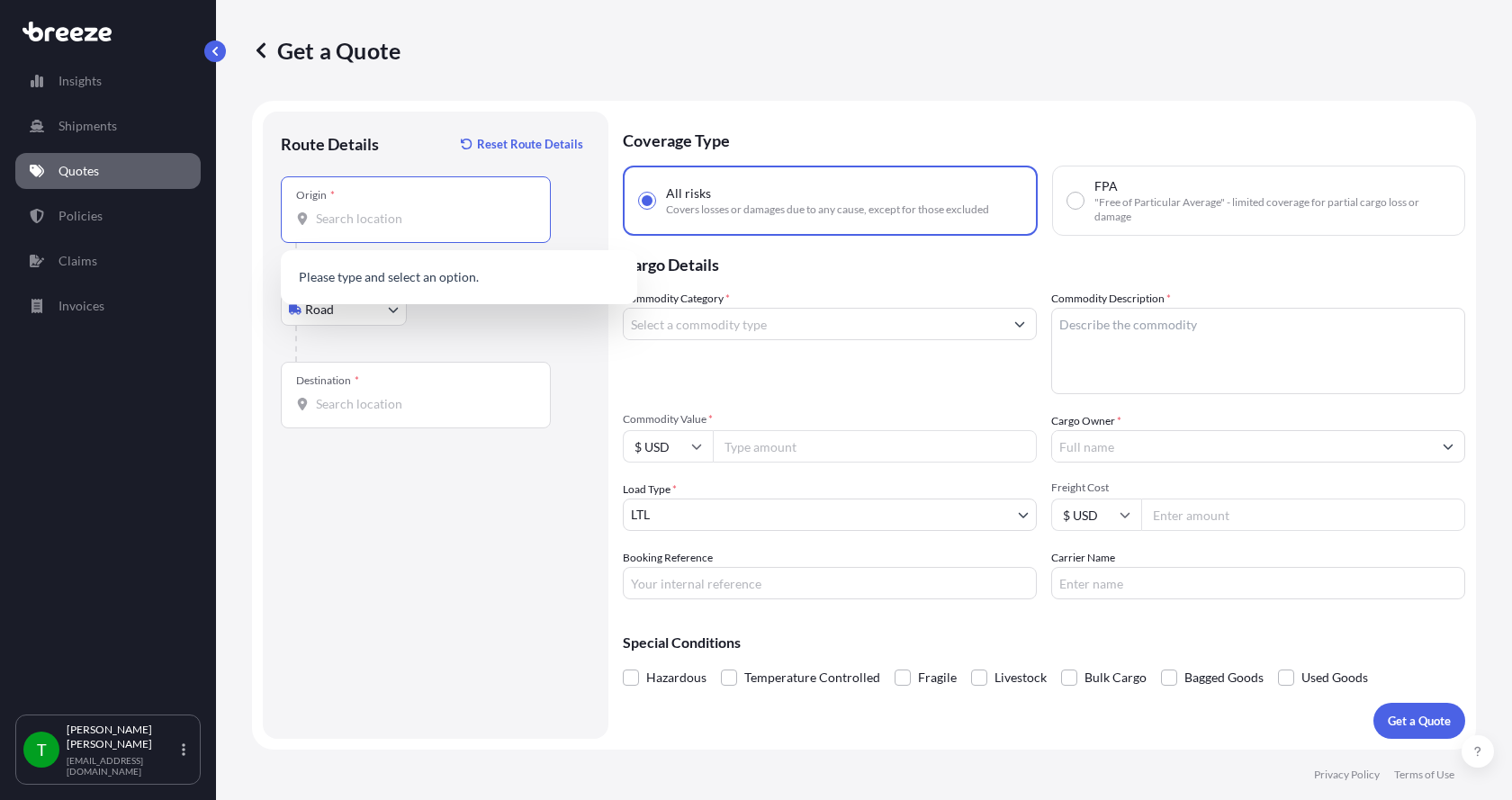
click at [371, 215] on input "Origin *" at bounding box center [422, 218] width 212 height 18
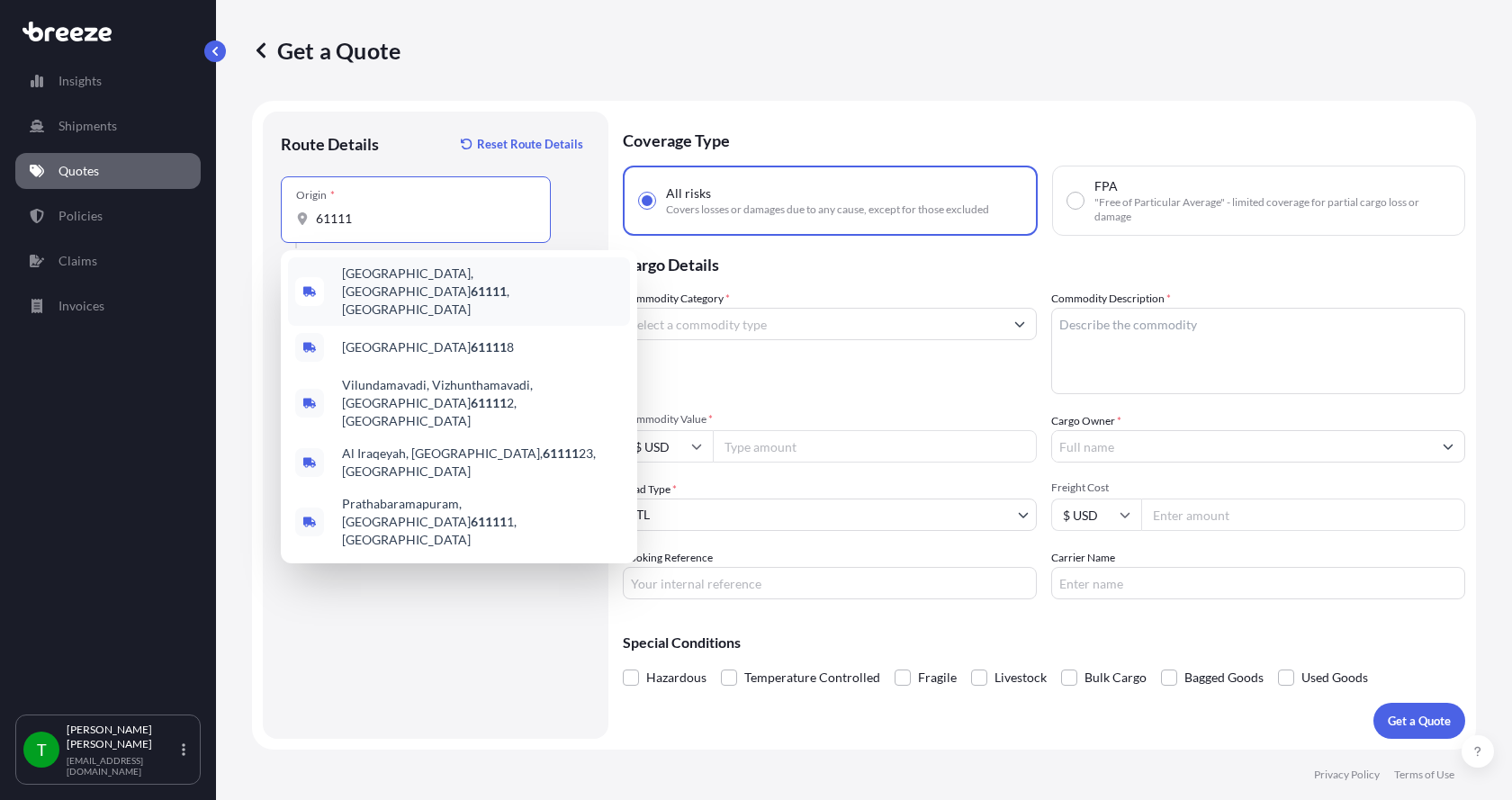
click at [367, 279] on span "[GEOGRAPHIC_DATA] , [GEOGRAPHIC_DATA]" at bounding box center [483, 291] width 281 height 54
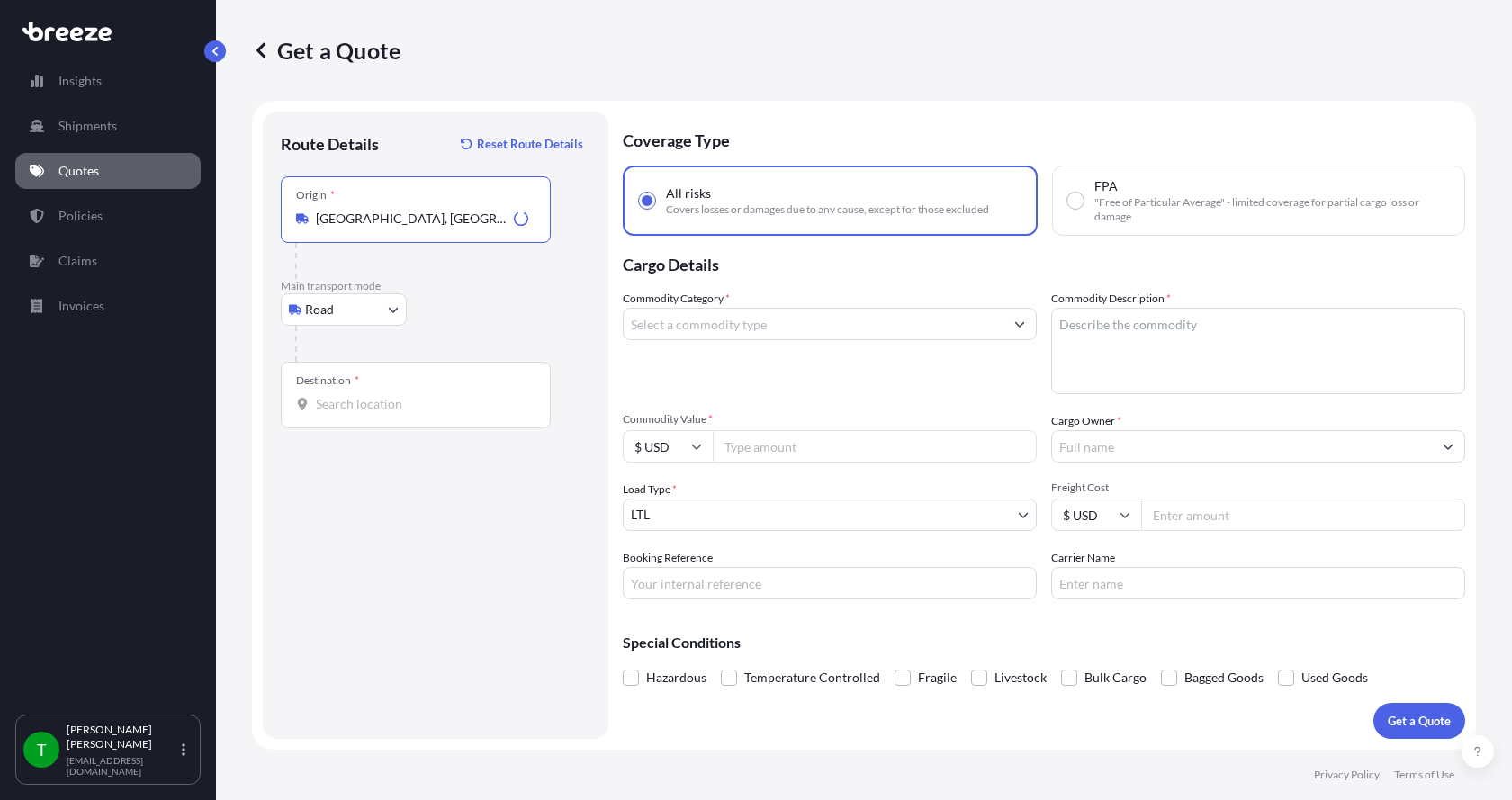
type input "[GEOGRAPHIC_DATA], [GEOGRAPHIC_DATA]"
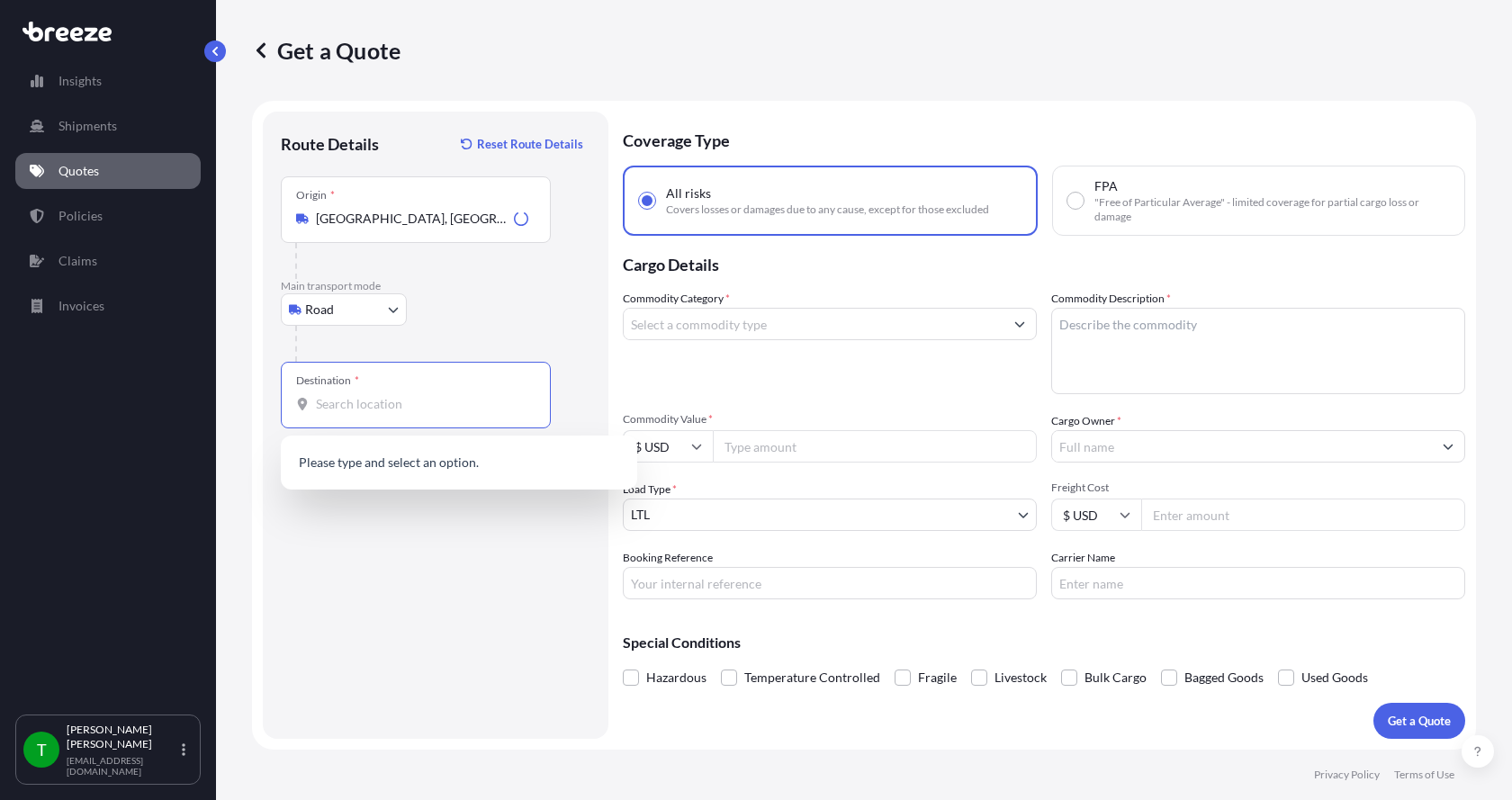
click at [331, 408] on input "Destination *" at bounding box center [422, 404] width 212 height 18
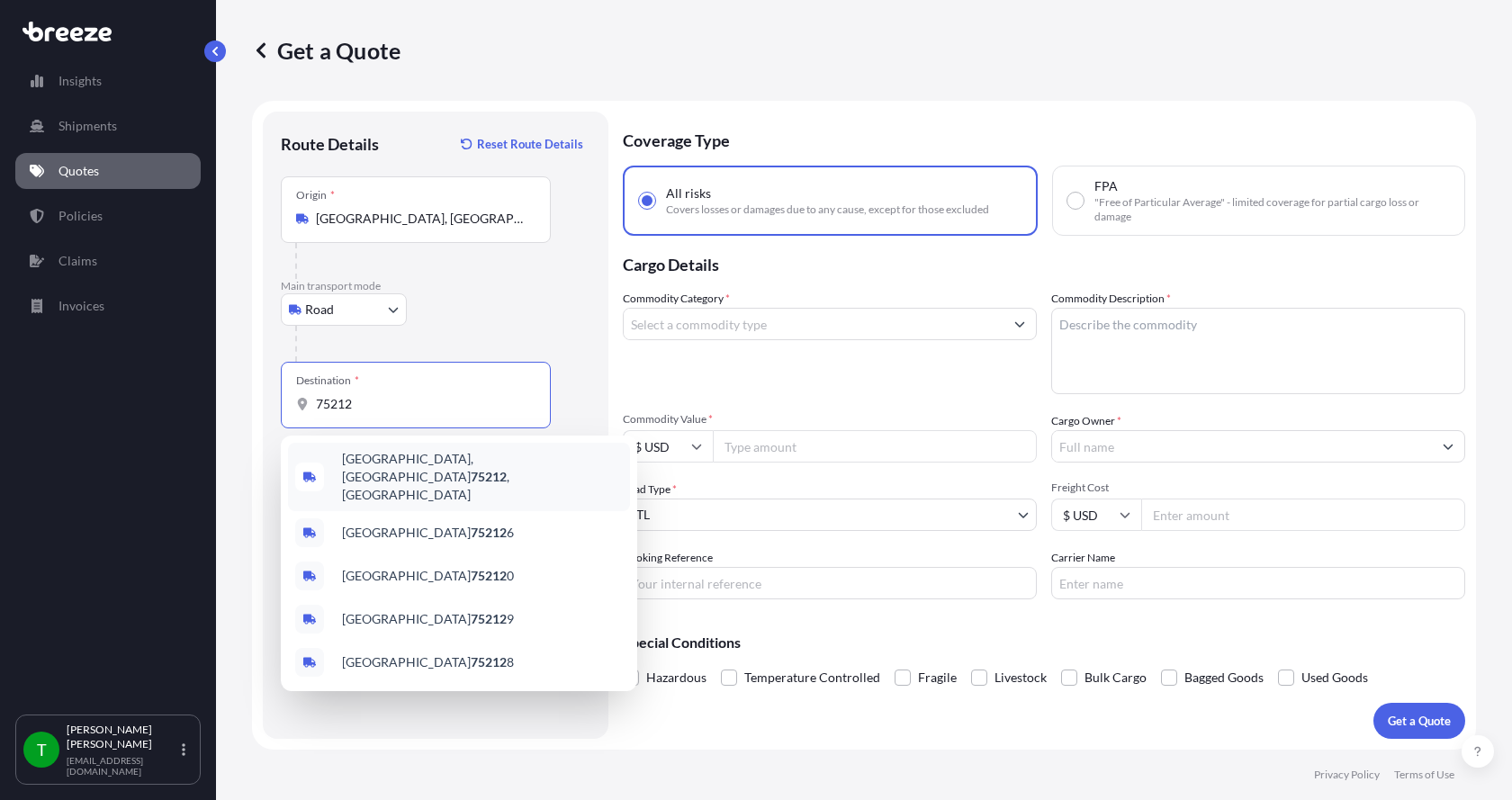
click at [364, 466] on span "Dallas, TX 75212 , USA" at bounding box center [483, 477] width 281 height 54
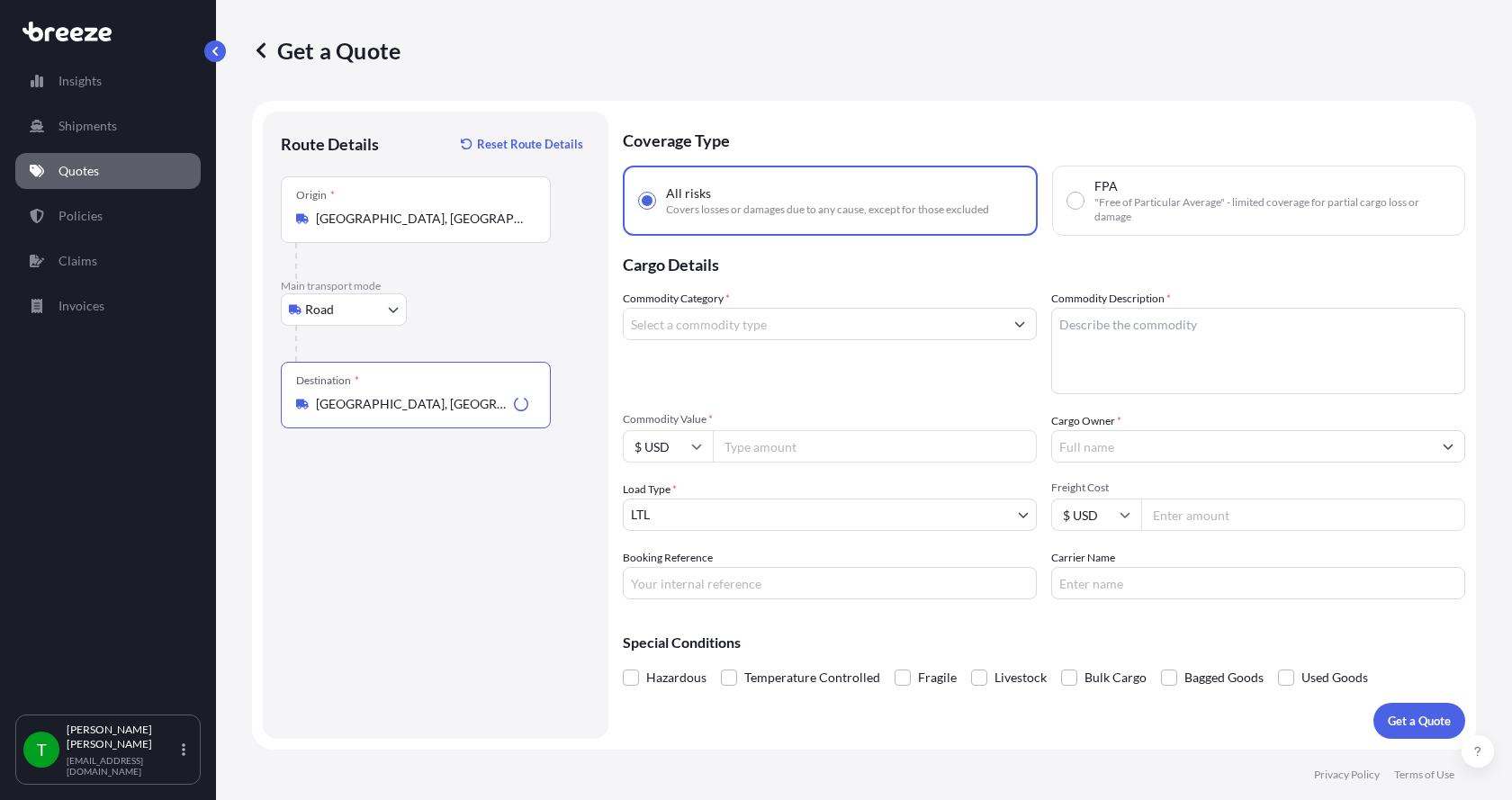
type input "Dallas, TX 75212, USA"
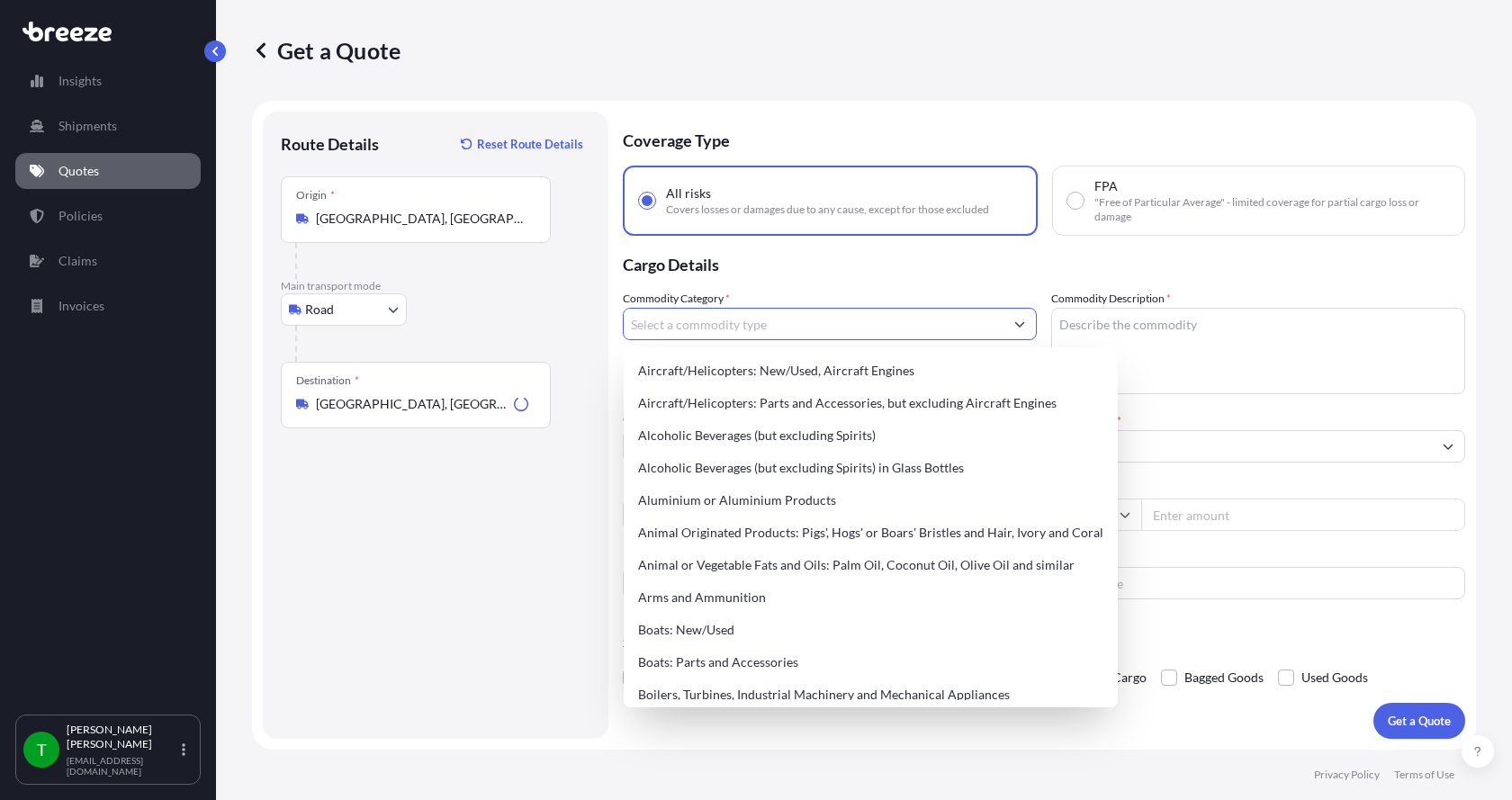
click at [839, 321] on input "Commodity Category *" at bounding box center [813, 324] width 380 height 33
type input "J"
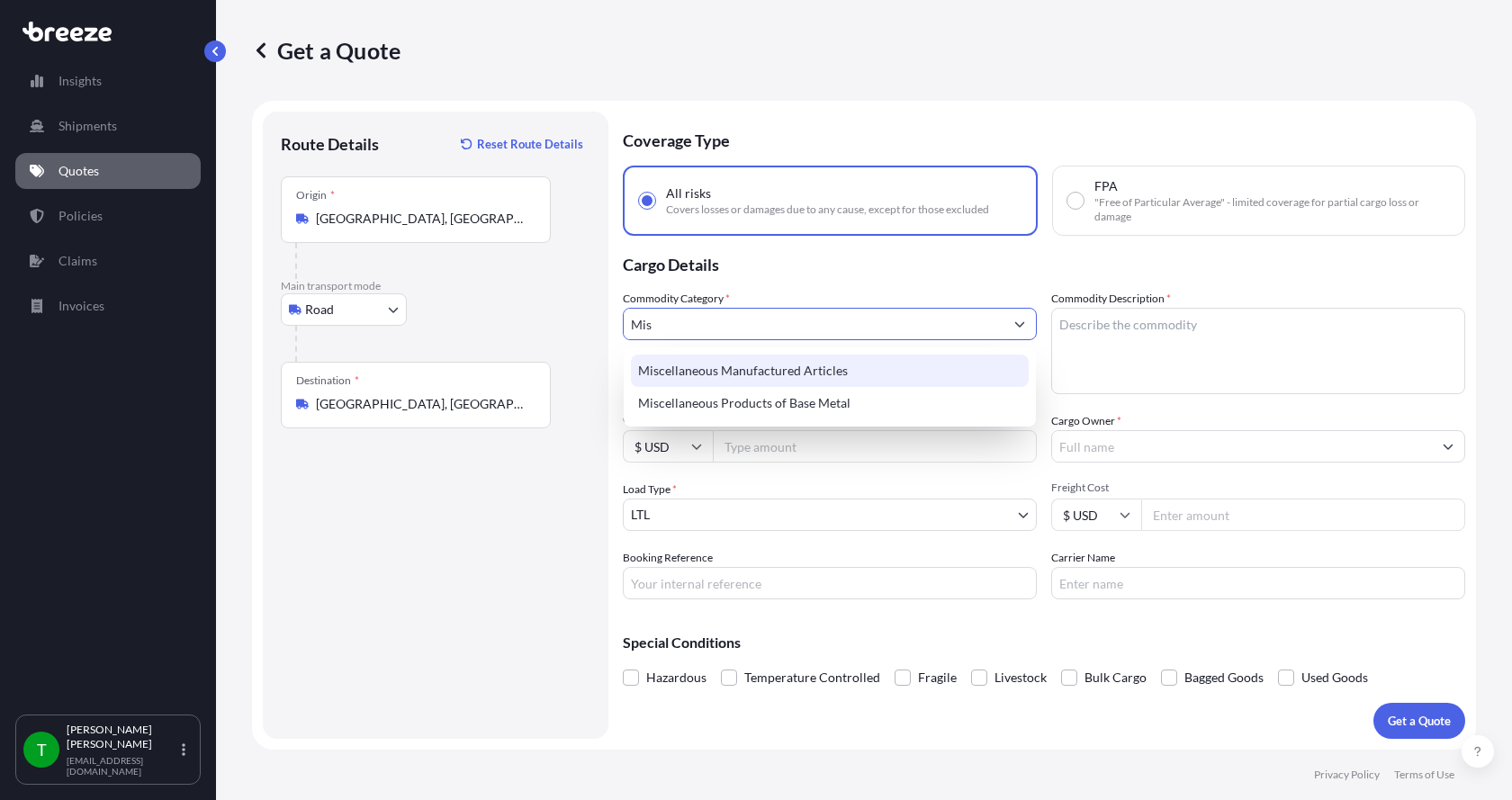
click at [797, 374] on div "Miscellaneous Manufactured Articles" at bounding box center [830, 371] width 398 height 33
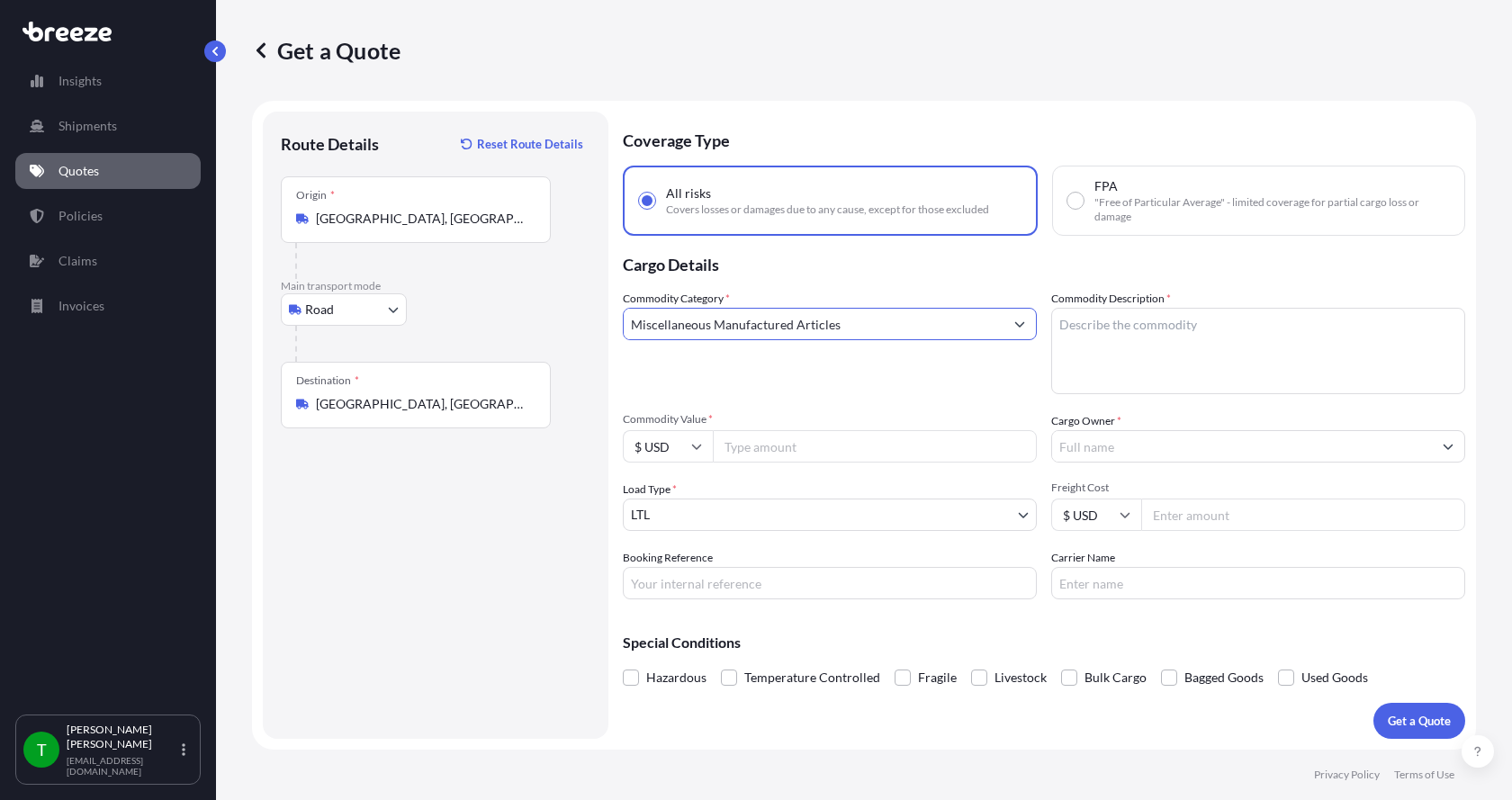
type input "Miscellaneous Manufactured Articles"
click at [1142, 333] on textarea "Commodity Description *" at bounding box center [1258, 351] width 414 height 87
type textarea "Diamond Filter Frames"
drag, startPoint x: 810, startPoint y: 452, endPoint x: 799, endPoint y: 446, distance: 12.5
click at [803, 448] on input "Commodity Value *" at bounding box center [875, 447] width 324 height 33
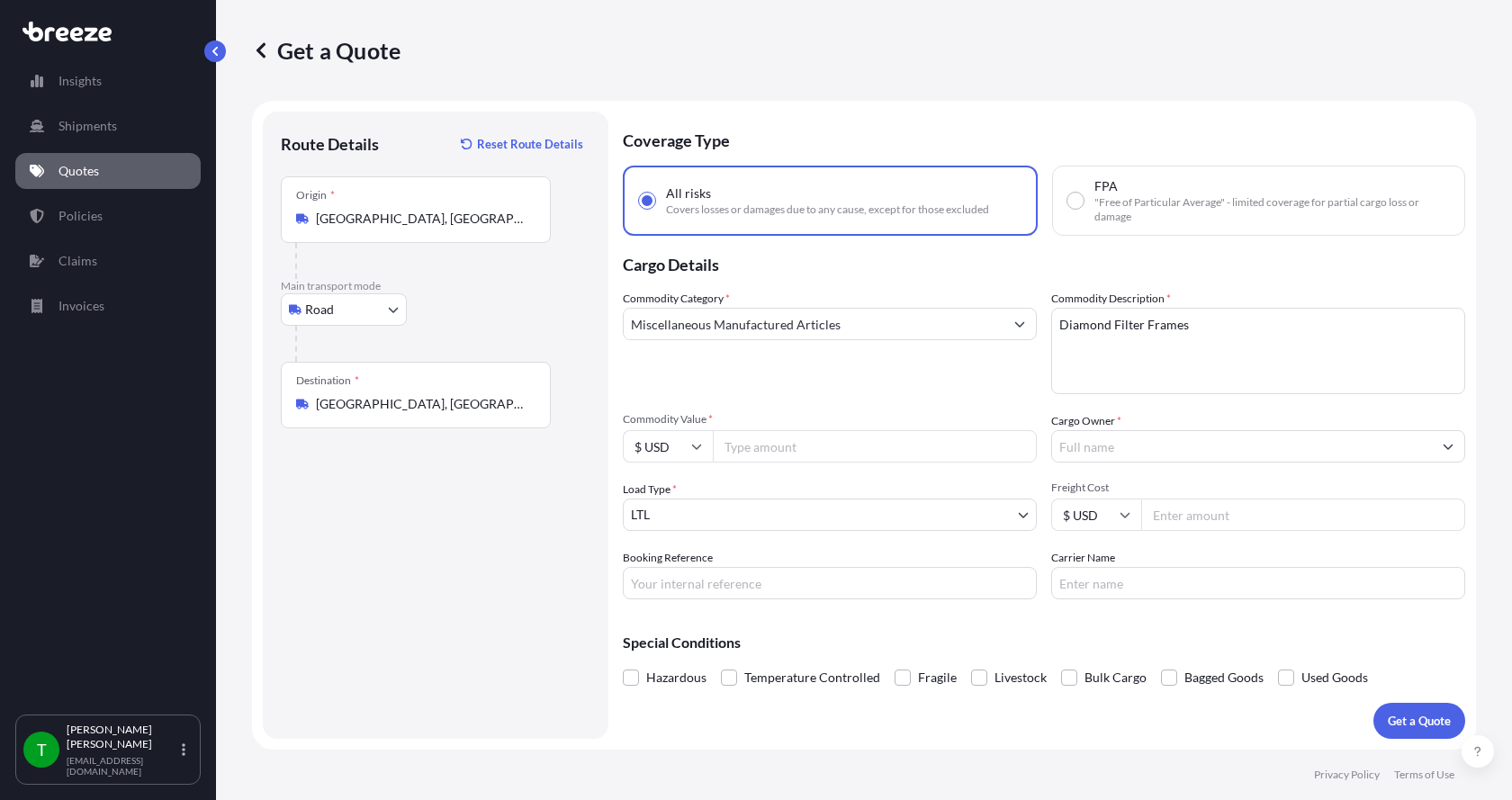
click at [752, 441] on input "Commodity Value *" at bounding box center [875, 447] width 324 height 33
type input "5800.00"
click at [1103, 445] on input "Cargo Owner *" at bounding box center [1242, 447] width 380 height 33
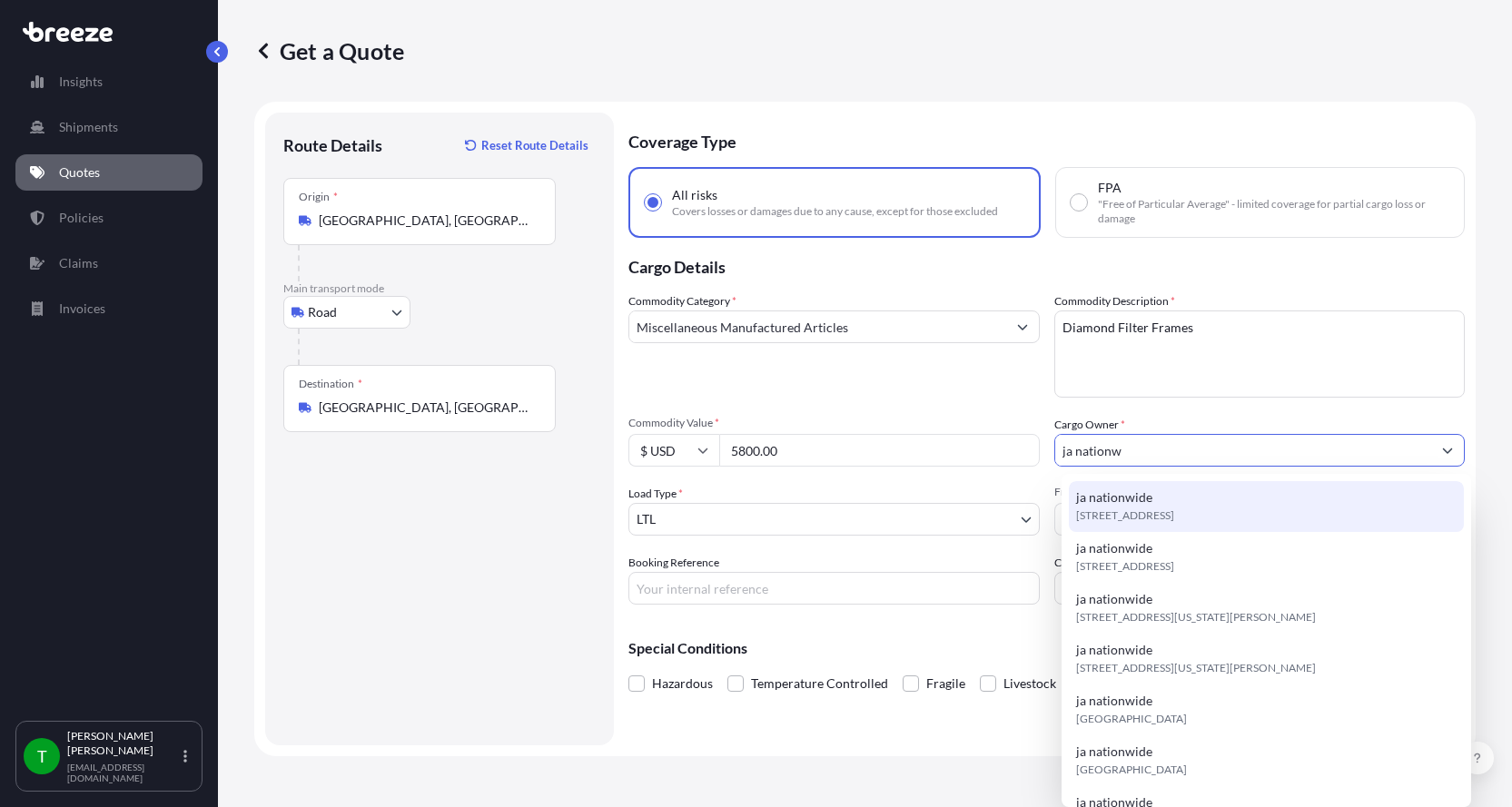
click at [1117, 501] on span "ja nationwide" at bounding box center [1114, 498] width 77 height 18
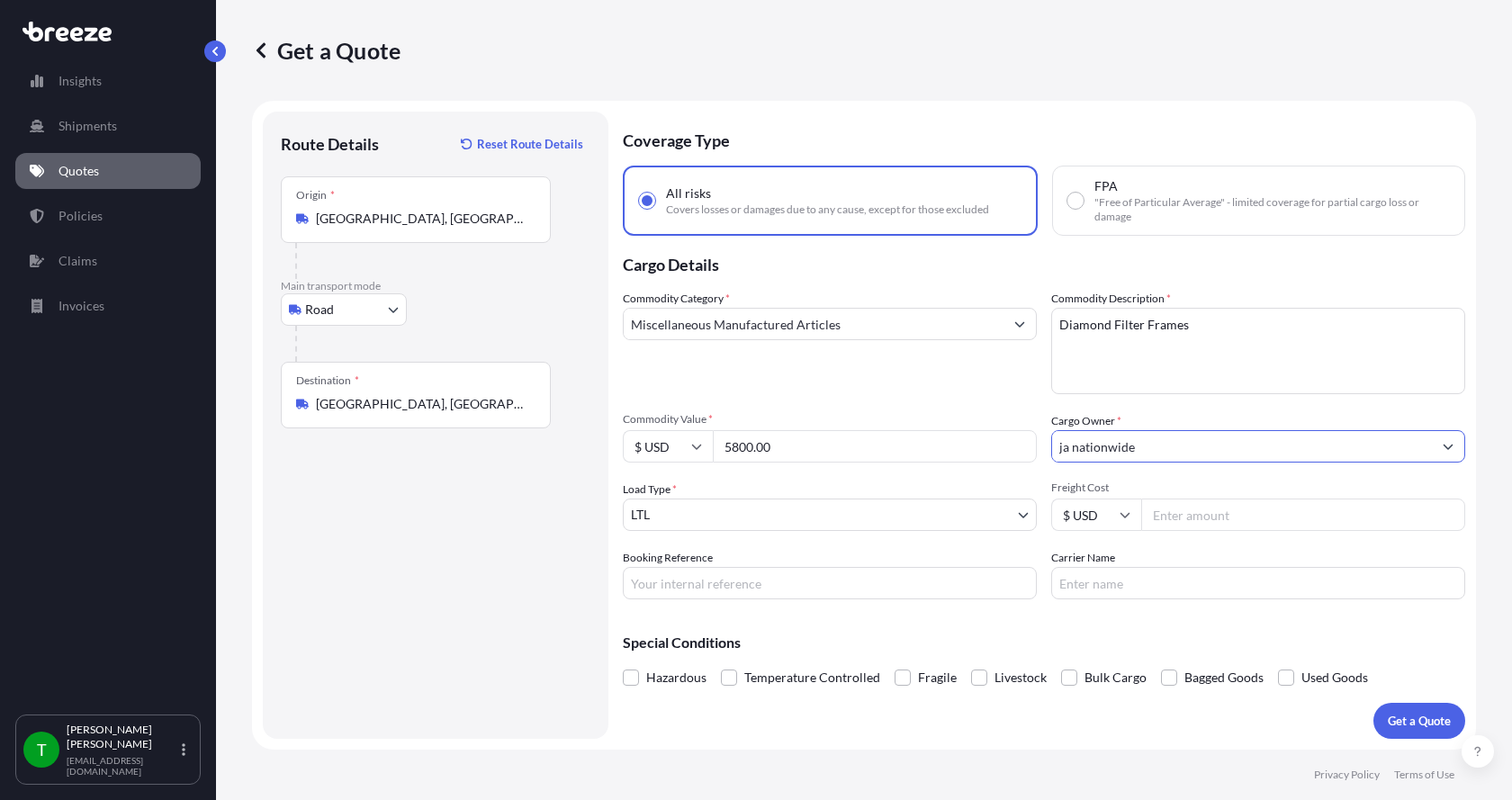
type input "ja nationwide"
click at [744, 586] on input "Booking Reference" at bounding box center [830, 584] width 414 height 33
type input "347884"
click at [1233, 516] on input "Freight Cost" at bounding box center [1302, 515] width 324 height 33
type input "305.00"
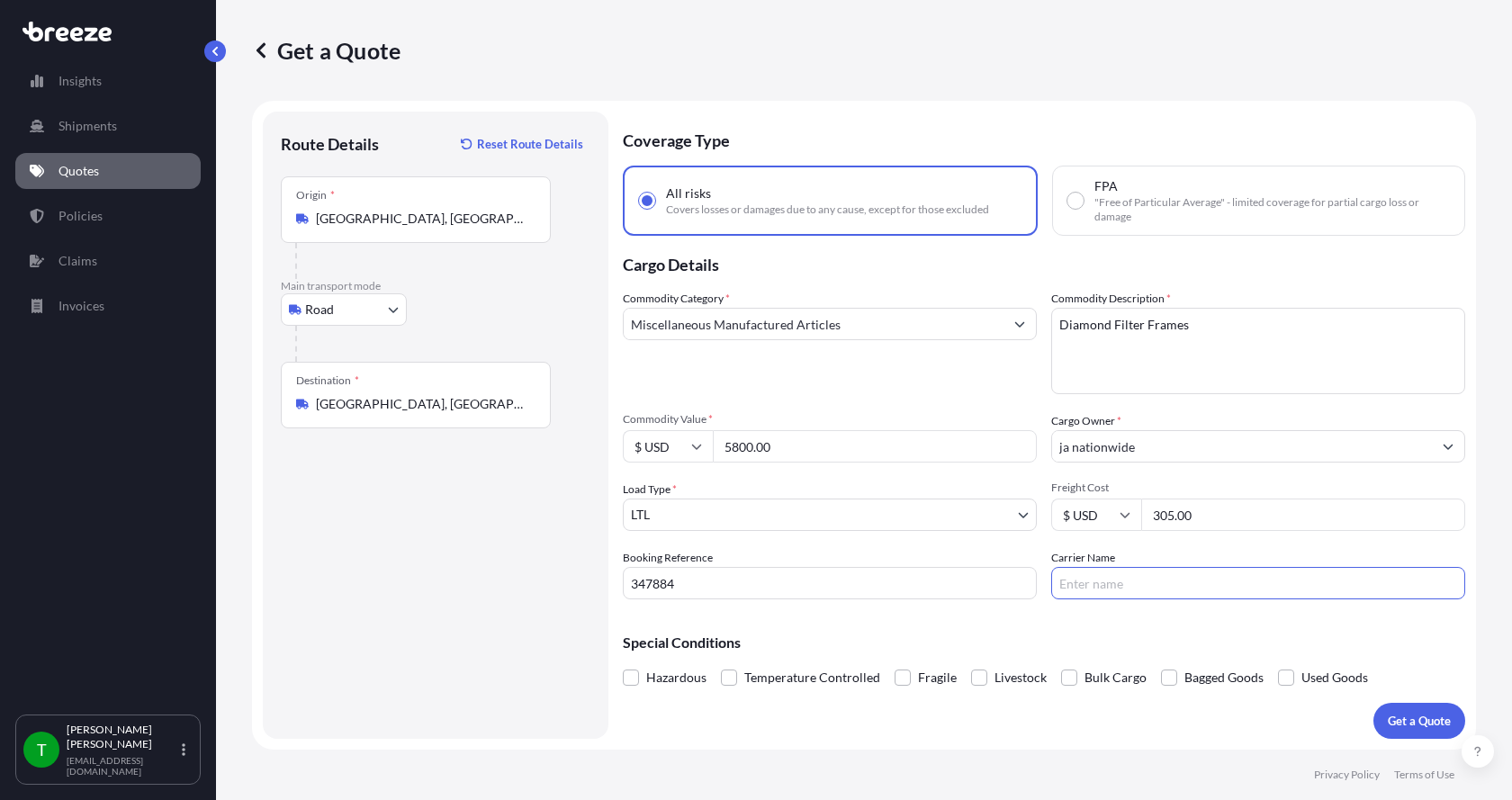
click at [1206, 580] on input "Carrier Name" at bounding box center [1258, 584] width 414 height 33
type input "AAA [PERSON_NAME]"
click at [1404, 720] on p "Get a Quote" at bounding box center [1420, 721] width 63 height 18
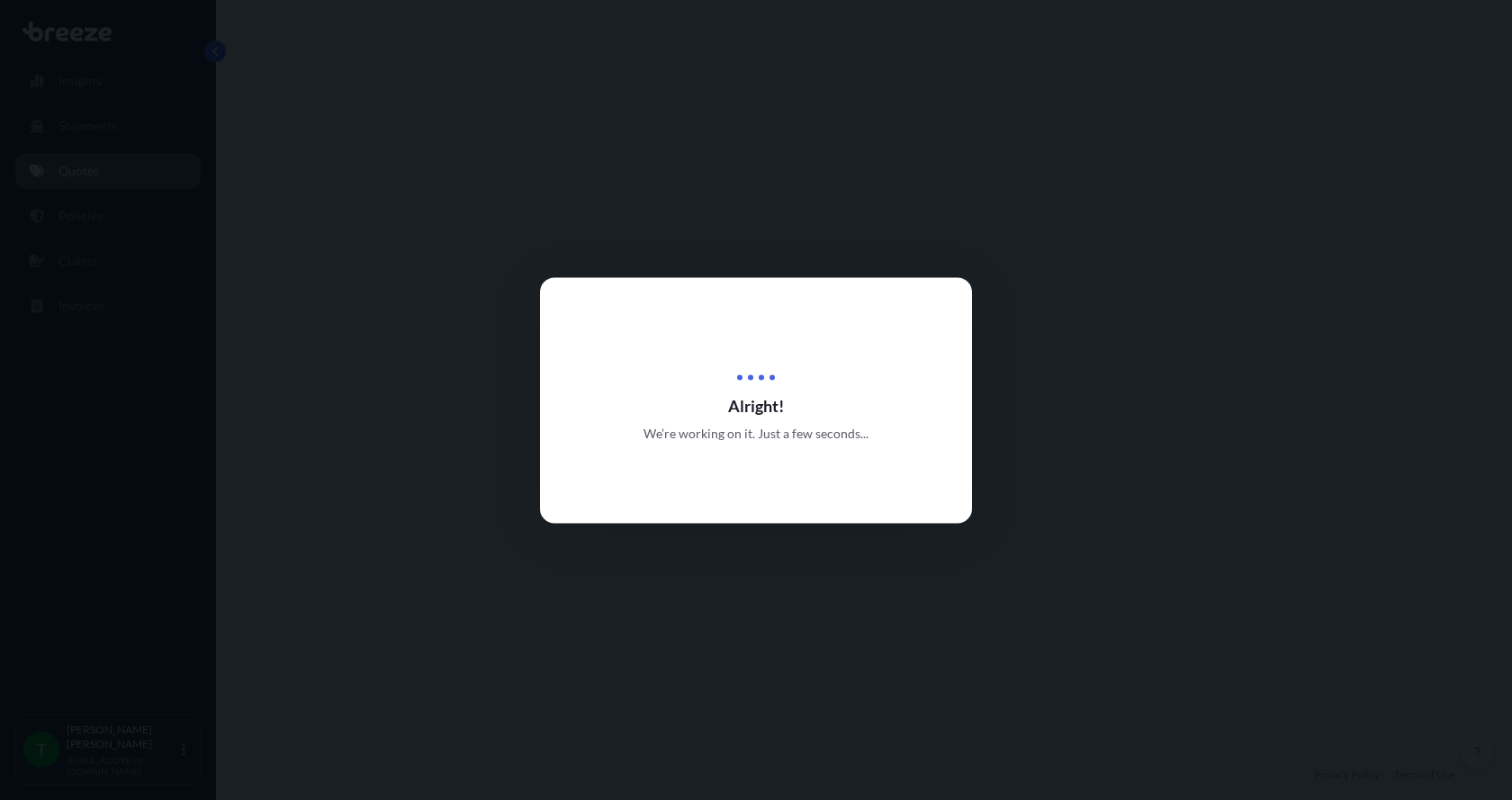
select select "Road"
select select "1"
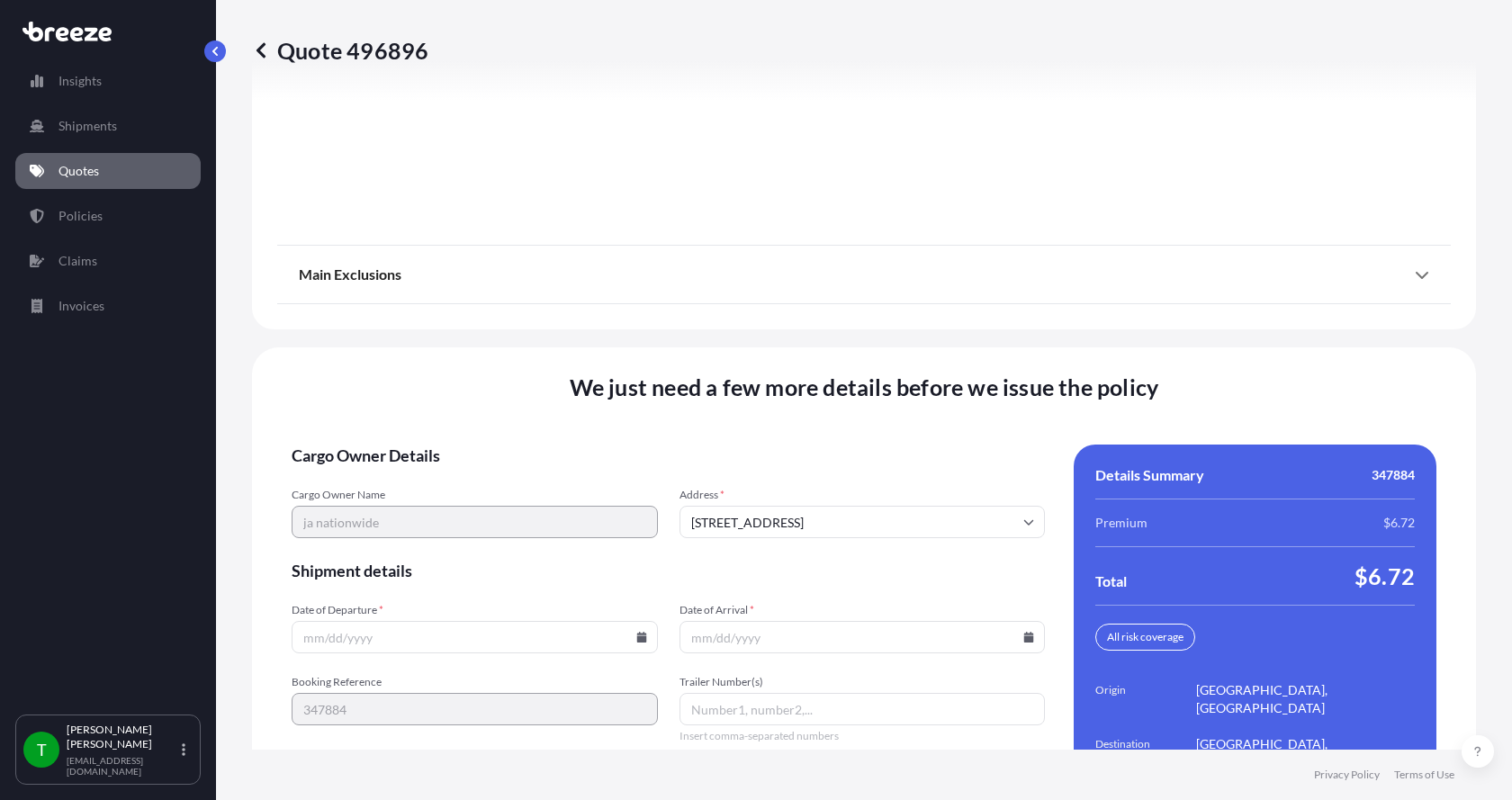
scroll to position [2369, 0]
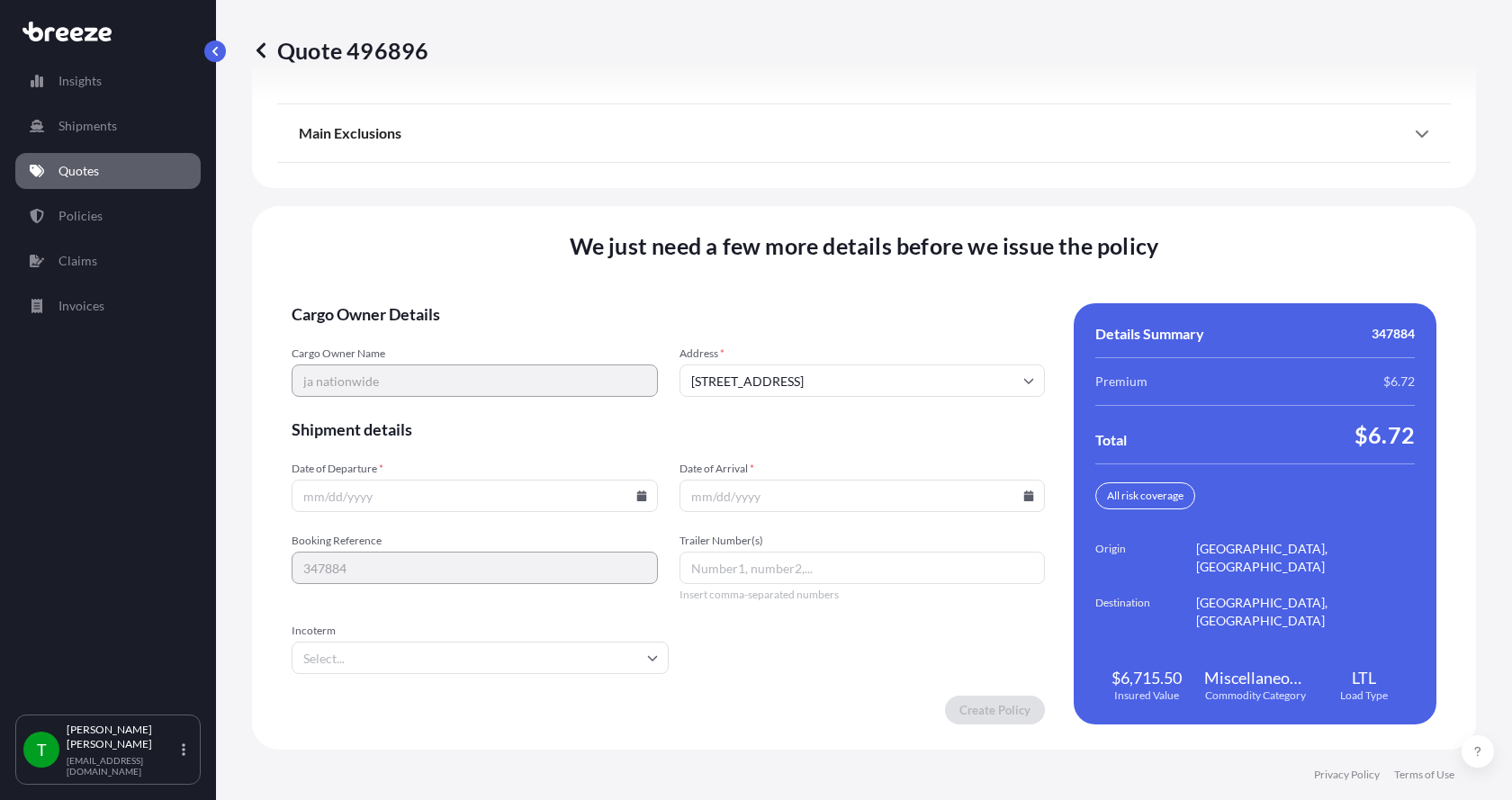
click at [637, 500] on icon at bounding box center [641, 495] width 10 height 11
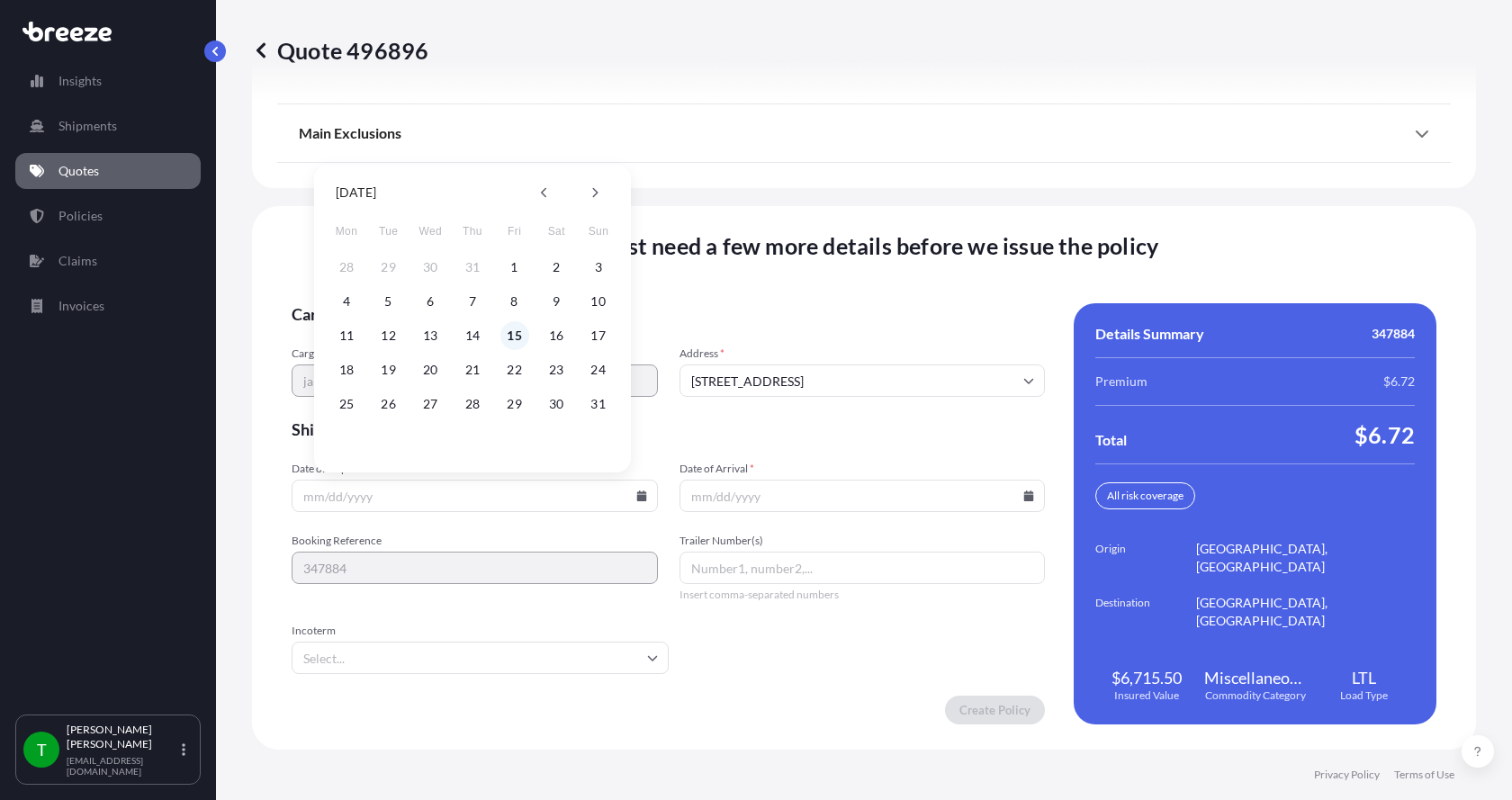
click at [511, 338] on button "15" at bounding box center [515, 336] width 29 height 29
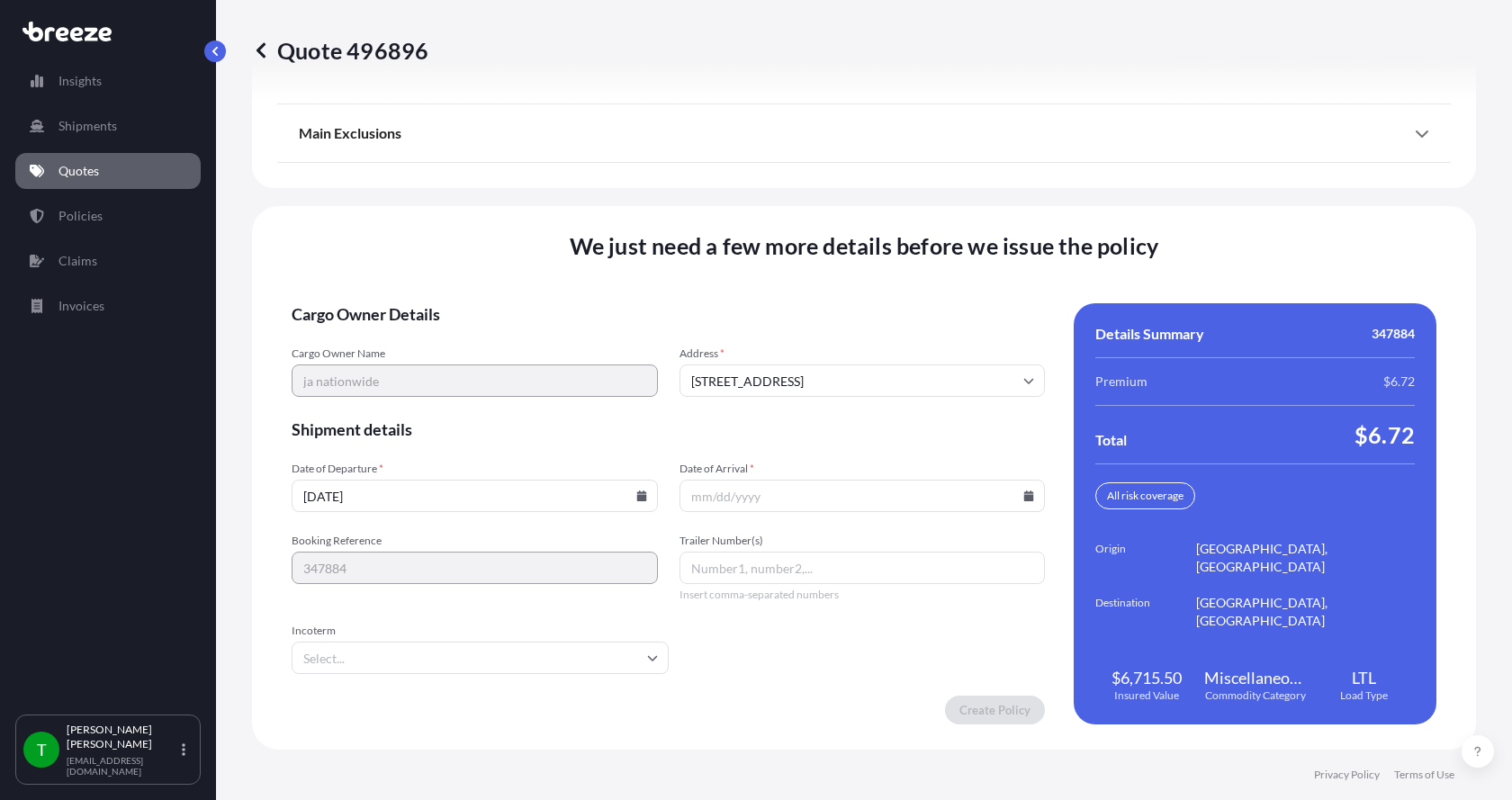
type input "[DATE]"
click at [513, 388] on button "15" at bounding box center [504, 396] width 21 height 16
click at [1025, 496] on icon at bounding box center [1029, 495] width 10 height 11
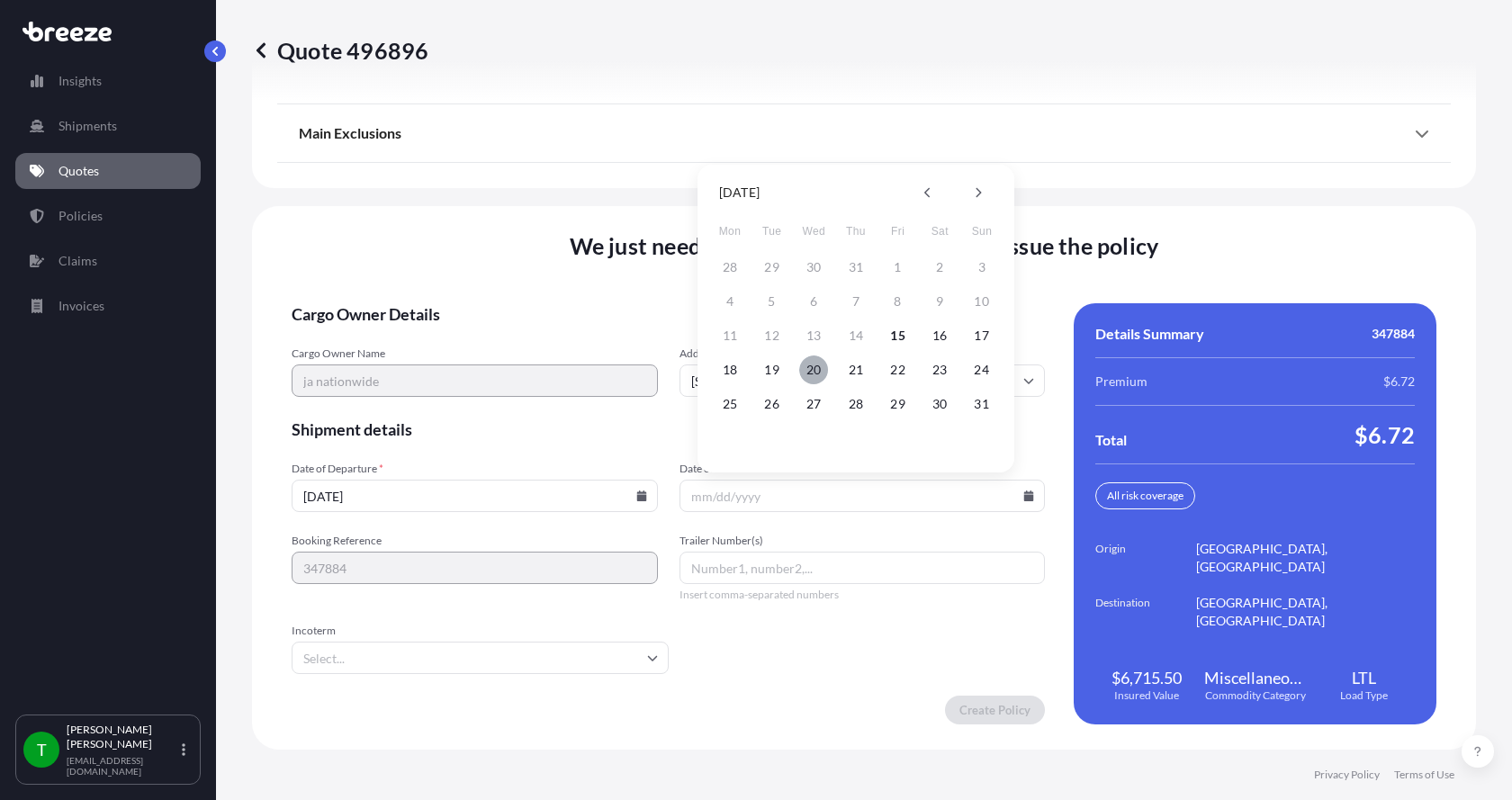
click at [811, 368] on button "20" at bounding box center [813, 370] width 29 height 29
type input "[DATE]"
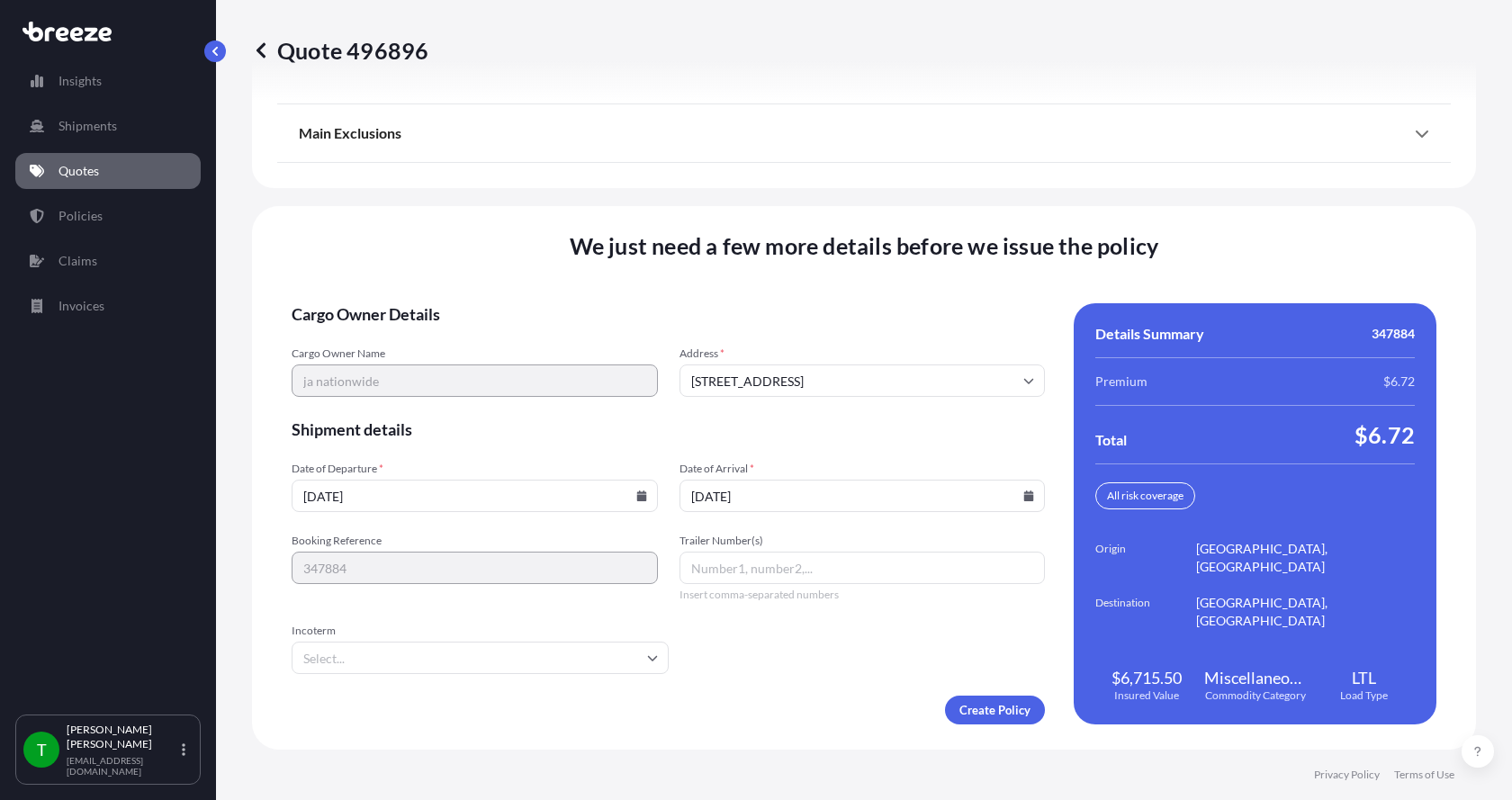
click at [813, 407] on button "20" at bounding box center [824, 414] width 21 height 16
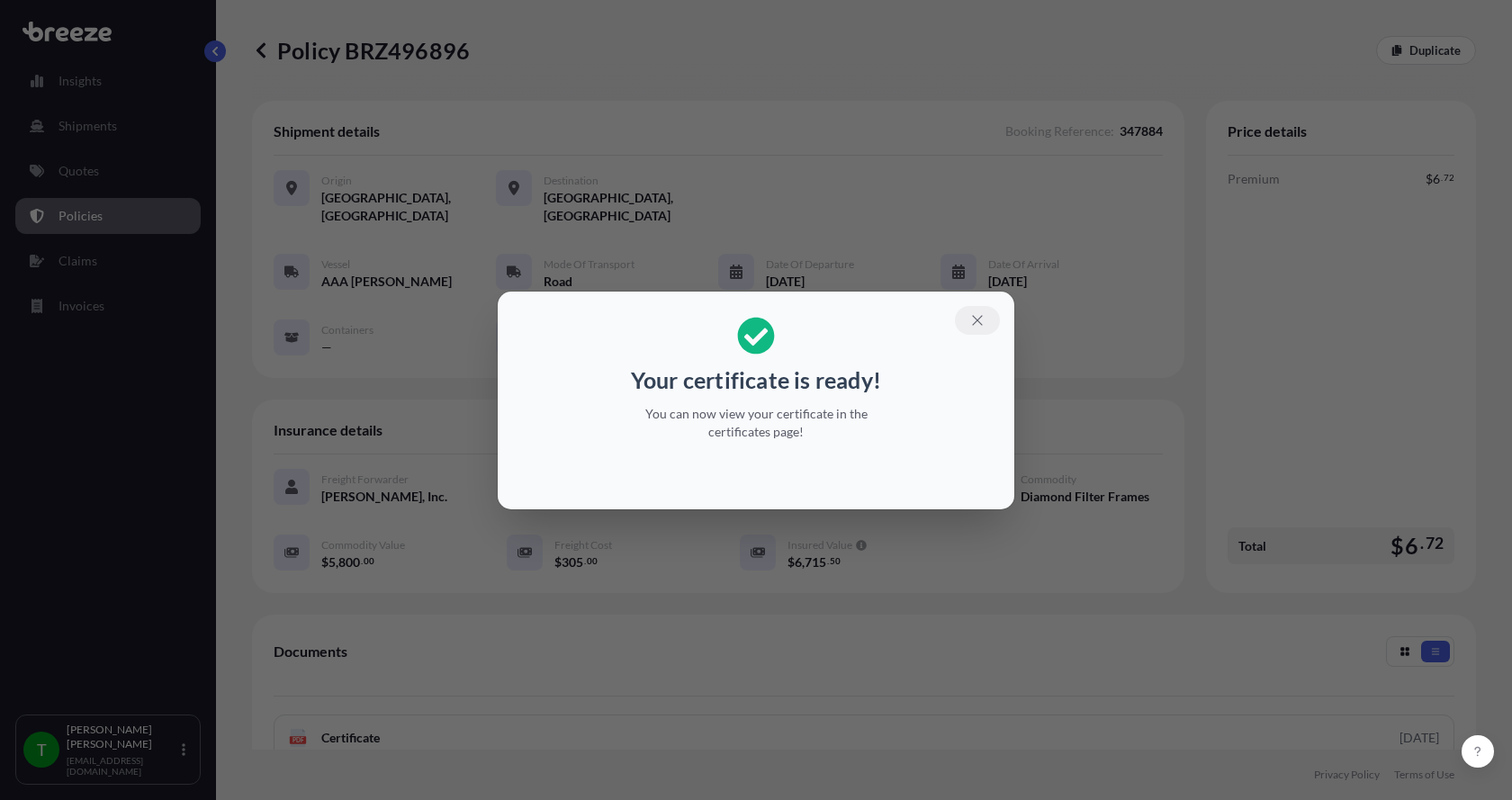
click at [979, 318] on icon "button" at bounding box center [977, 320] width 10 height 10
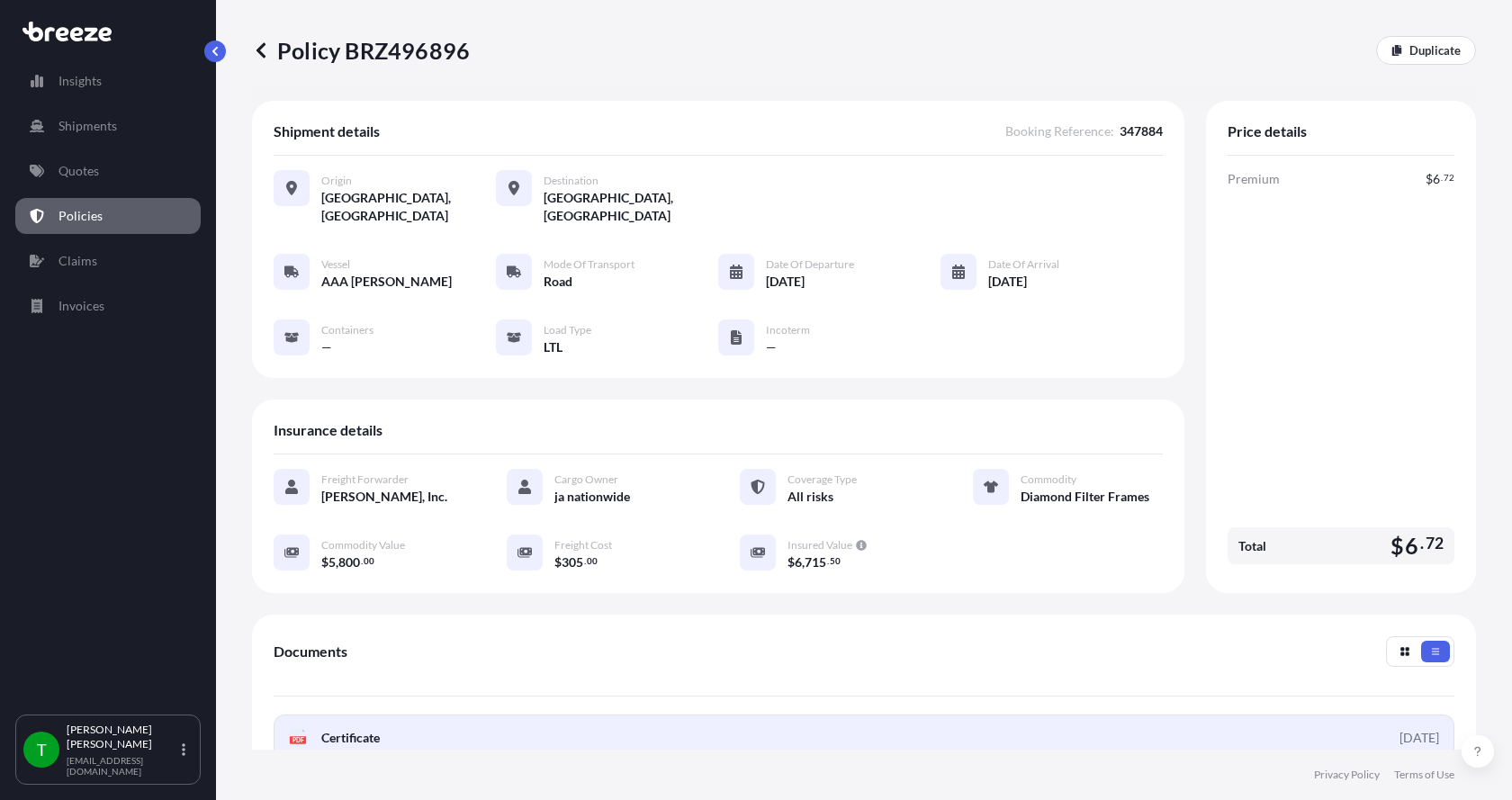
click at [374, 729] on span "Certificate" at bounding box center [350, 738] width 59 height 18
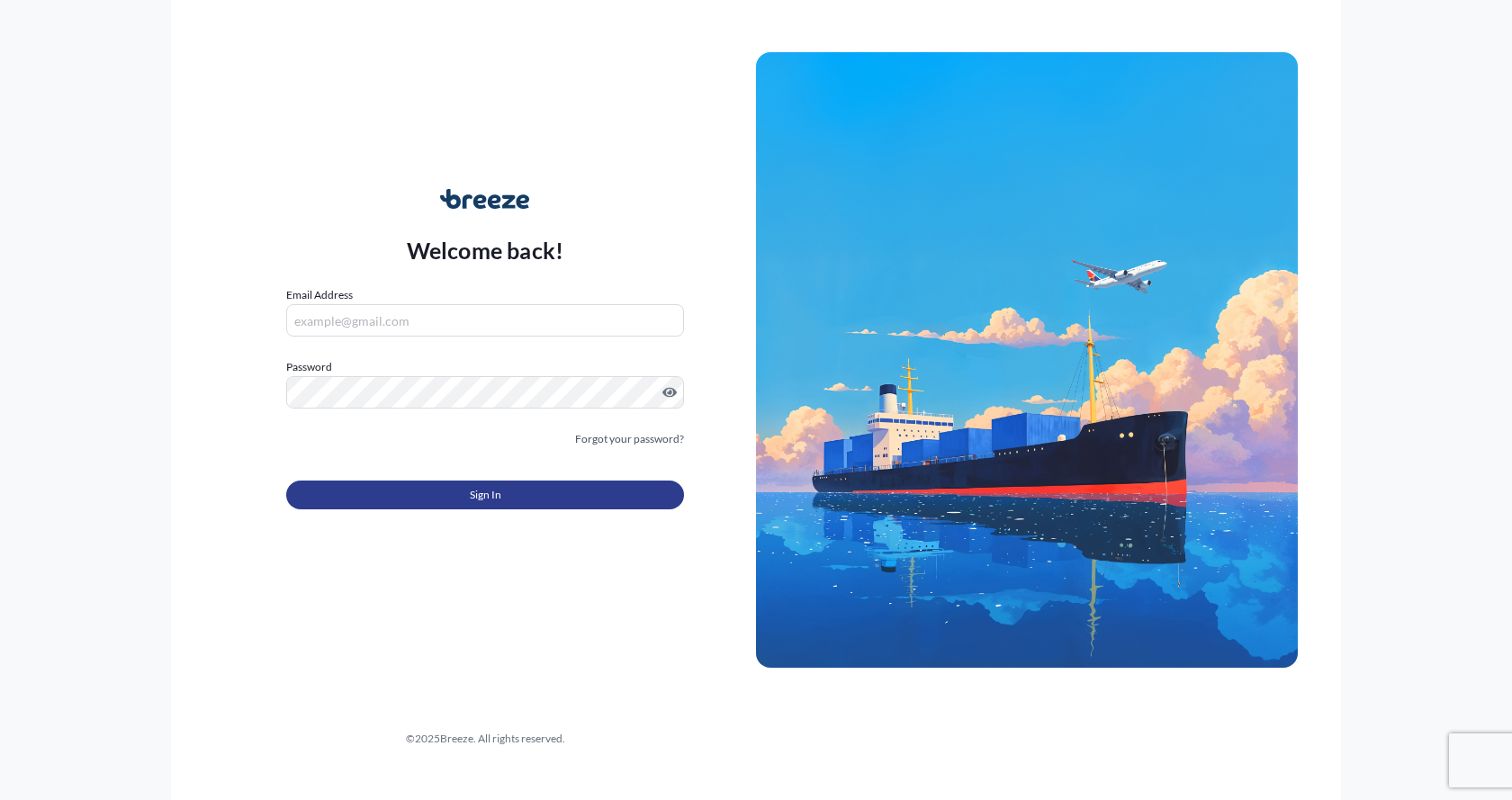
type input "[EMAIL_ADDRESS][DOMAIN_NAME]"
click at [402, 490] on button "Sign In" at bounding box center [485, 495] width 398 height 29
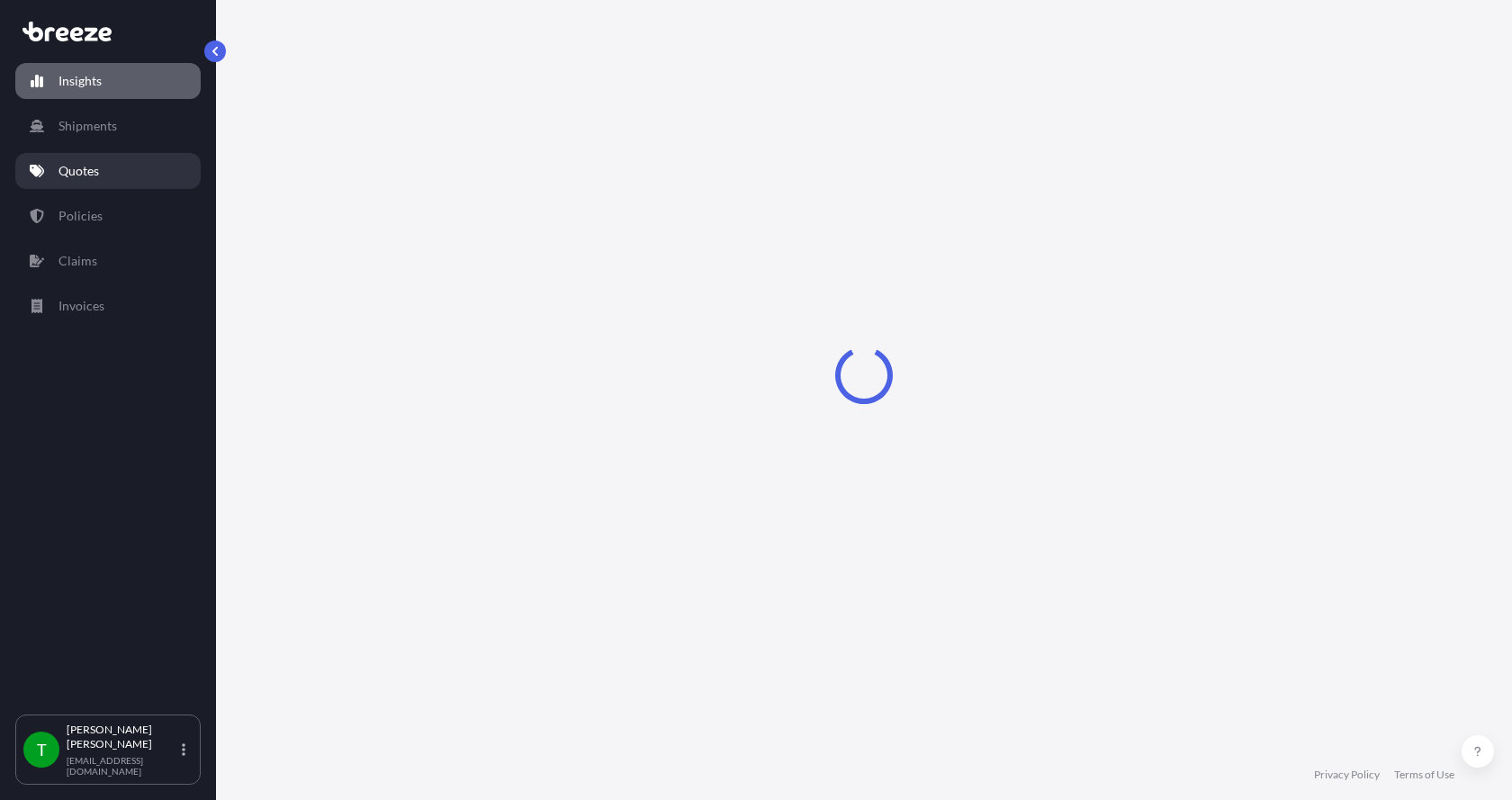
select select "2025"
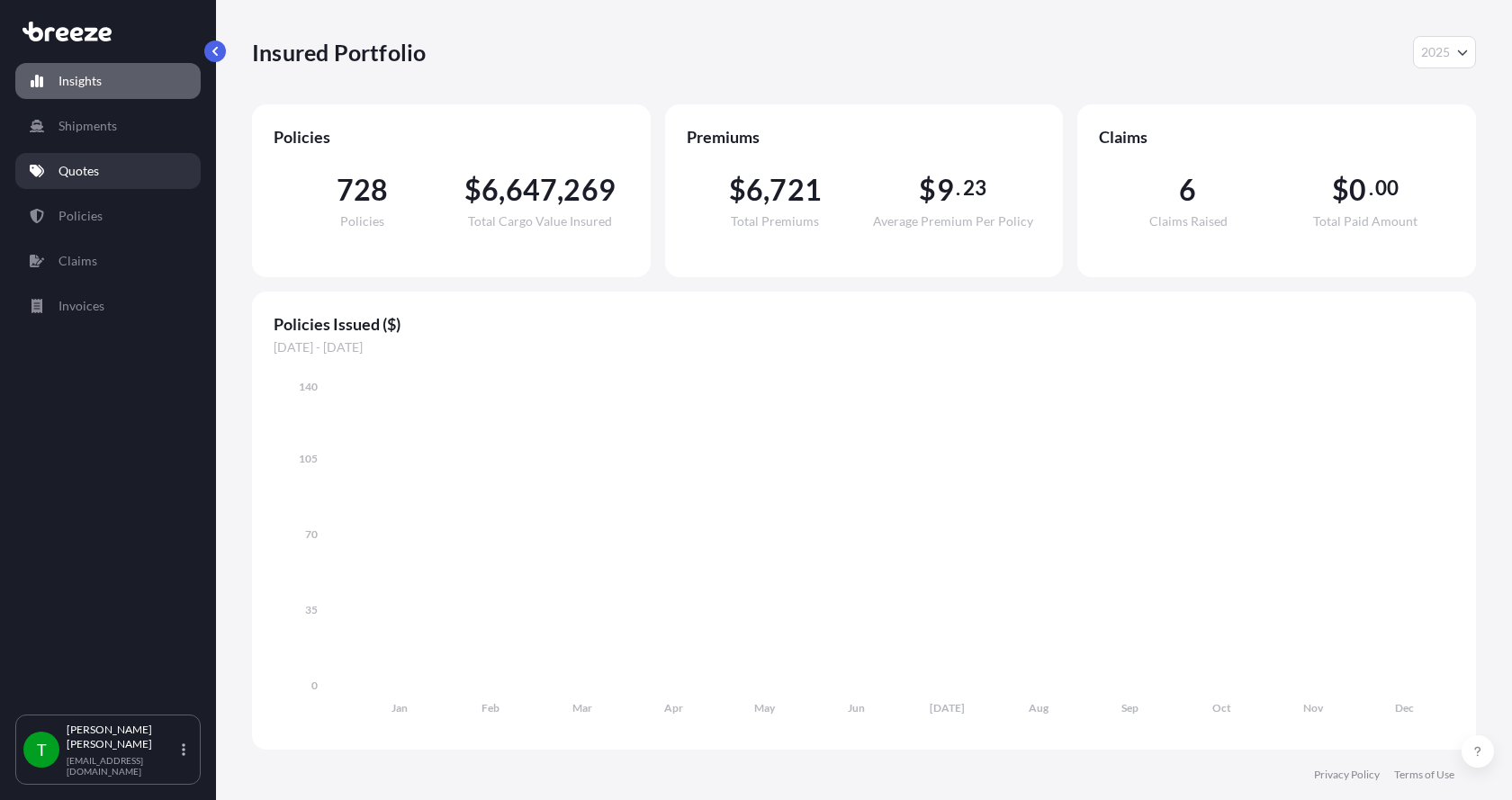
click at [98, 165] on p "Quotes" at bounding box center [79, 171] width 40 height 18
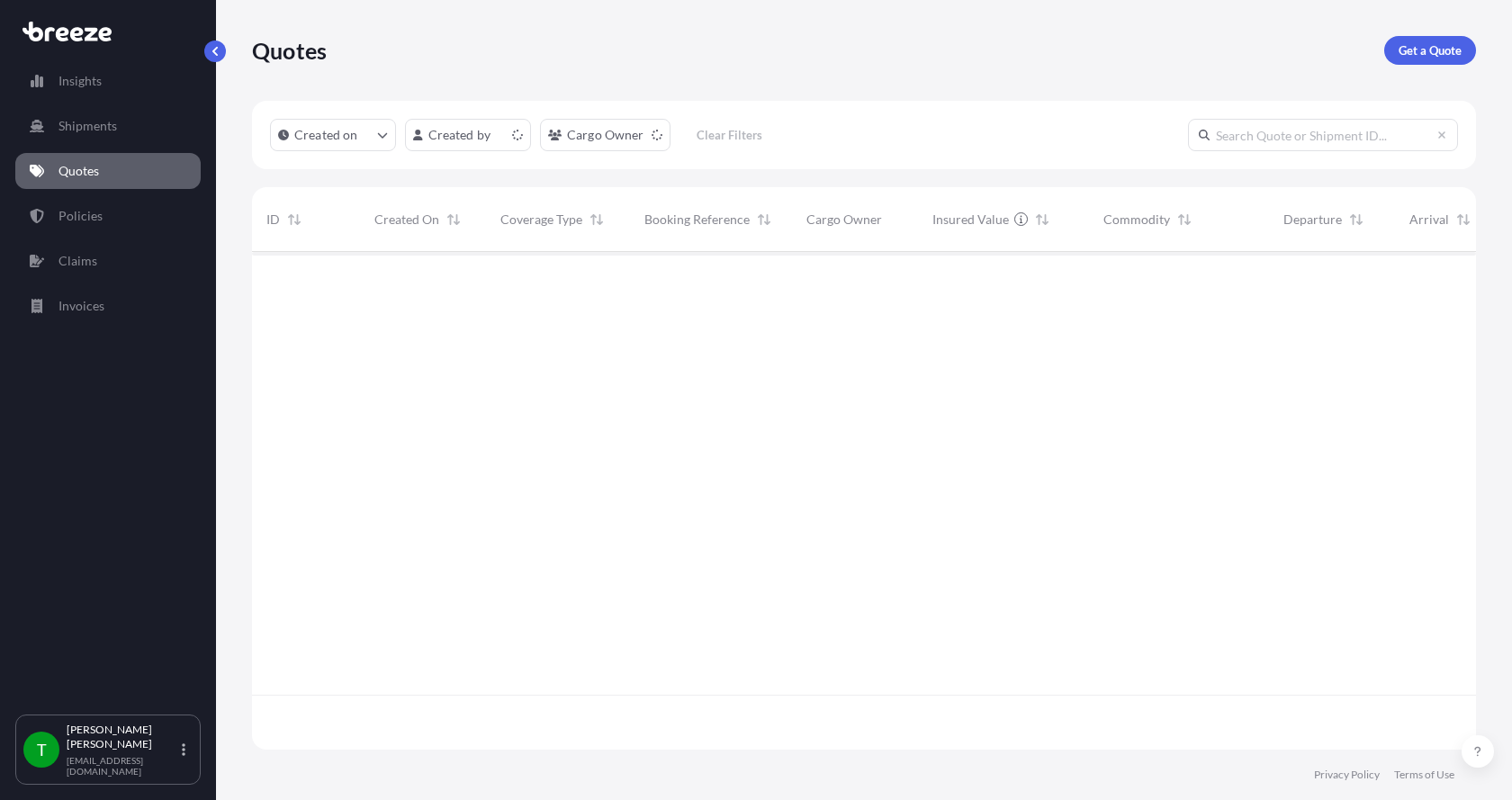
scroll to position [494, 1210]
click at [1421, 35] on div "Quotes Get a Quote" at bounding box center [863, 50] width 1224 height 101
click at [1419, 39] on link "Get a Quote" at bounding box center [1430, 50] width 92 height 29
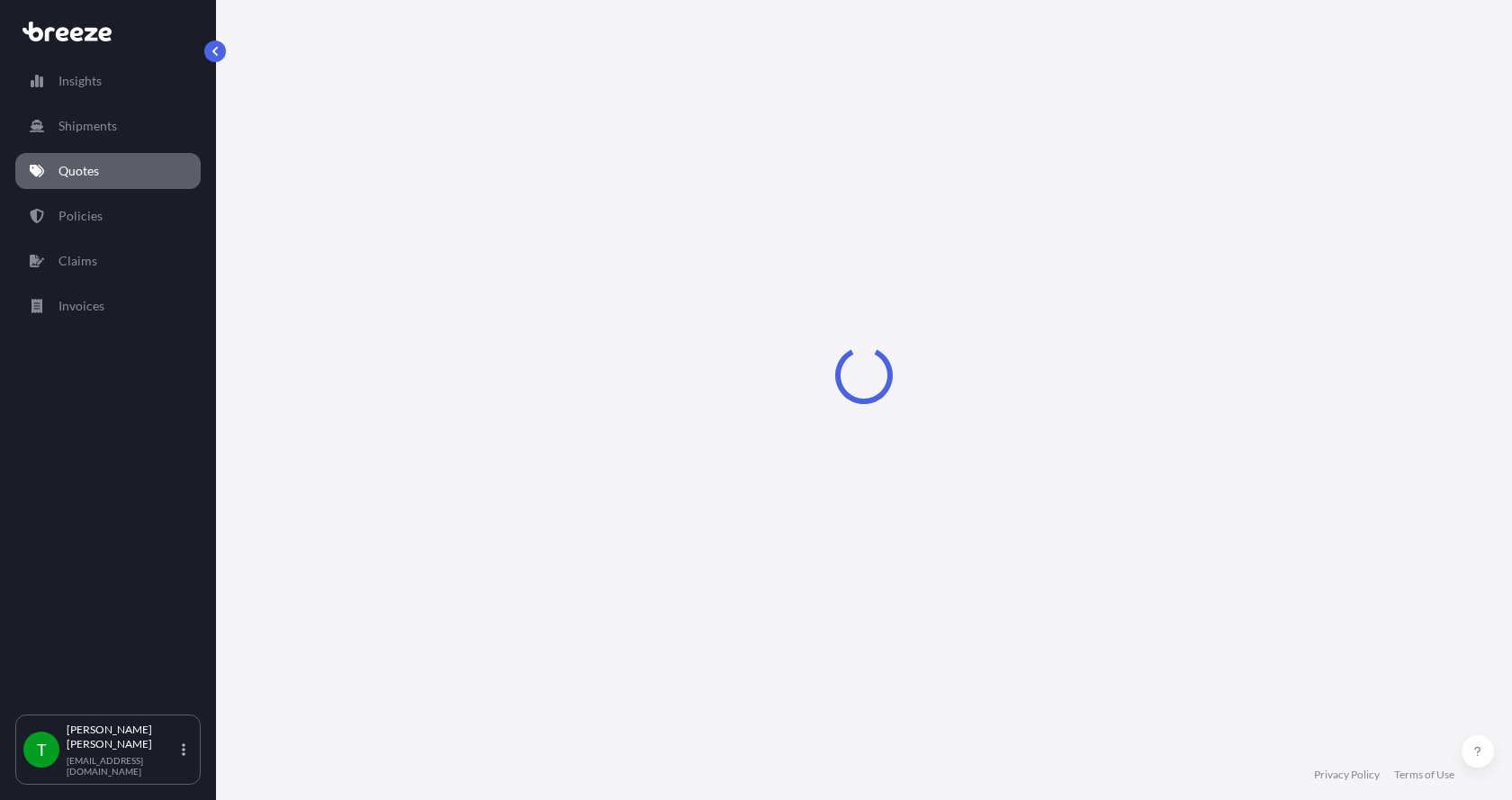
select select "Sea"
select select "1"
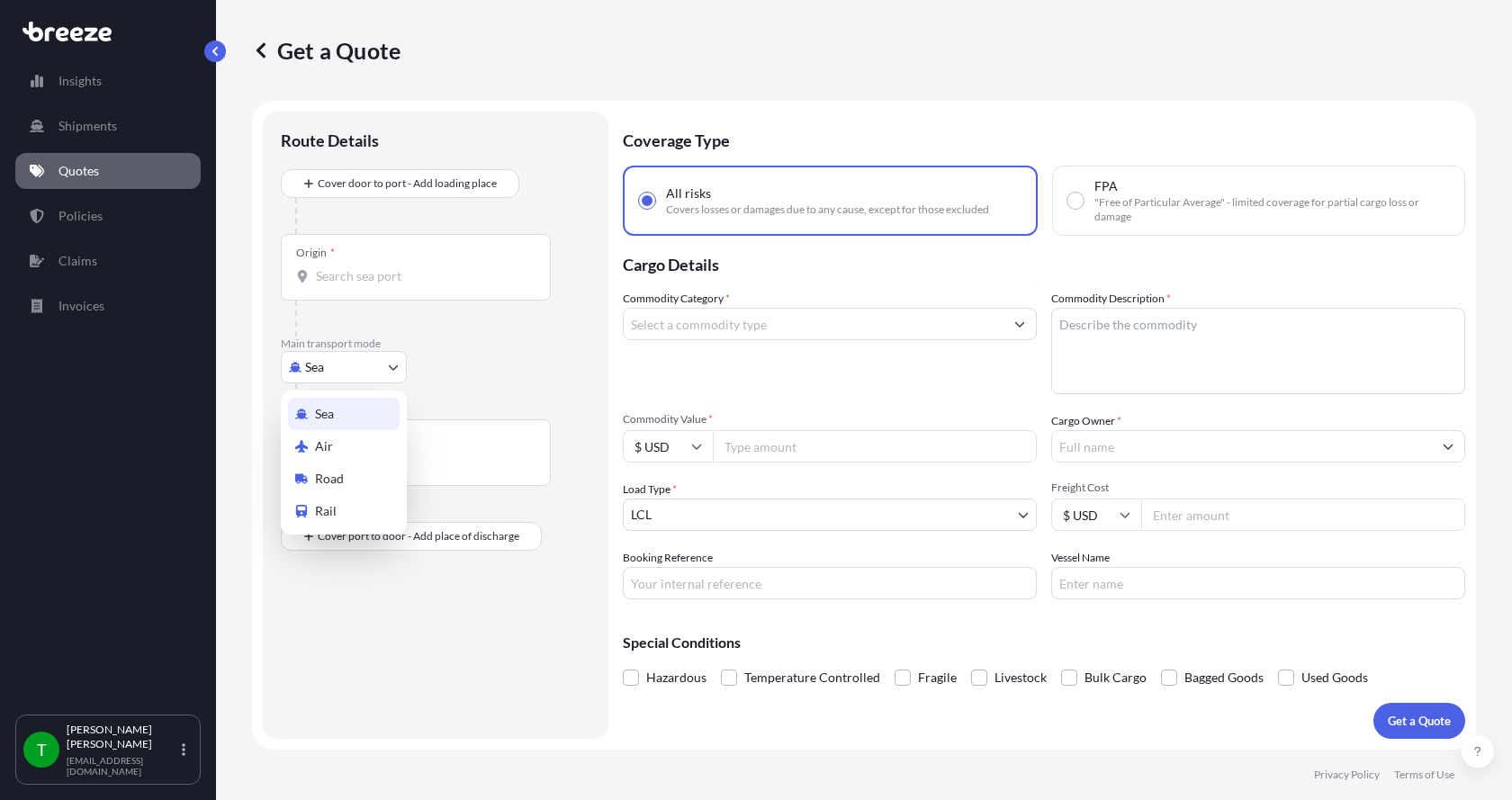
click at [303, 367] on body "Insights Shipments Quotes Policies Claims Invoices T [PERSON_NAME] [EMAIL_ADDRE…" at bounding box center [756, 400] width 1512 height 800
click at [307, 480] on icon at bounding box center [301, 479] width 12 height 10
select select "Road"
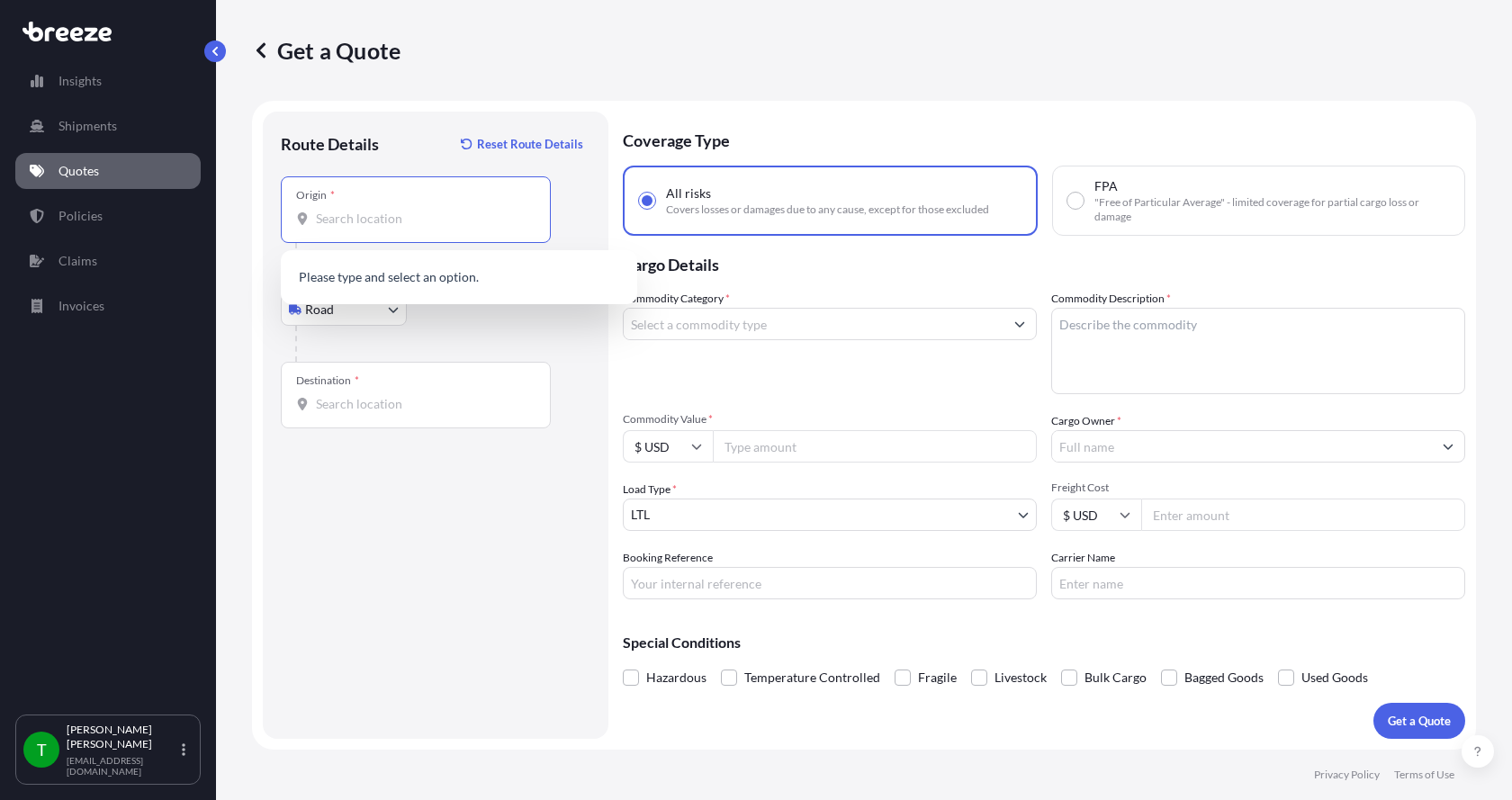
click at [398, 211] on input "Origin *" at bounding box center [422, 218] width 212 height 18
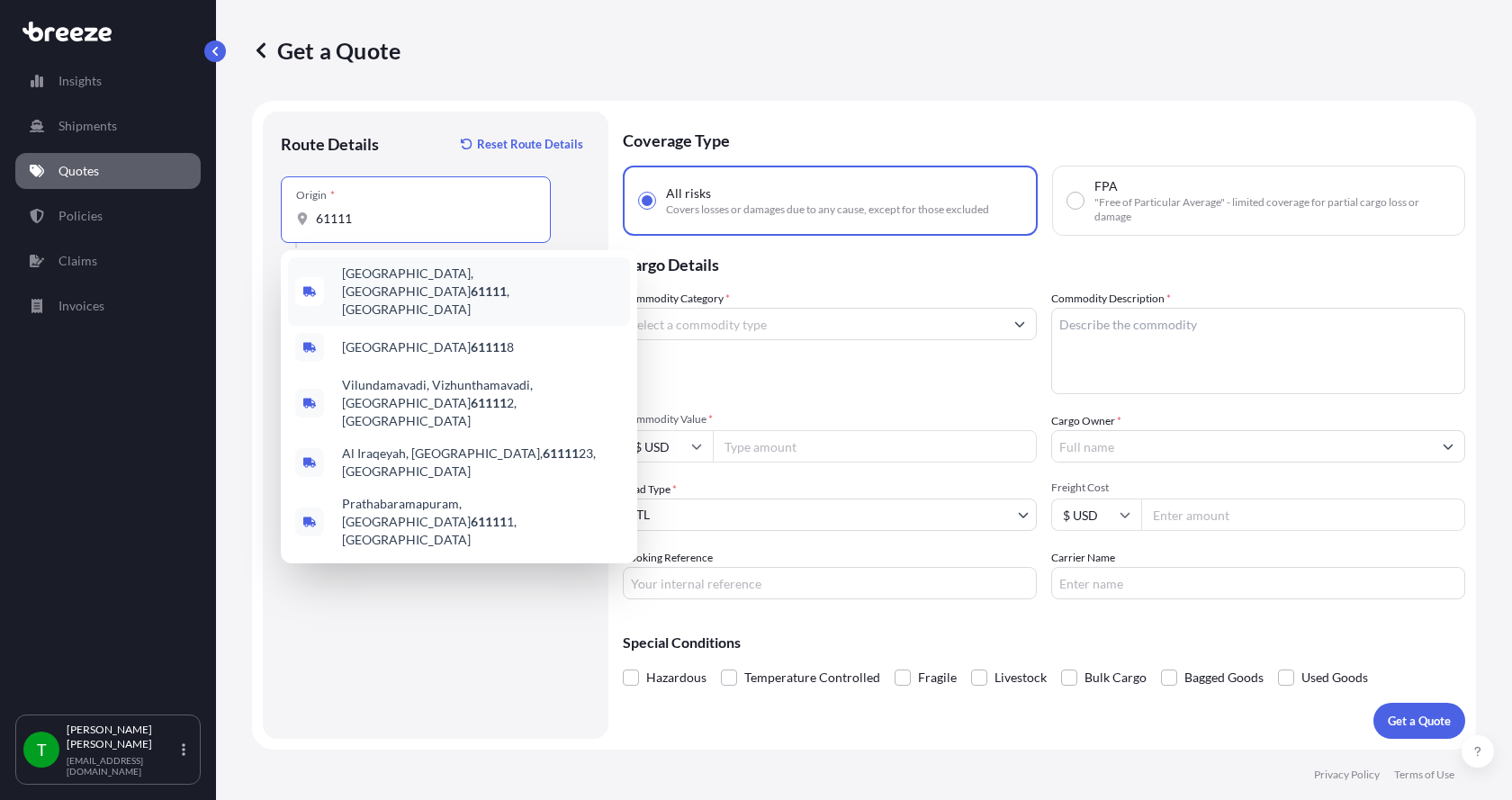
click at [386, 272] on span "[GEOGRAPHIC_DATA] , [GEOGRAPHIC_DATA]" at bounding box center [483, 291] width 281 height 54
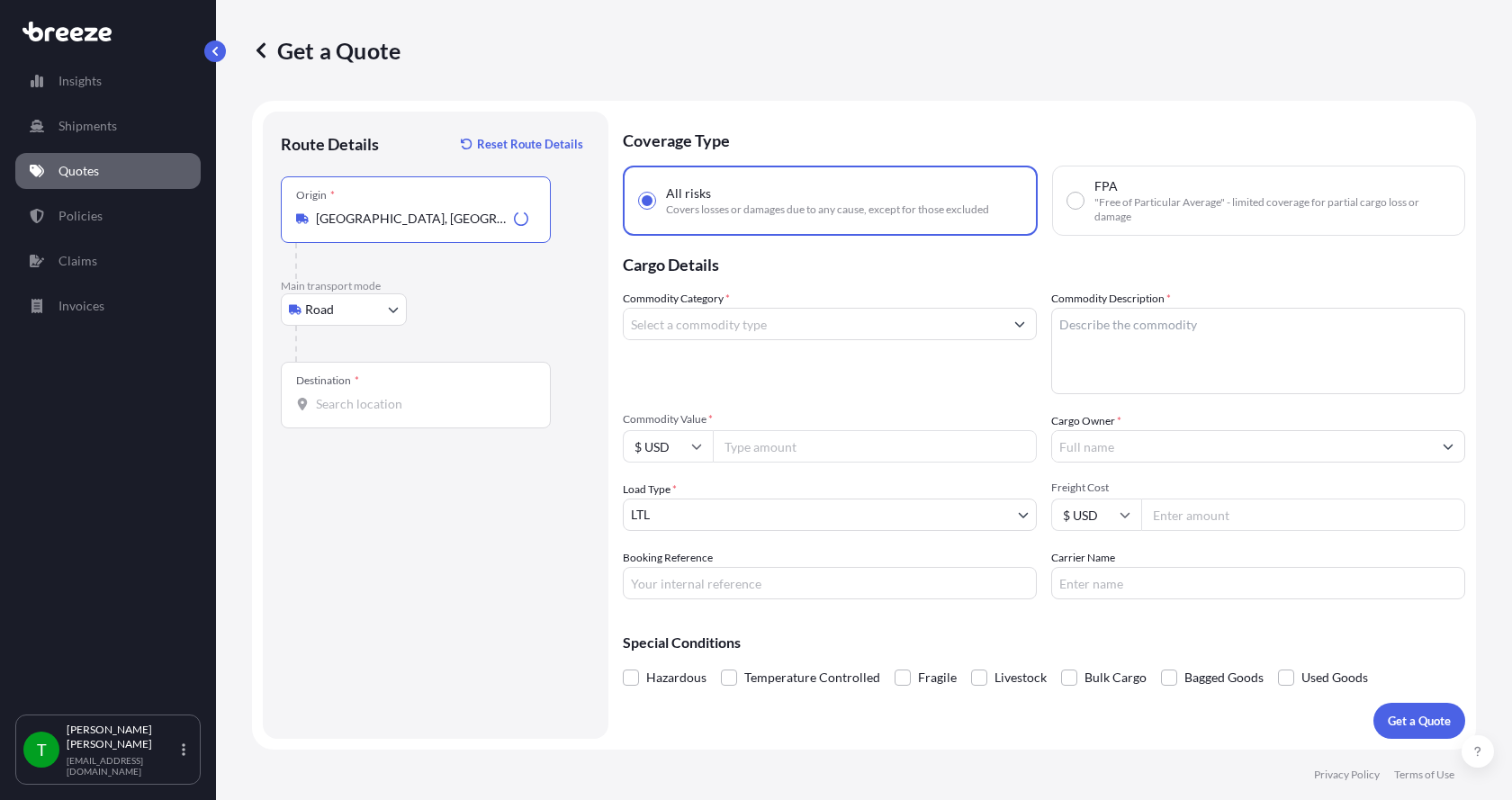
type input "[GEOGRAPHIC_DATA], [GEOGRAPHIC_DATA]"
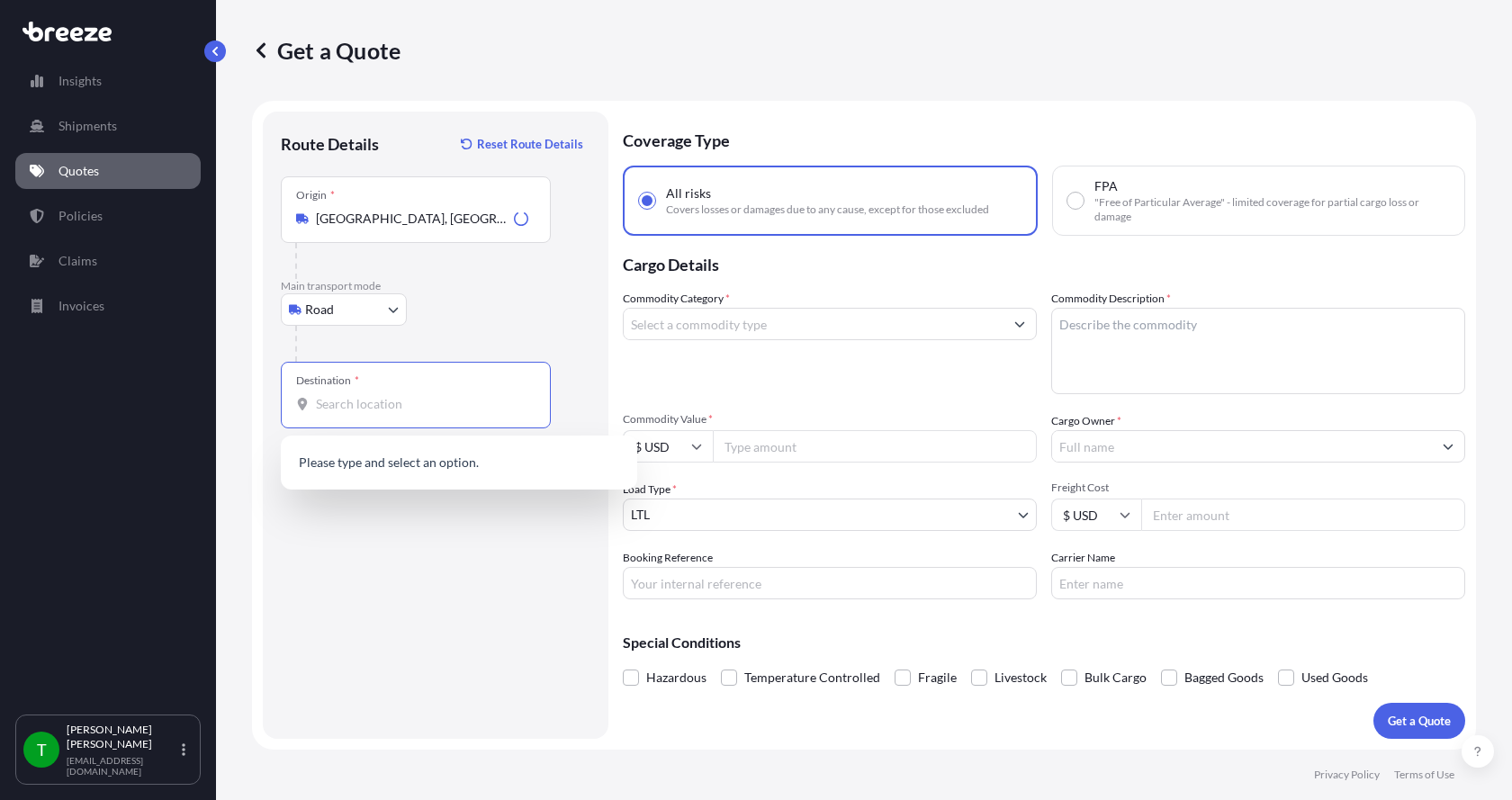
click at [345, 399] on input "Destination *" at bounding box center [422, 404] width 212 height 18
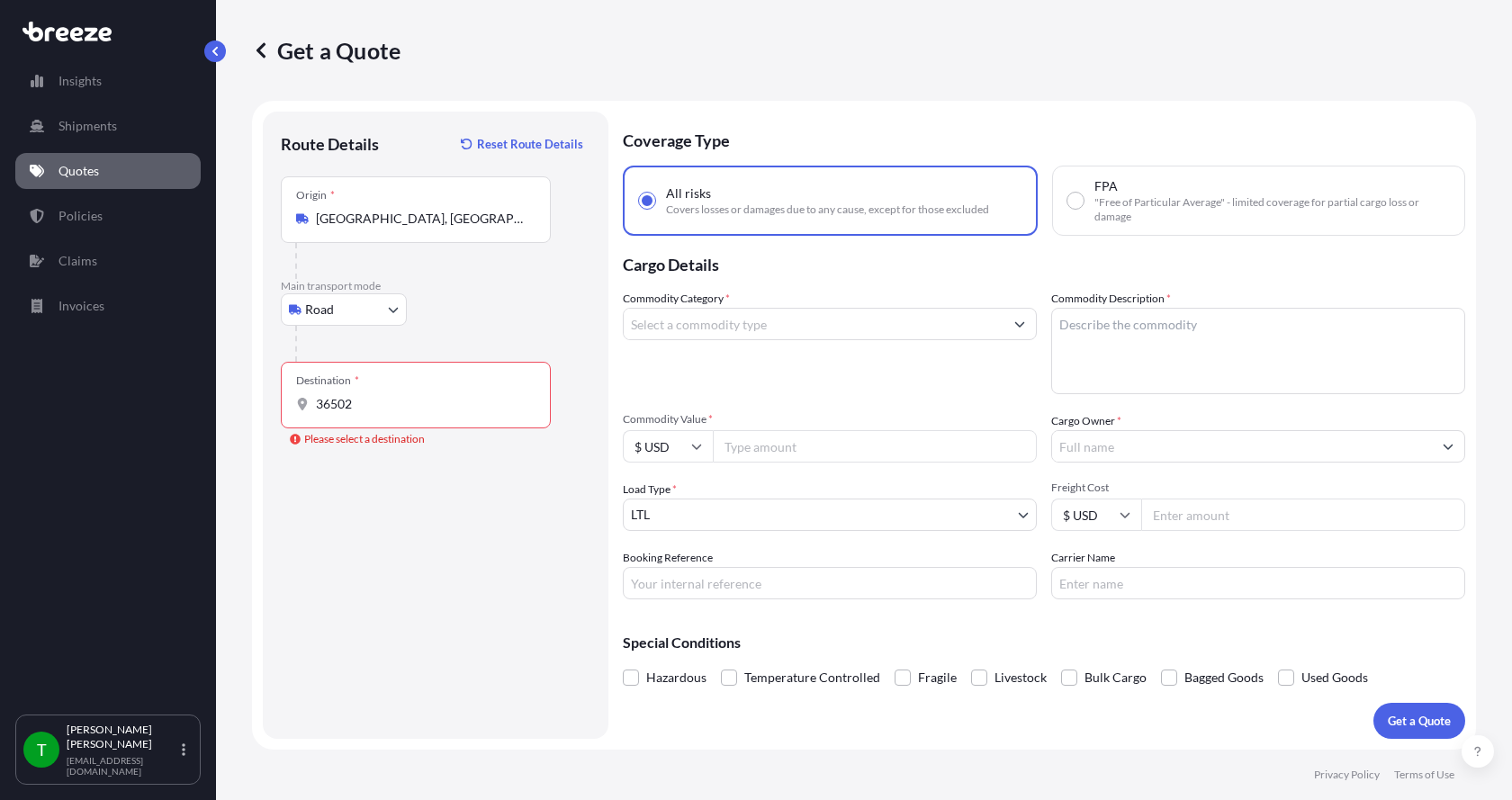
click at [362, 398] on input "36502" at bounding box center [422, 404] width 212 height 18
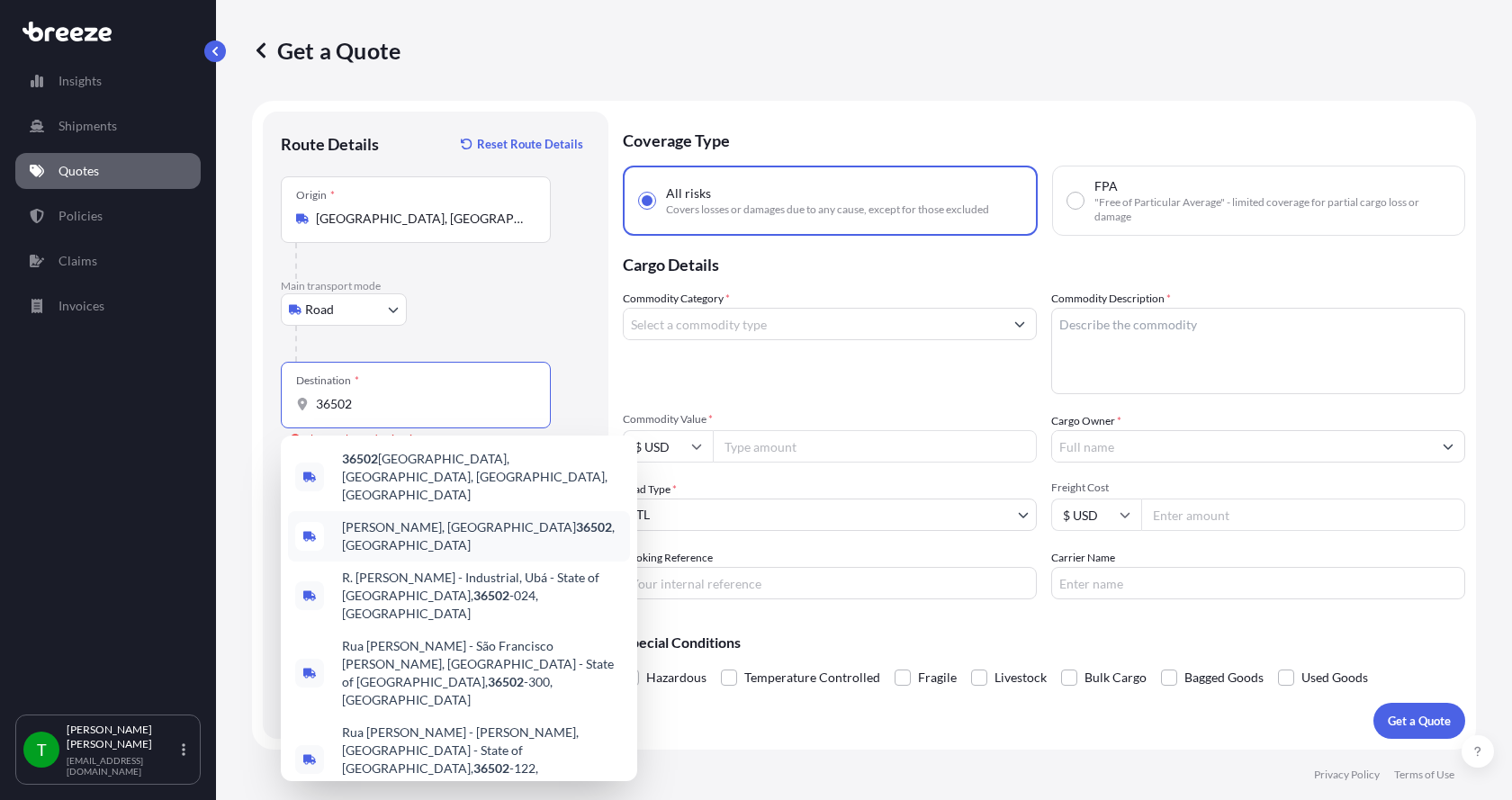
click at [392, 518] on span "[PERSON_NAME], AL 36502 , [GEOGRAPHIC_DATA]" at bounding box center [483, 536] width 281 height 36
type input "[PERSON_NAME], AL 36502, [GEOGRAPHIC_DATA]"
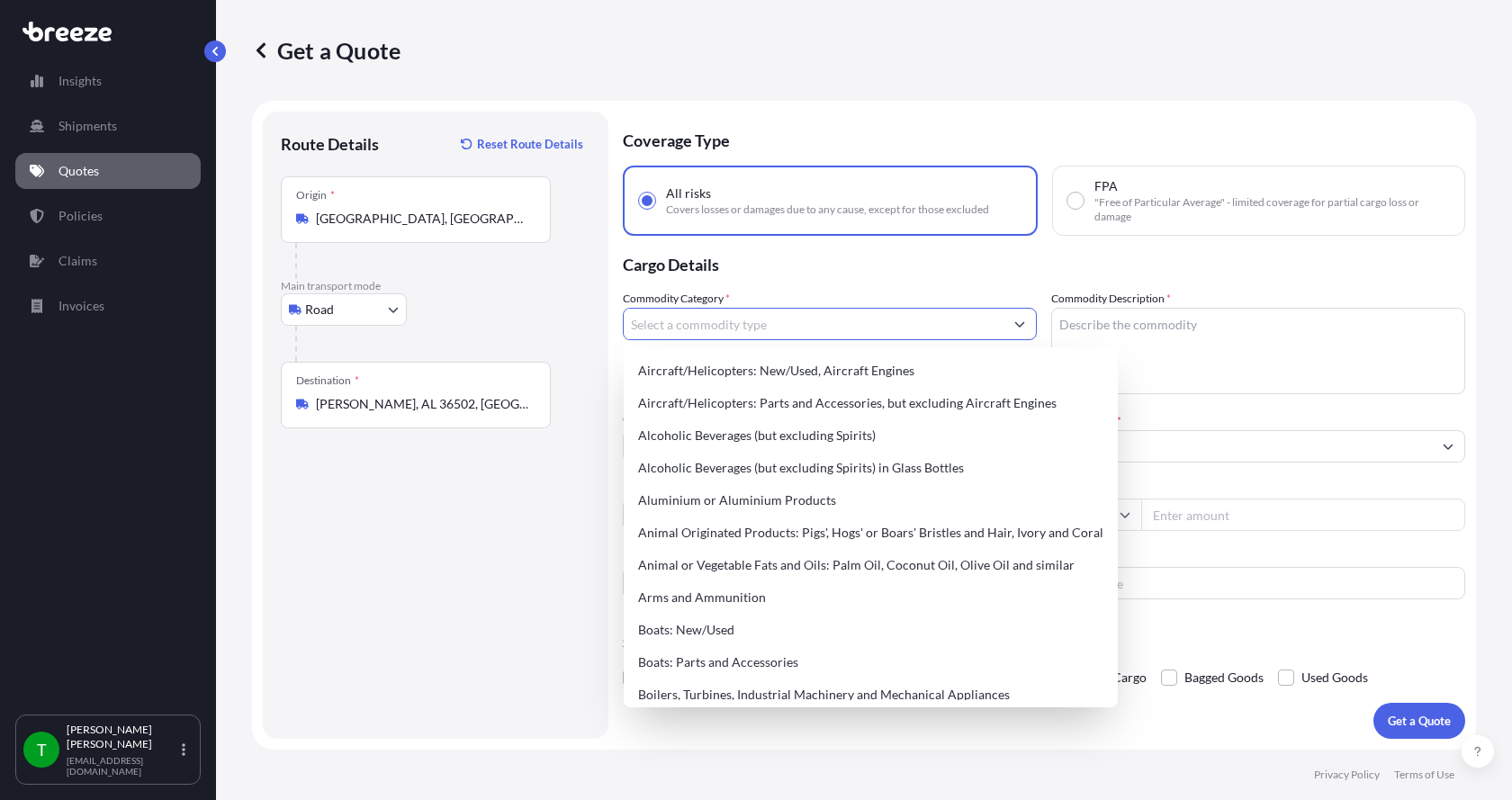
click at [699, 326] on input "Commodity Category *" at bounding box center [813, 324] width 380 height 33
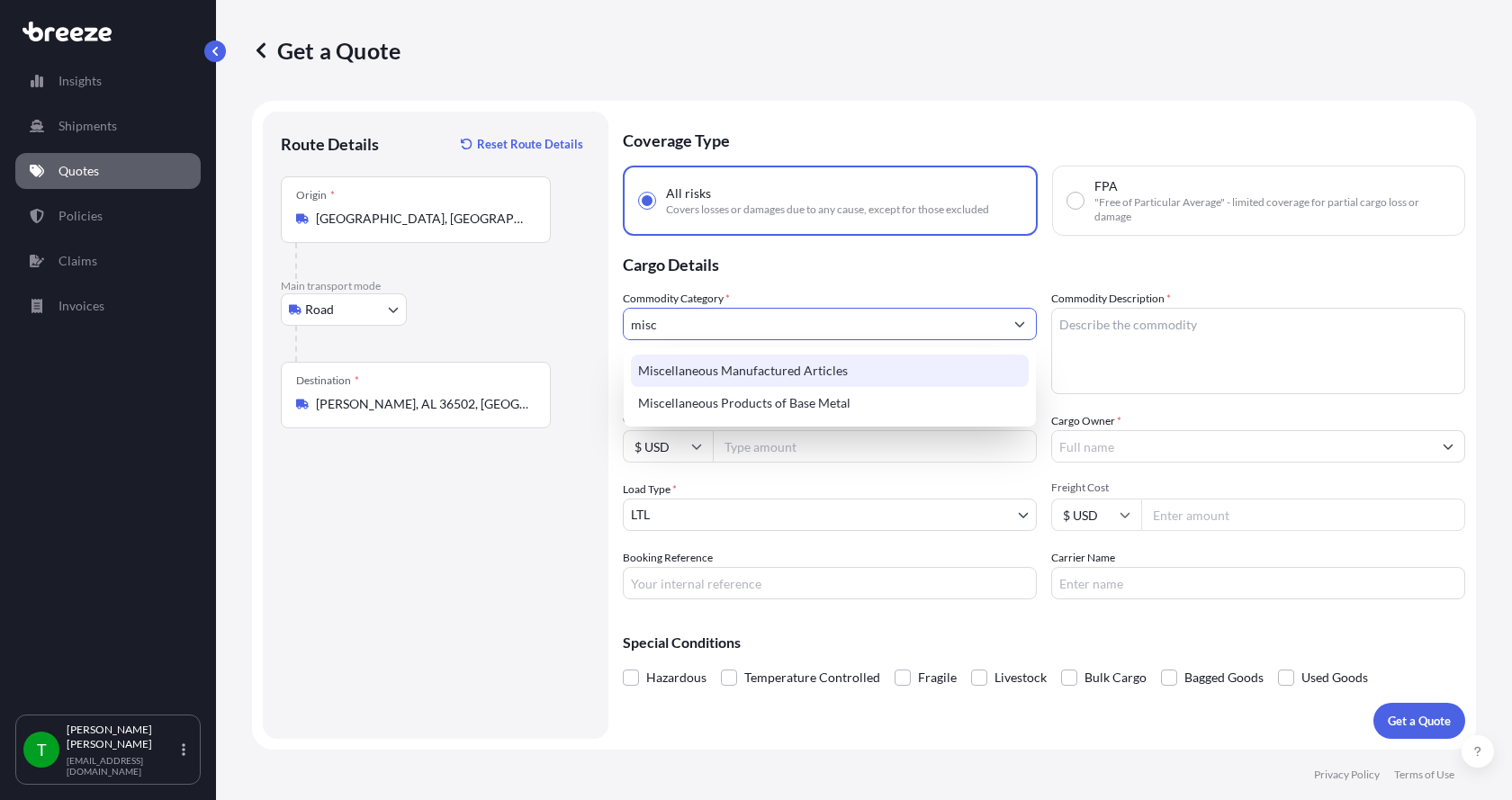
click at [701, 371] on div "Miscellaneous Manufactured Articles" at bounding box center [830, 371] width 398 height 33
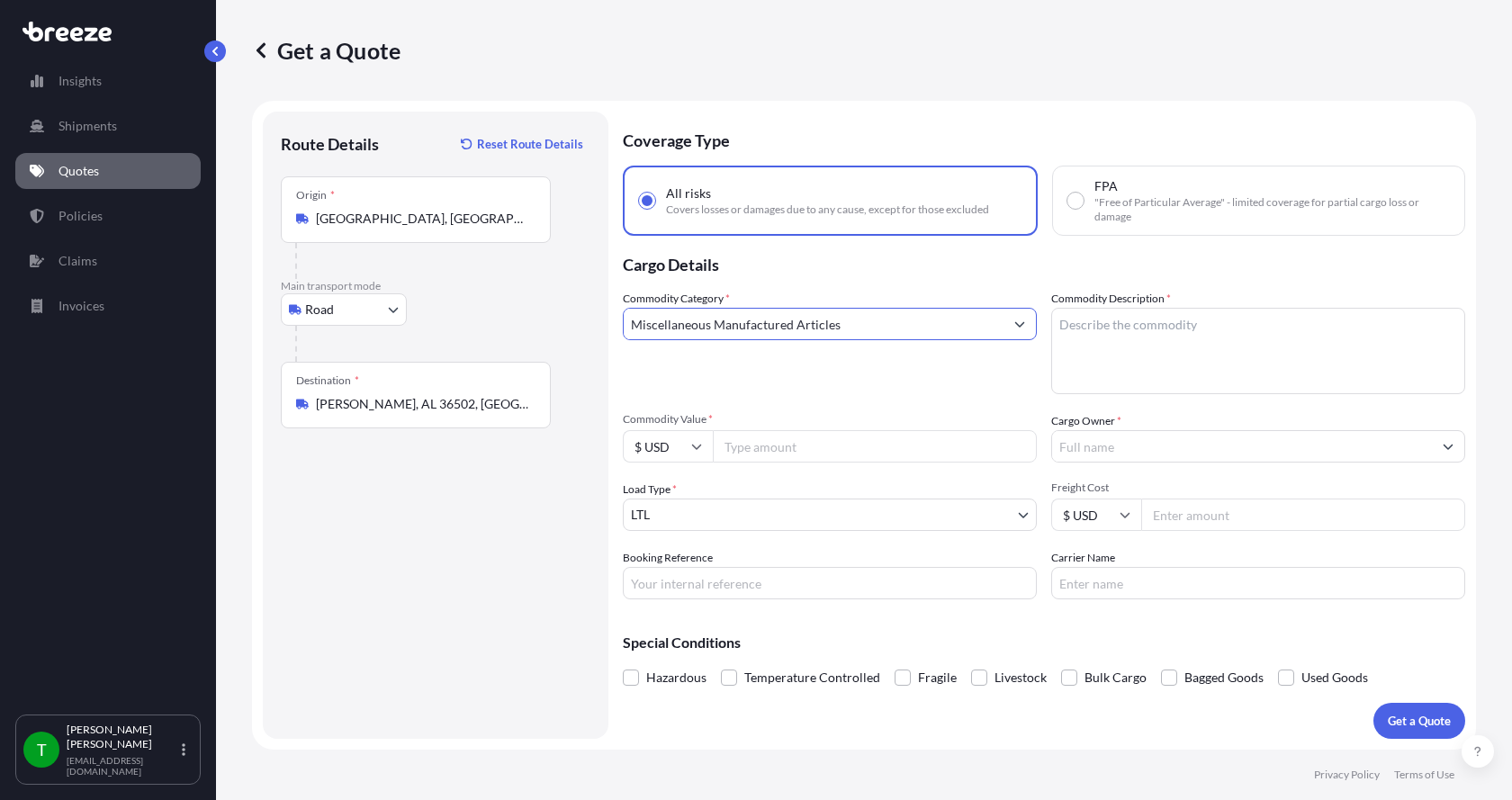
type input "Miscellaneous Manufactured Articles"
click at [1073, 323] on textarea "Commodity Description *" at bounding box center [1258, 351] width 414 height 87
type textarea "Auma Actuator assy"
click at [897, 435] on input "Commodity Value *" at bounding box center [875, 447] width 324 height 33
click at [767, 443] on input "Commodity Value *" at bounding box center [875, 447] width 324 height 33
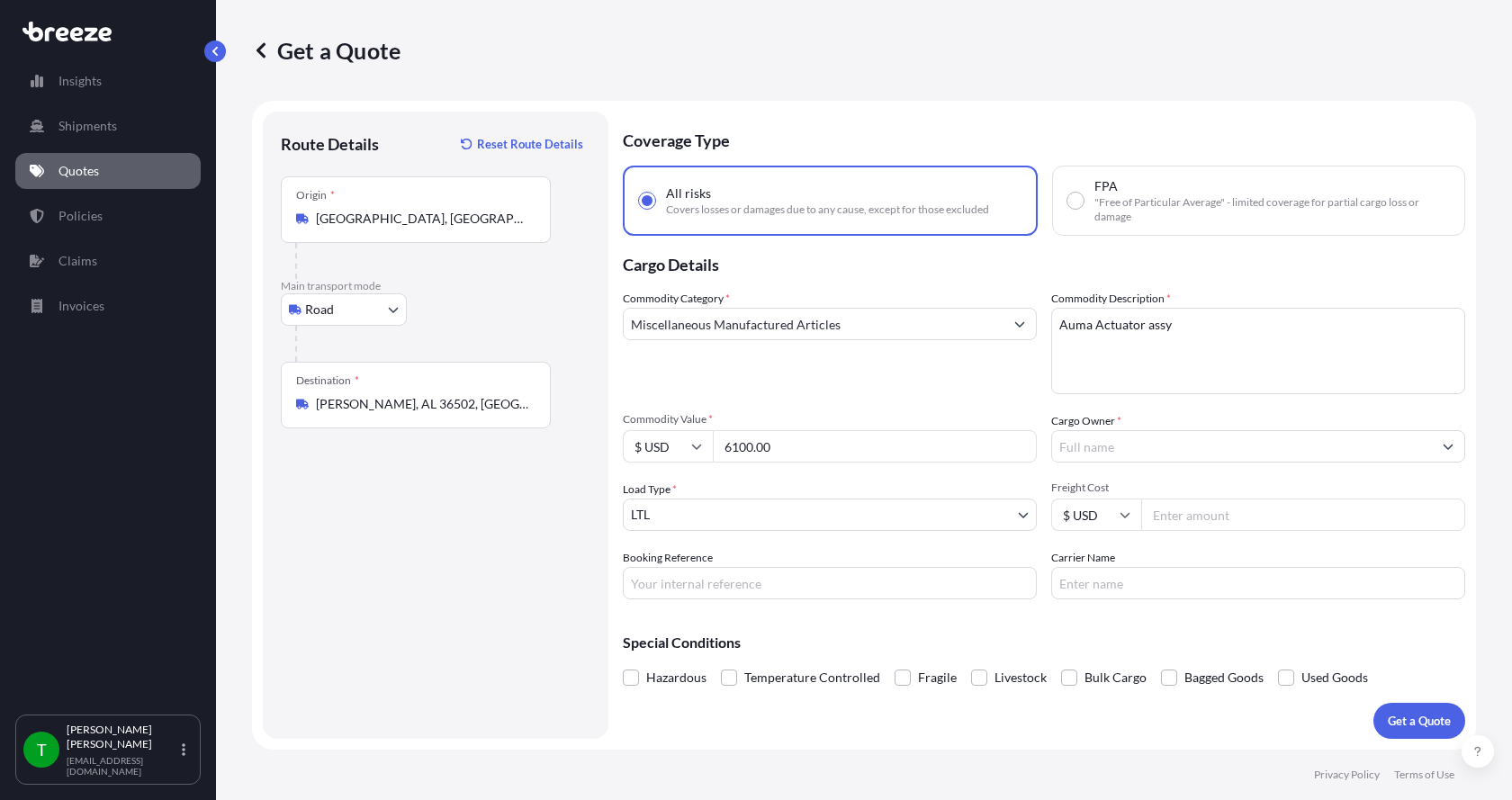
type input "6100.00"
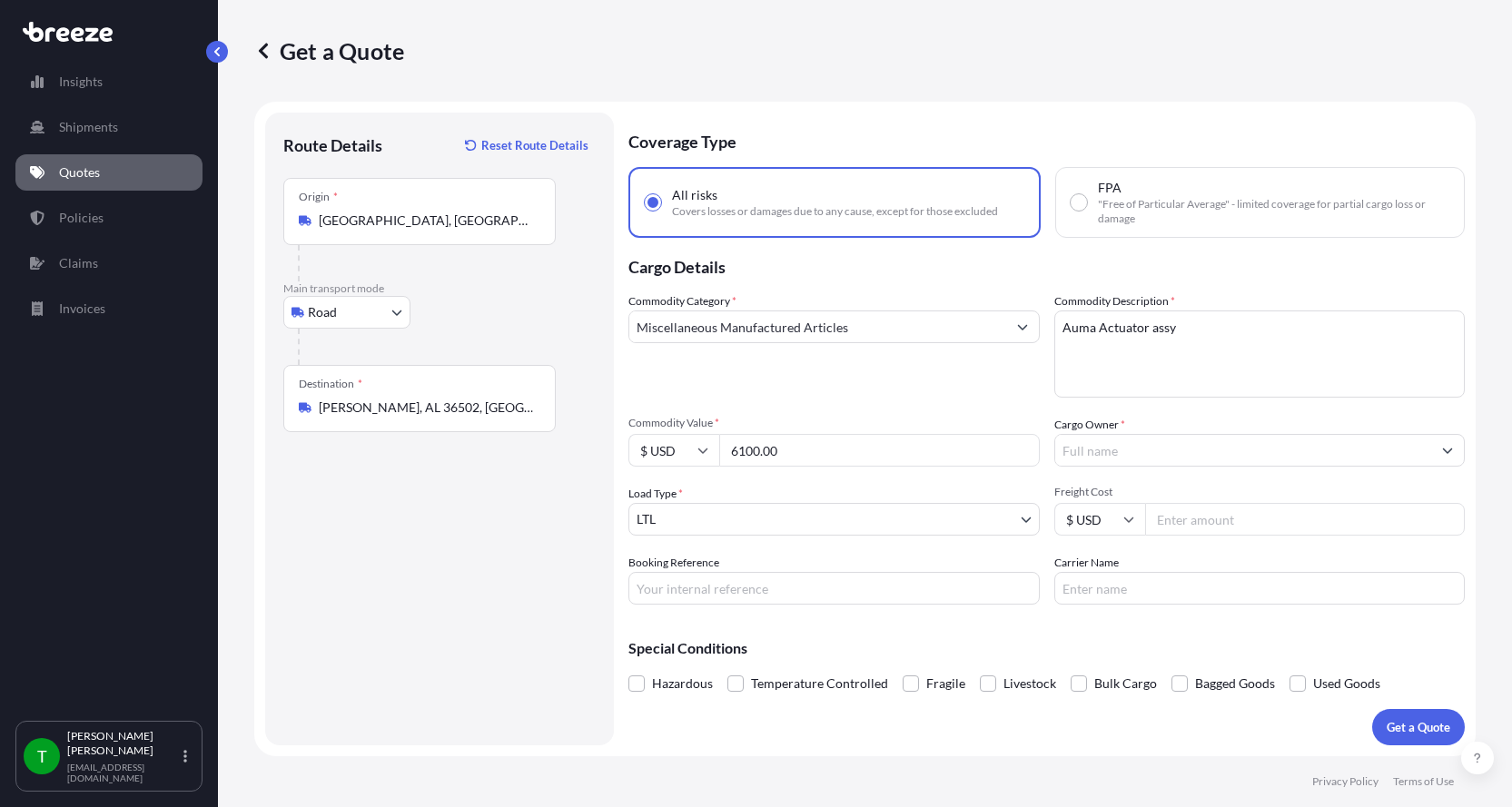
click at [1110, 447] on input "Cargo Owner *" at bounding box center [1243, 451] width 377 height 33
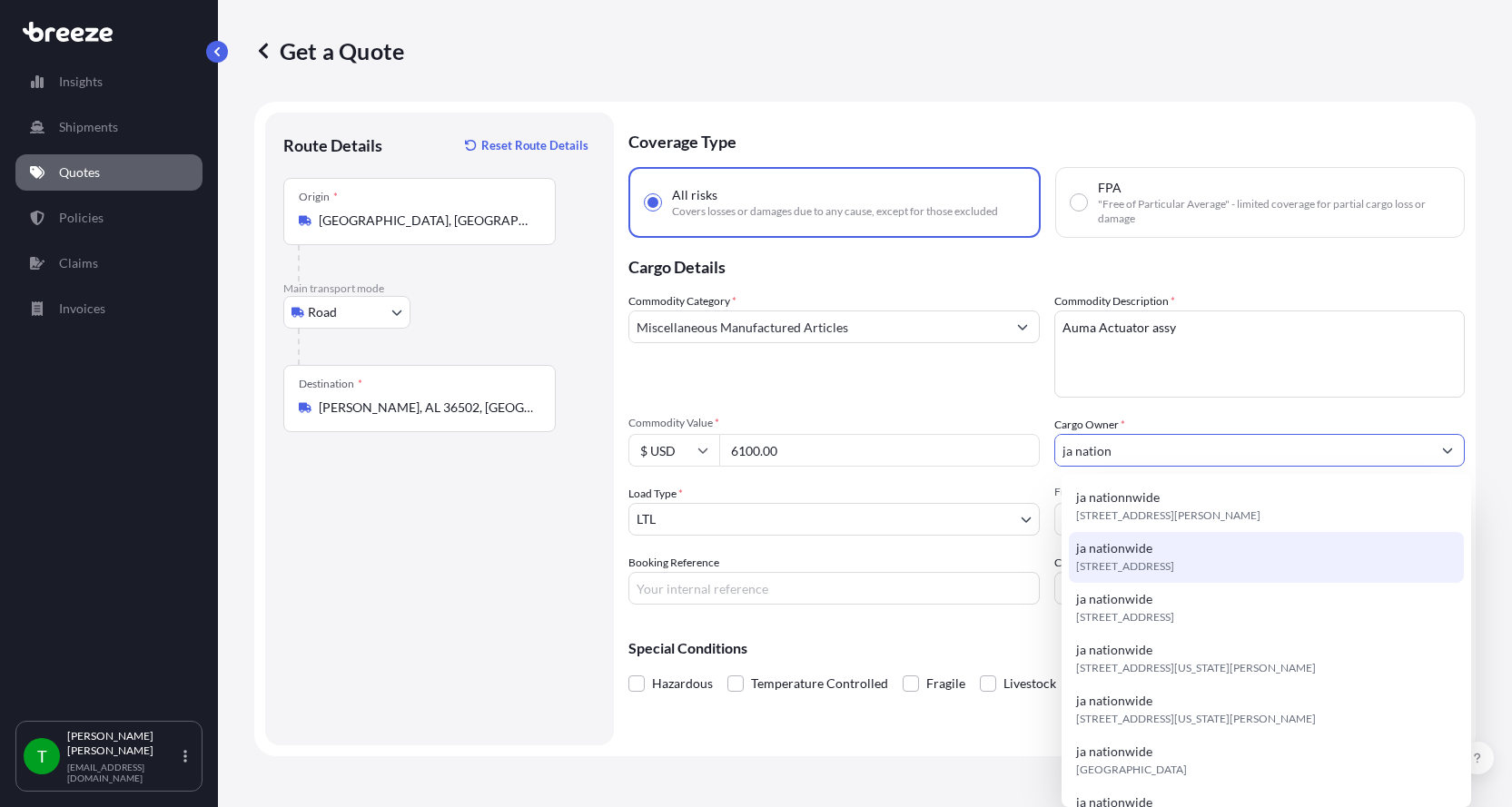
click at [1129, 563] on span "[STREET_ADDRESS]" at bounding box center [1125, 566] width 98 height 18
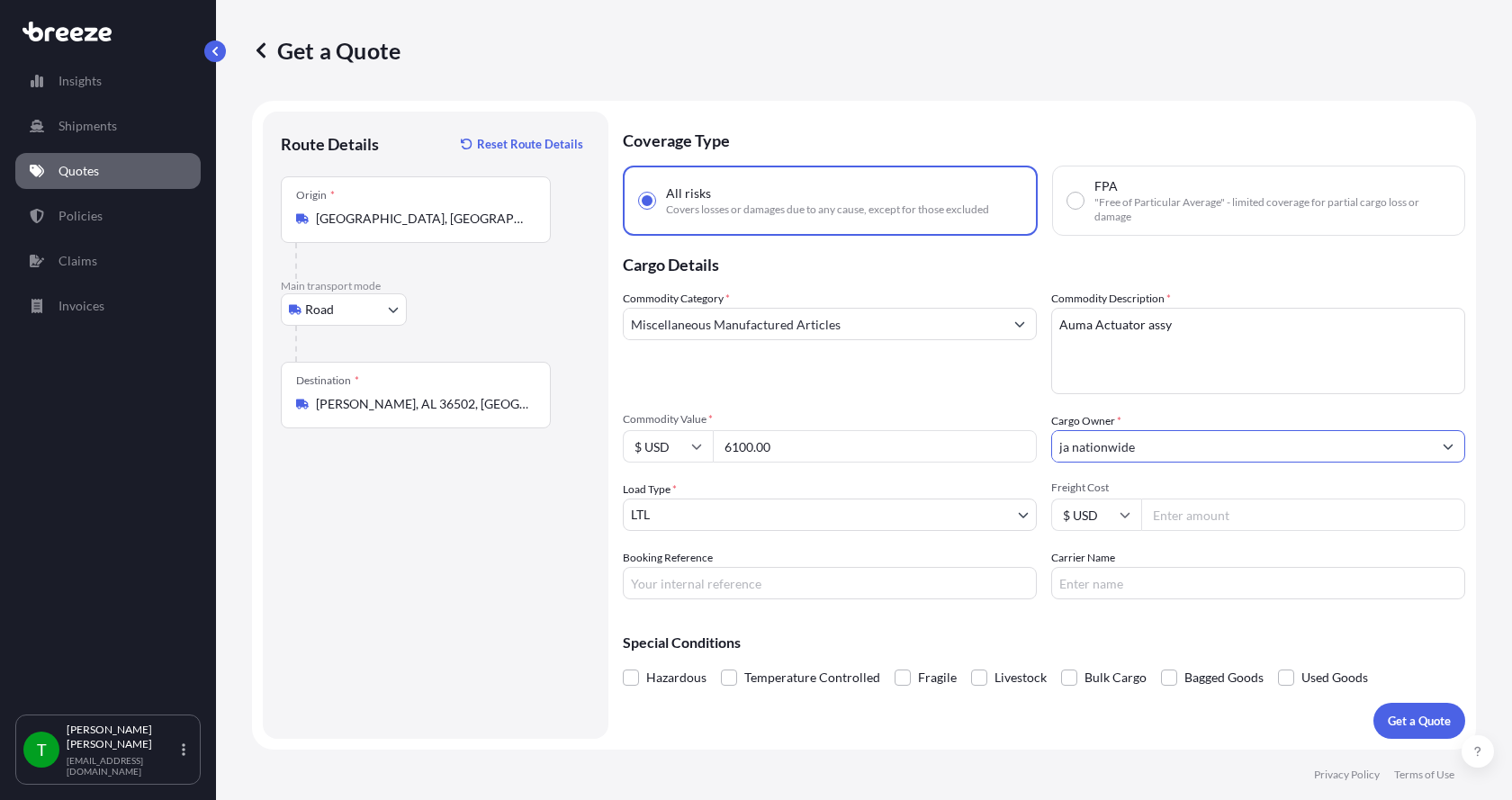
type input "ja nationwide"
click at [1187, 514] on input "Freight Cost" at bounding box center [1302, 515] width 324 height 33
type input "255.00"
click at [854, 592] on input "Booking Reference" at bounding box center [830, 584] width 414 height 33
type input "347886"
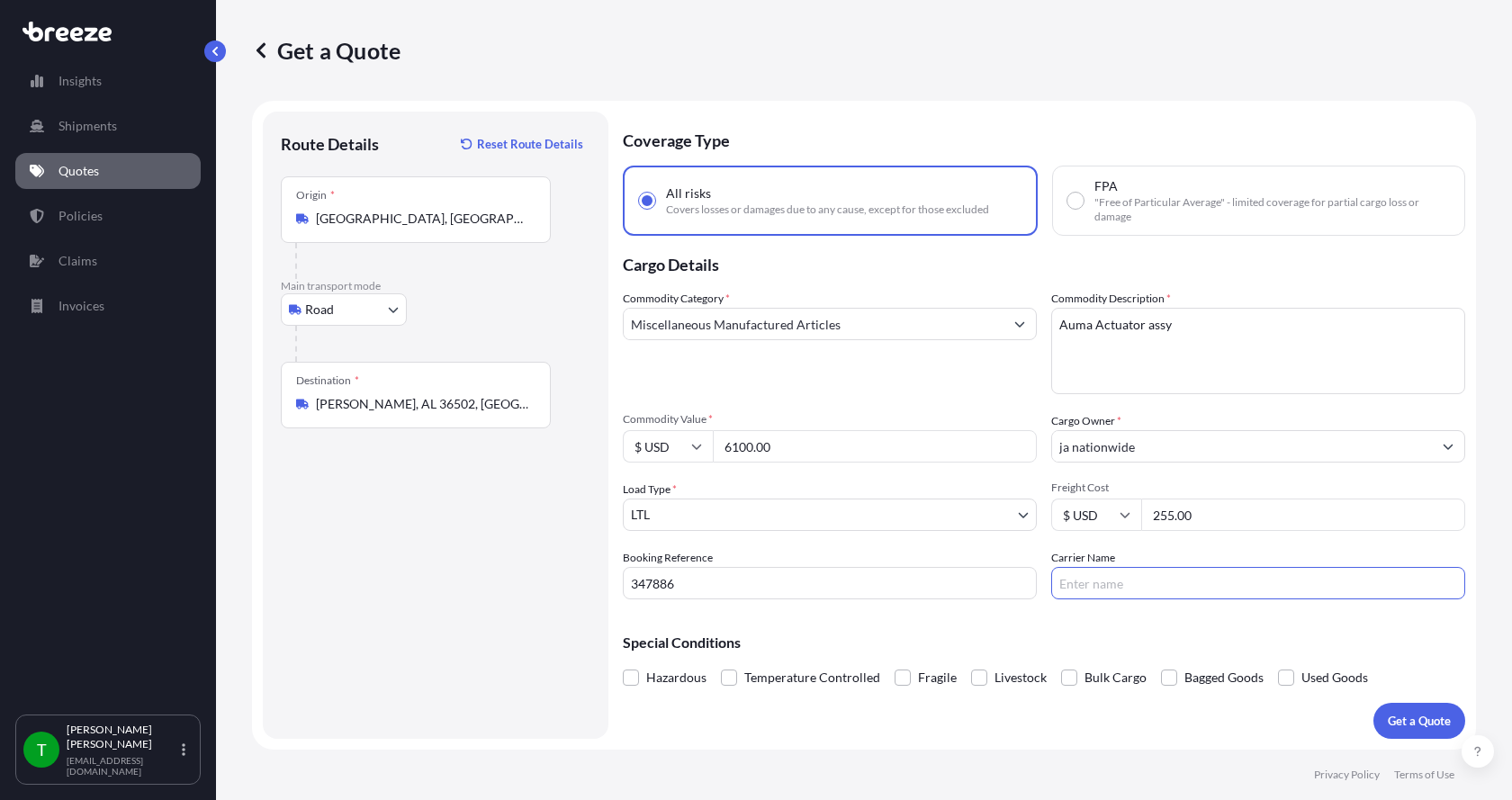
click at [1177, 586] on input "Carrier Name" at bounding box center [1258, 584] width 414 height 33
type input "AAA [PERSON_NAME]"
click at [1417, 716] on p "Get a Quote" at bounding box center [1420, 721] width 63 height 18
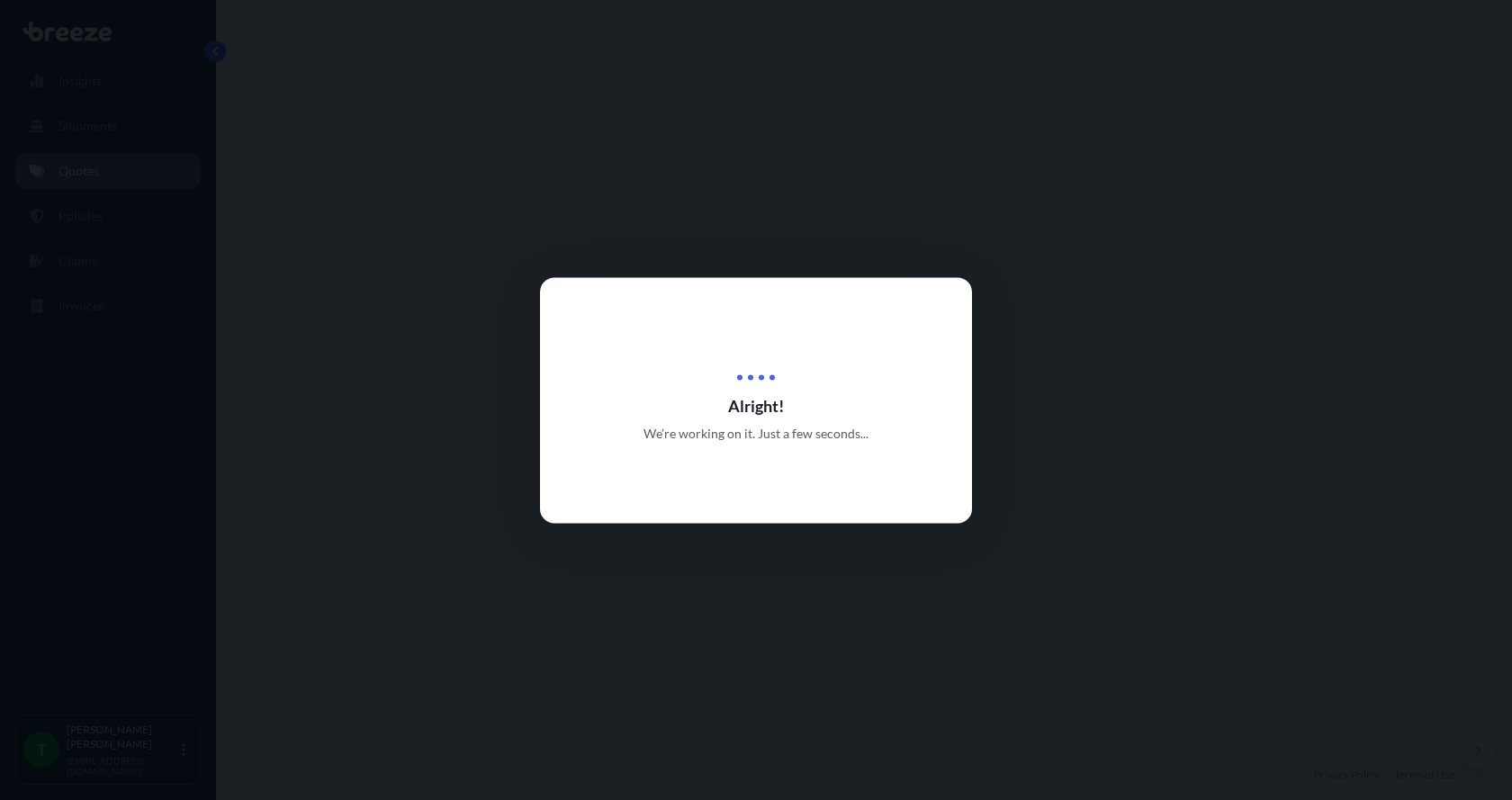
select select "Road"
select select "1"
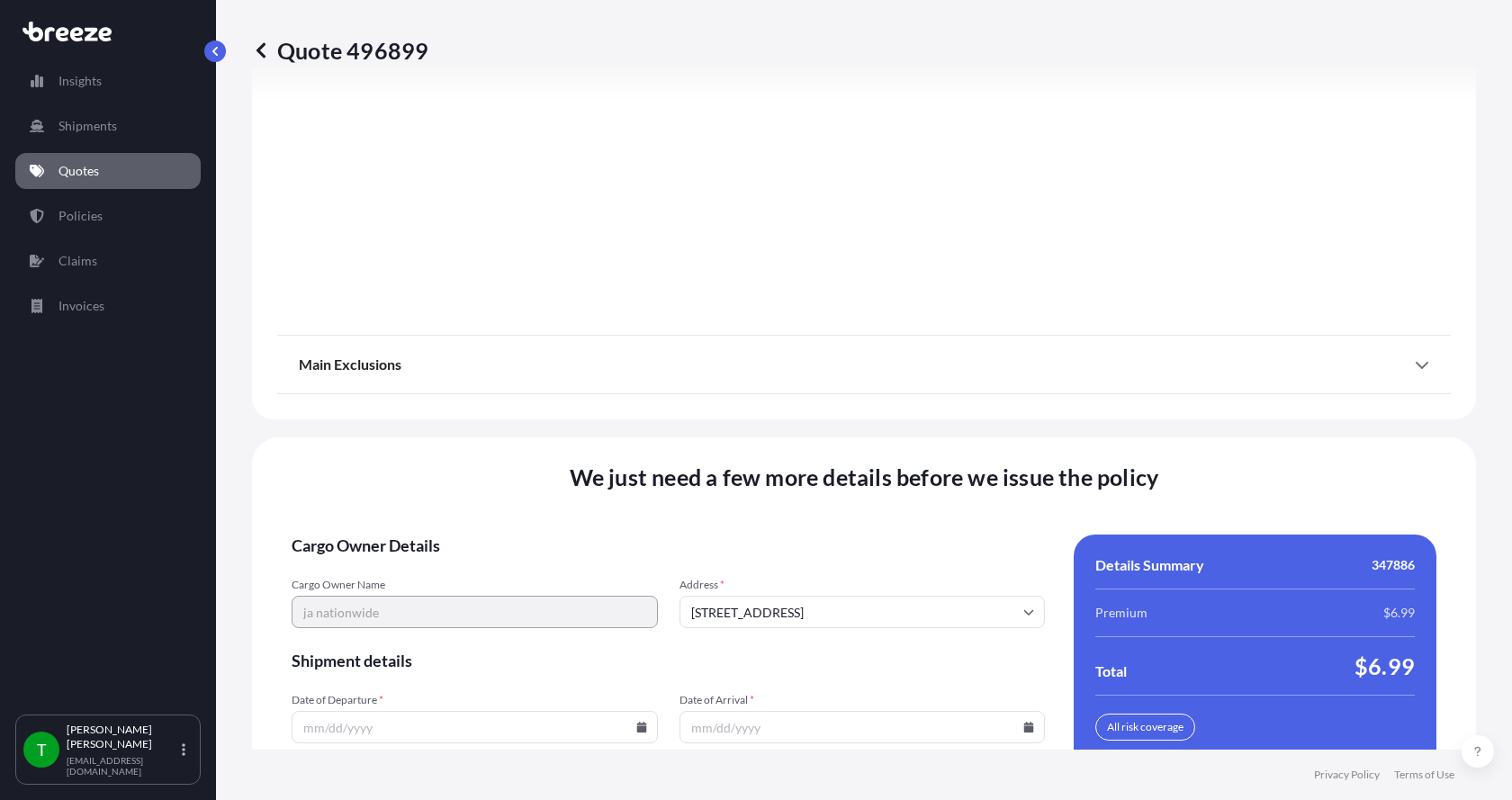
scroll to position [2369, 0]
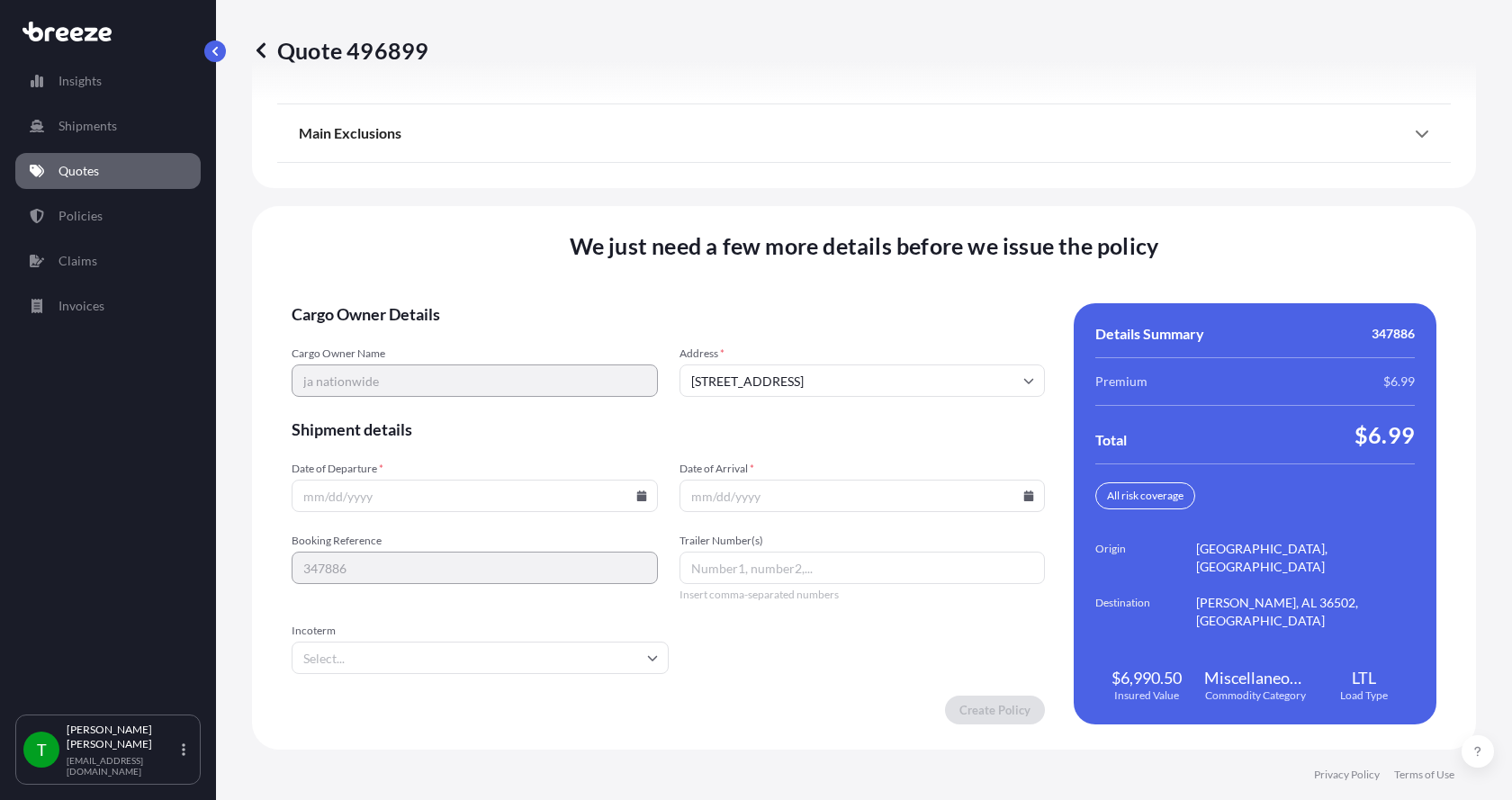
click at [640, 495] on icon at bounding box center [641, 495] width 10 height 11
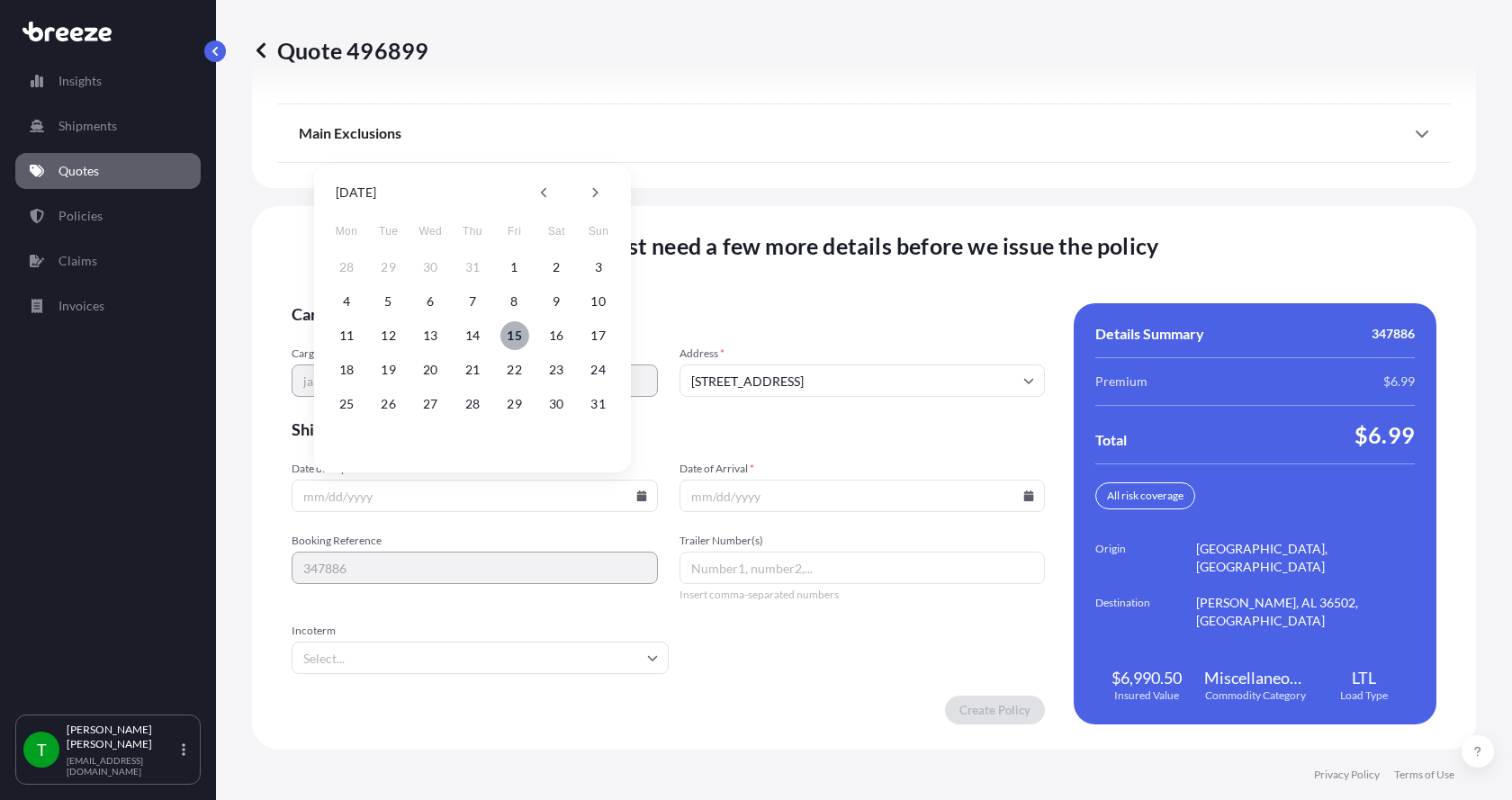
click at [514, 337] on button "15" at bounding box center [515, 336] width 29 height 29
type input "[DATE]"
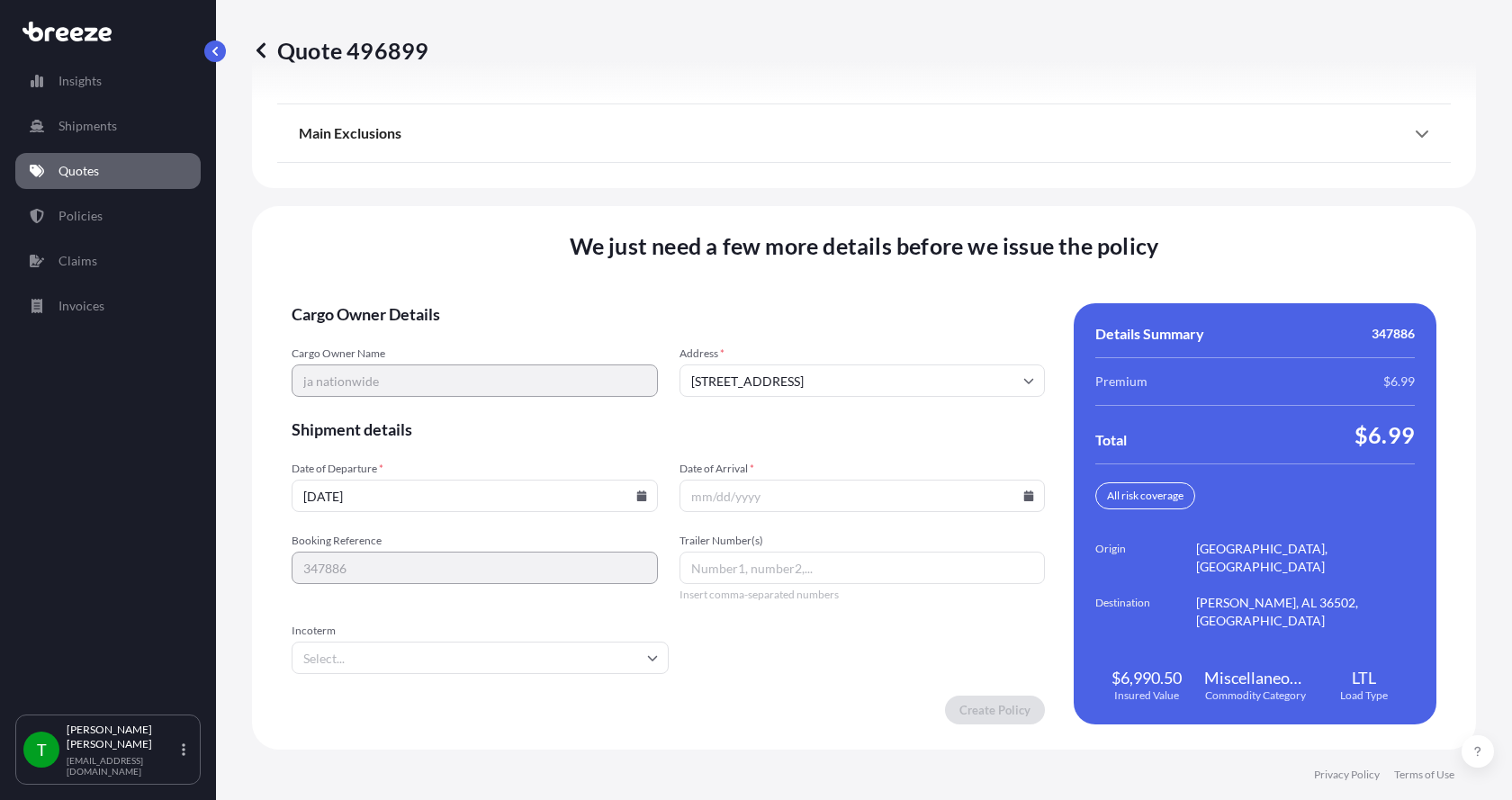
click at [1025, 500] on icon at bounding box center [1029, 495] width 10 height 11
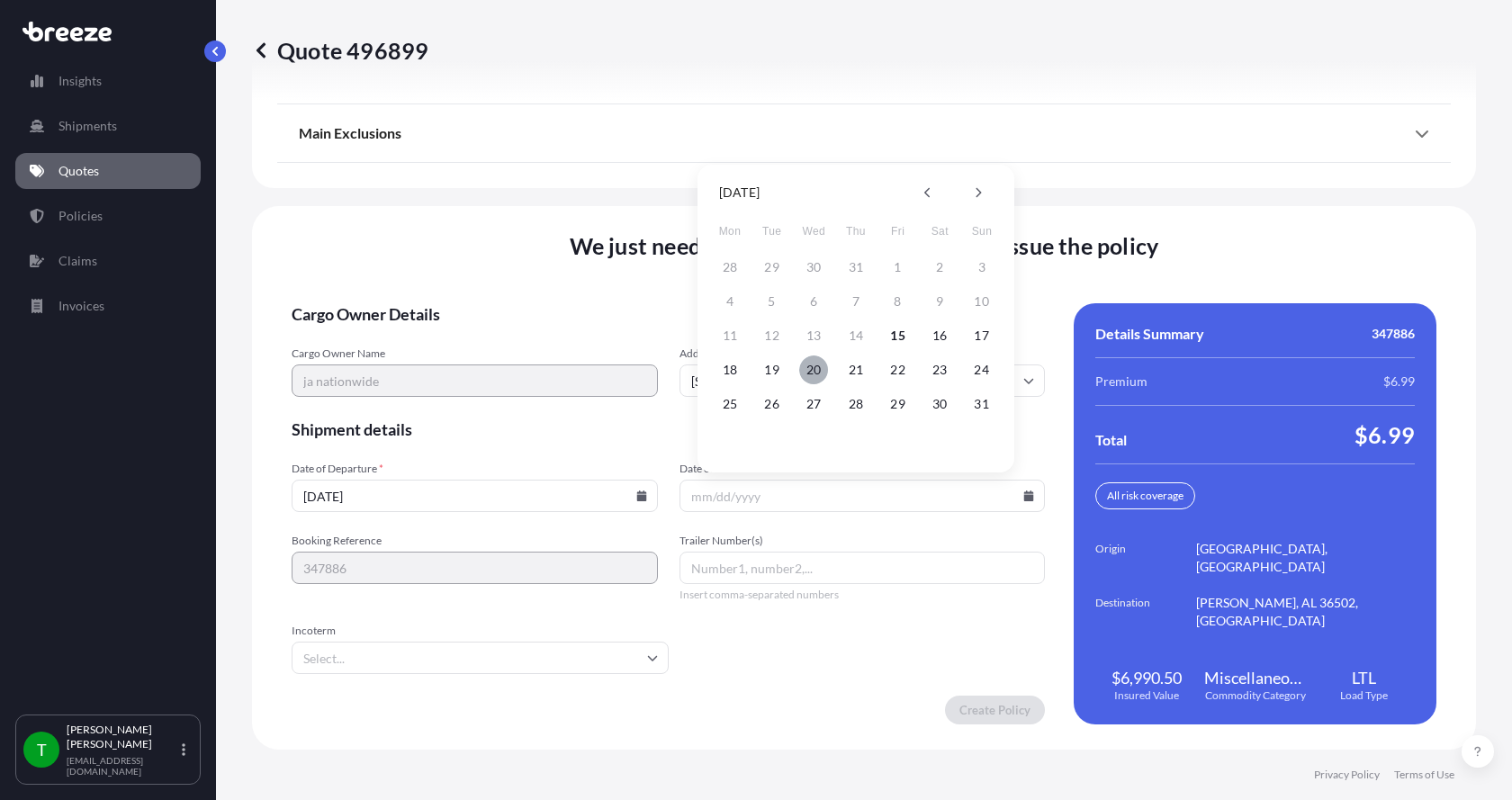
click at [820, 374] on button "20" at bounding box center [813, 370] width 29 height 29
type input "[DATE]"
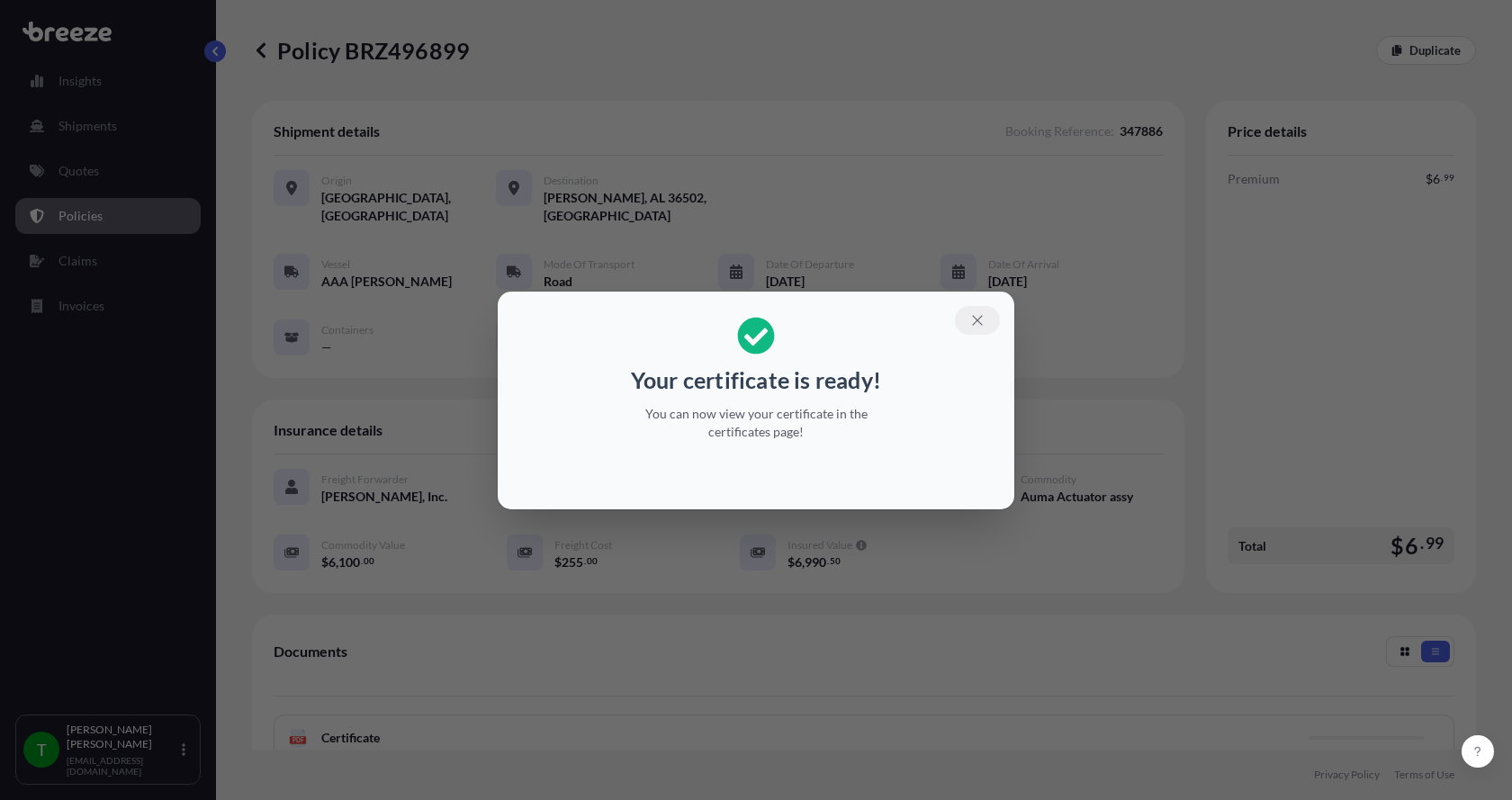
click at [984, 316] on icon "button" at bounding box center [977, 320] width 16 height 16
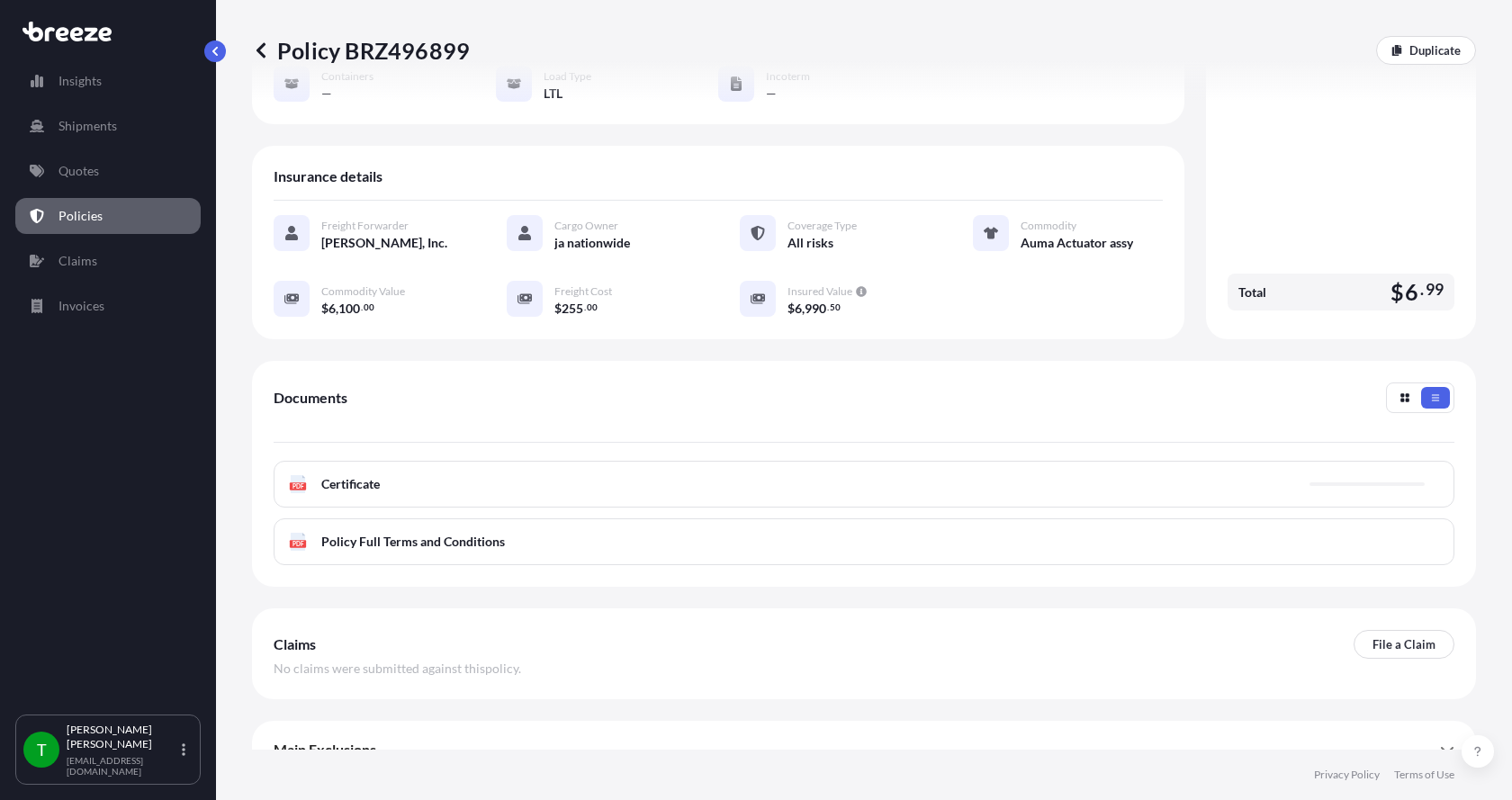
scroll to position [264, 0]
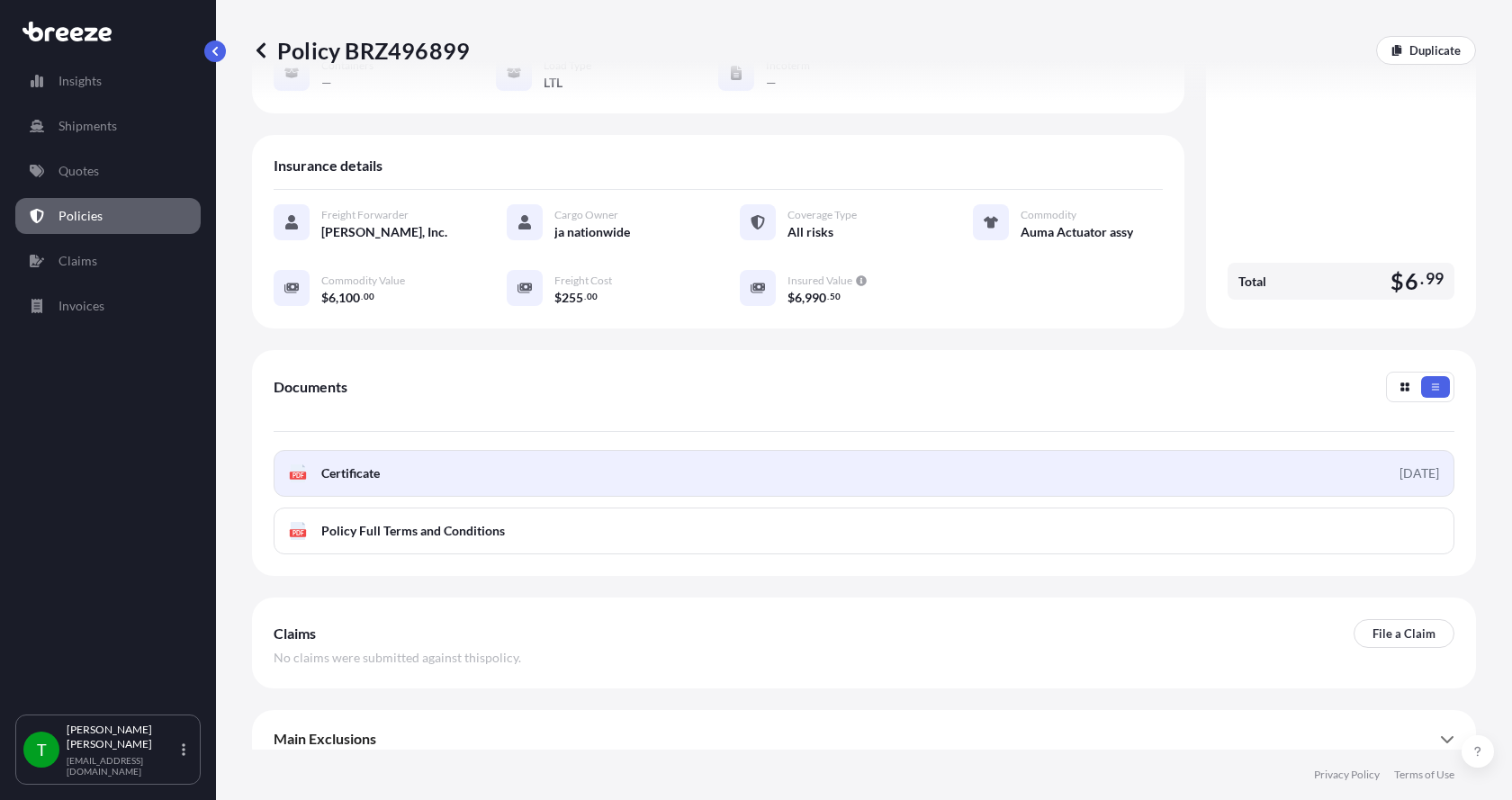
click at [302, 473] on text "PDF" at bounding box center [298, 476] width 12 height 7
